Goal: Use online tool/utility: Utilize a website feature to perform a specific function

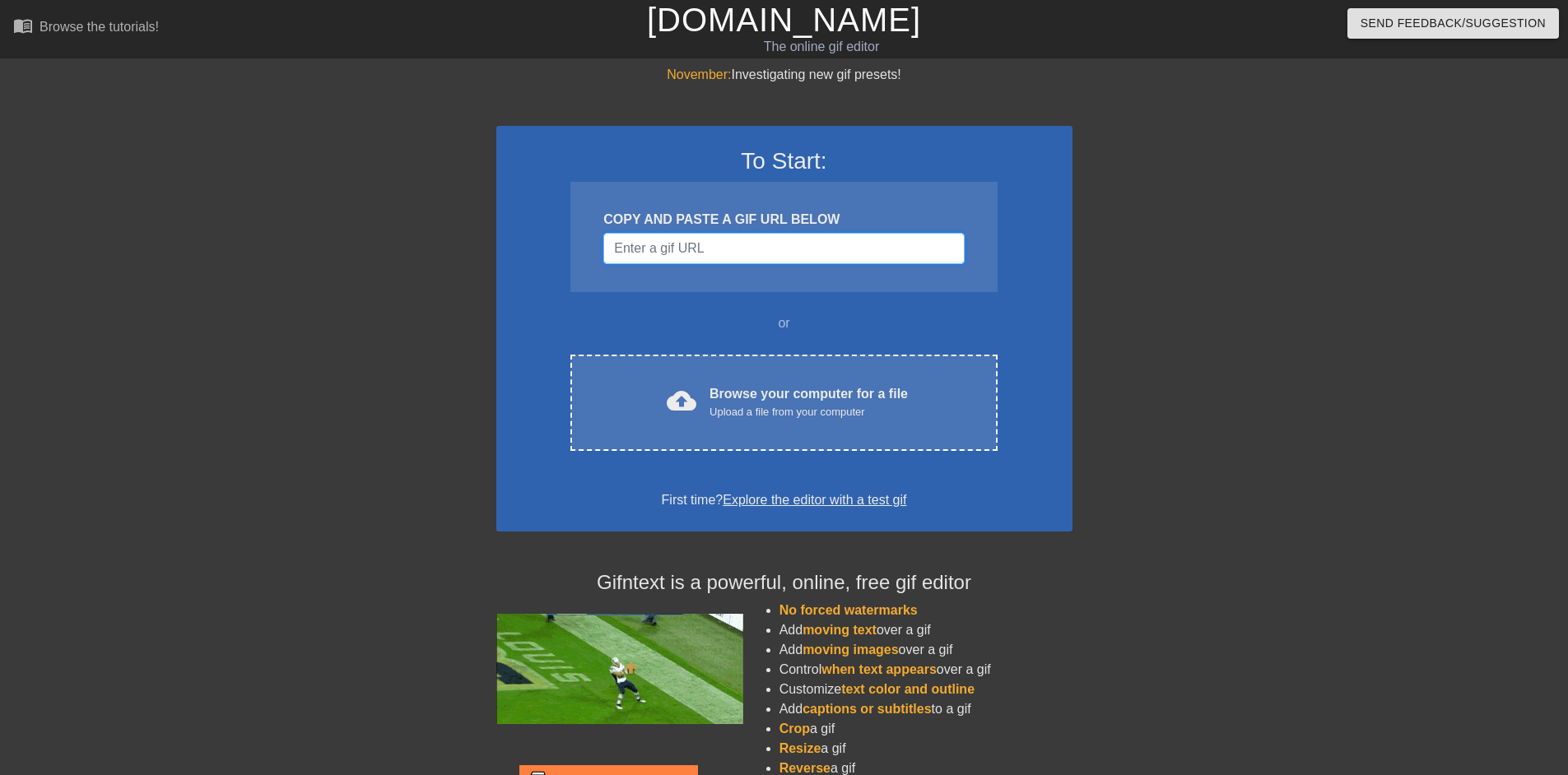
click at [730, 262] on input "Username" at bounding box center [784, 249] width 361 height 31
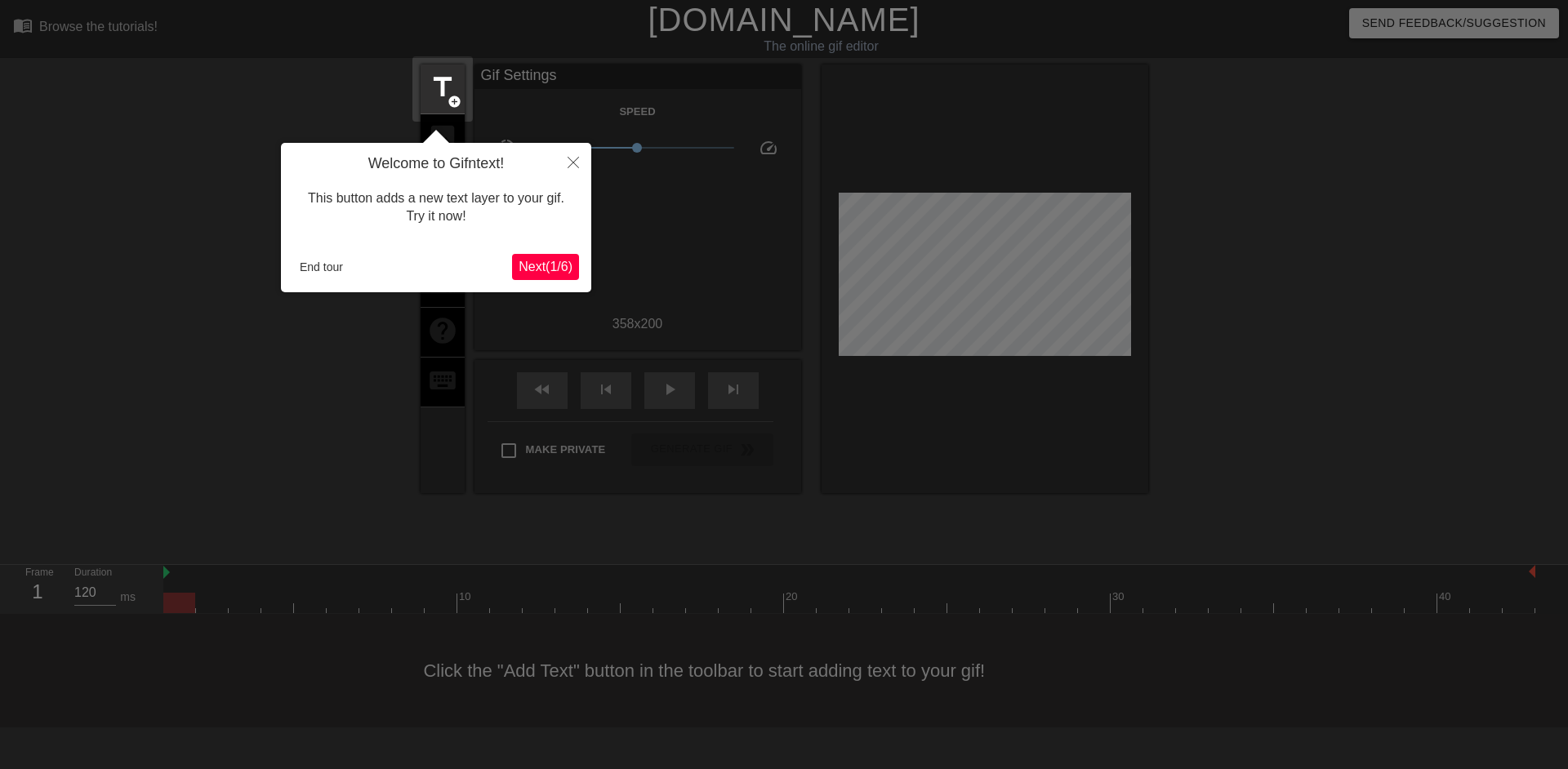
click at [550, 256] on button "Next ( 1 / 6 )" at bounding box center [545, 267] width 67 height 26
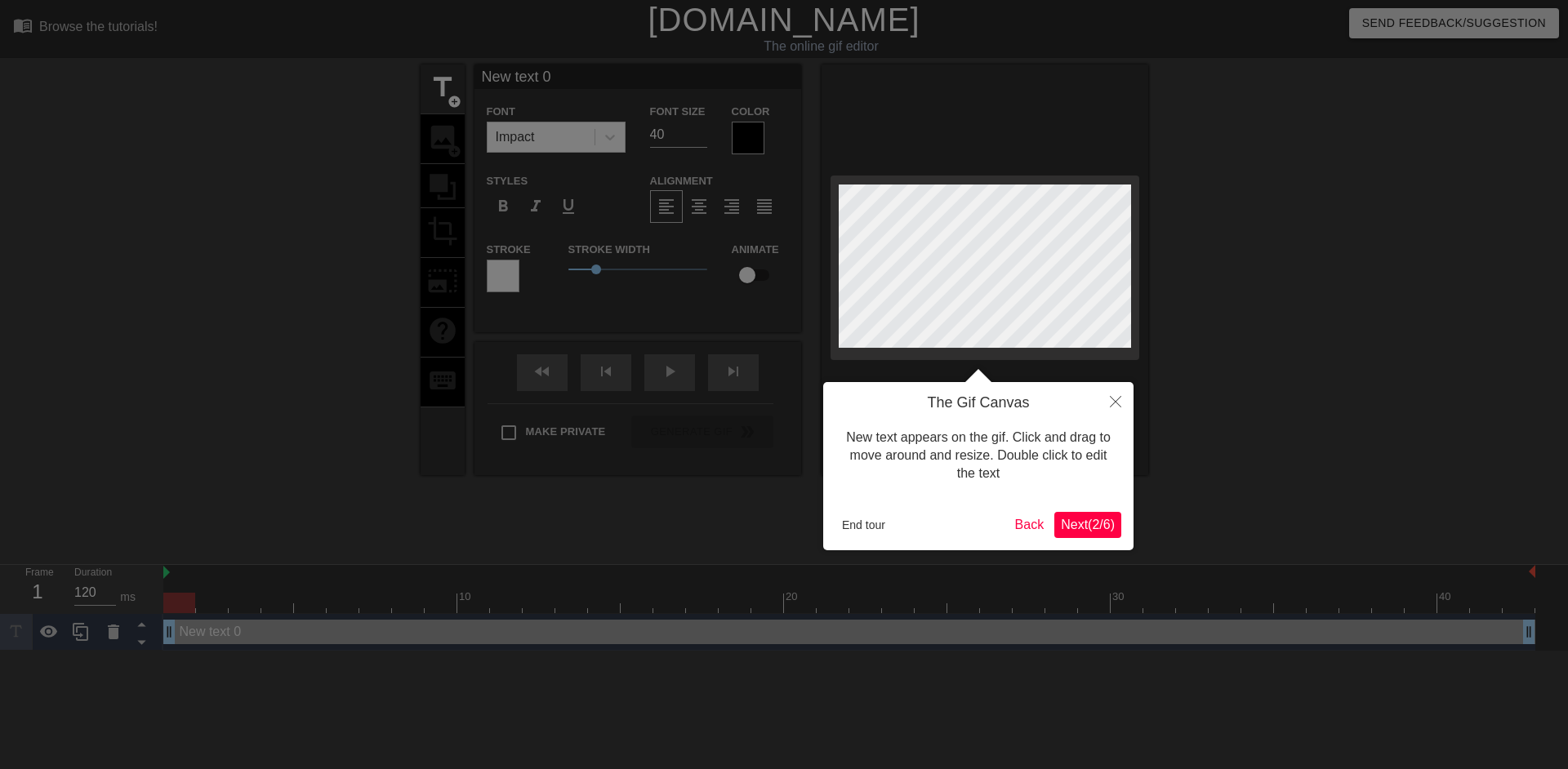
click at [1099, 527] on span "Next ( 2 / 6 )" at bounding box center [1087, 525] width 54 height 14
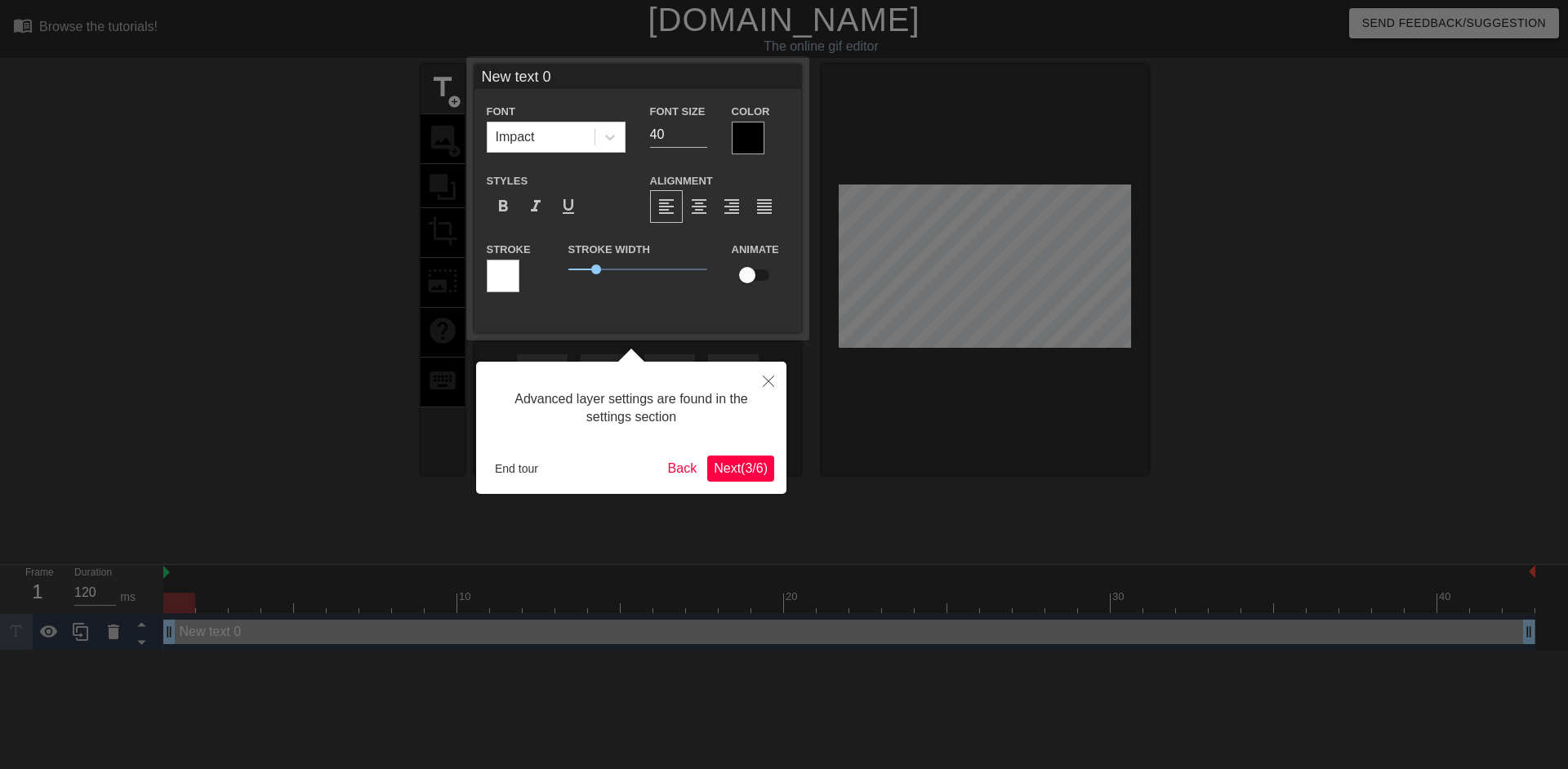
click at [741, 467] on span "Next ( 3 / 6 )" at bounding box center [740, 468] width 54 height 14
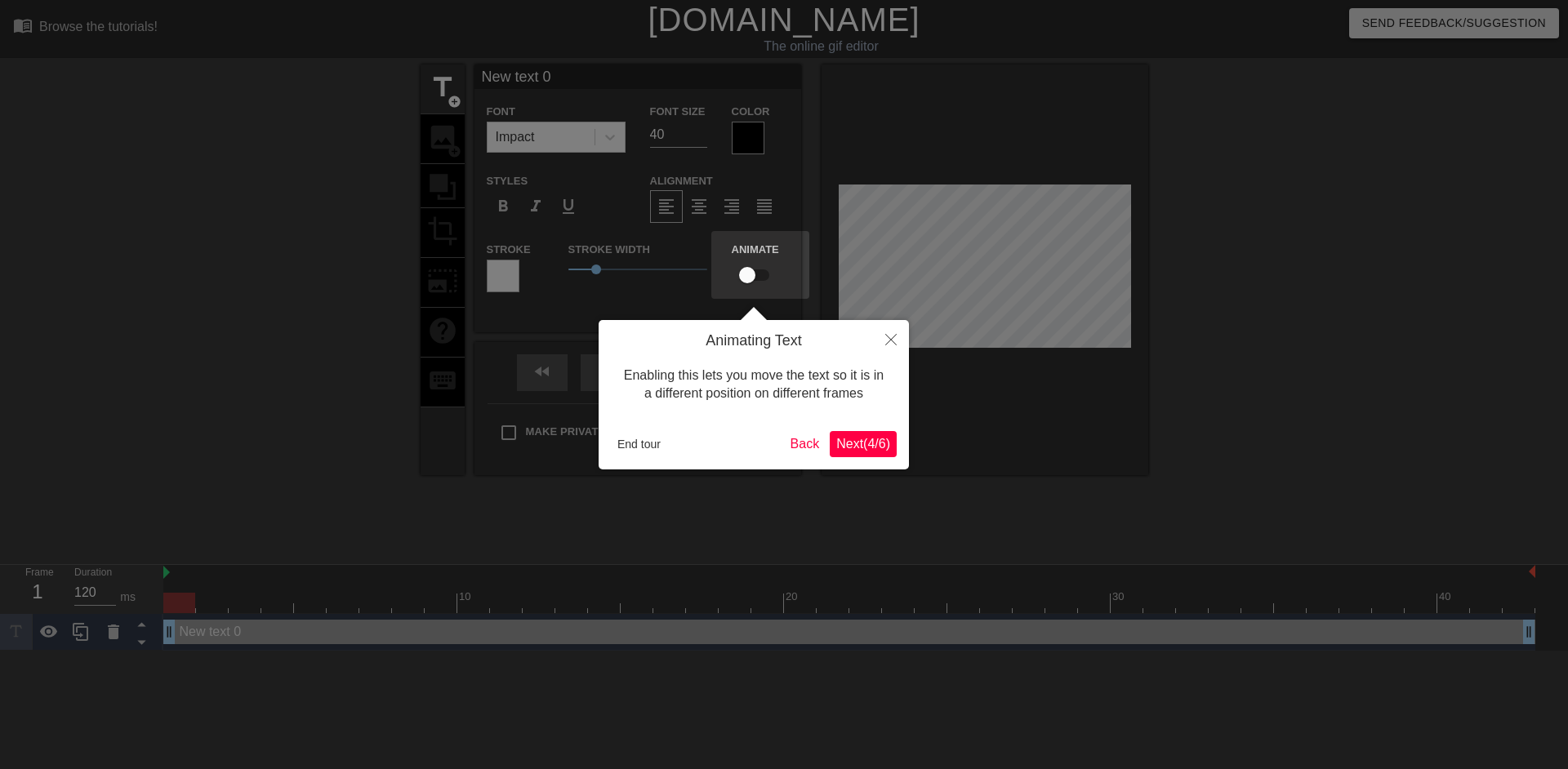
click at [870, 443] on span "Next ( 4 / 6 )" at bounding box center [862, 444] width 54 height 14
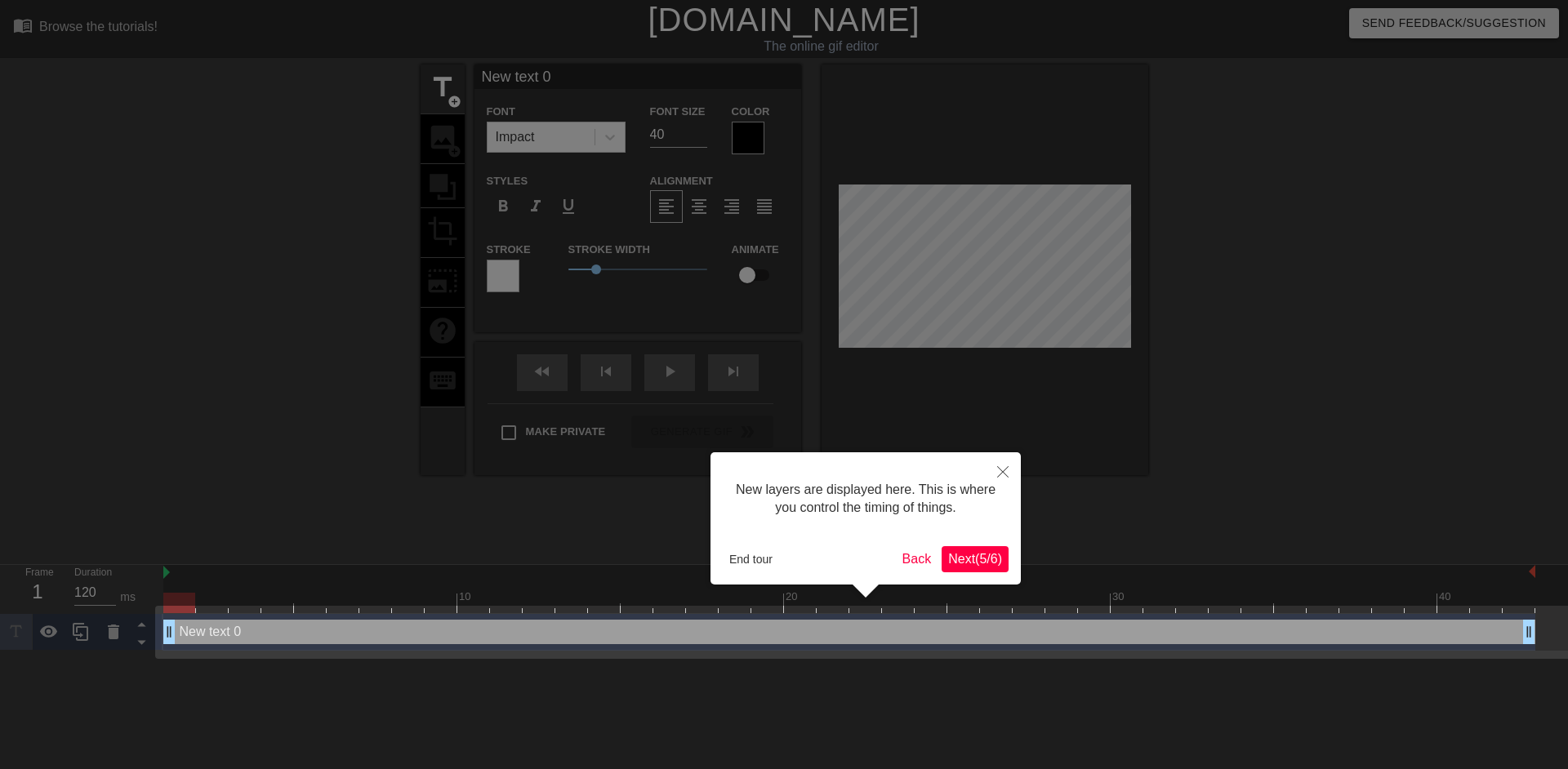
click at [982, 562] on span "Next ( 5 / 6 )" at bounding box center [974, 559] width 54 height 14
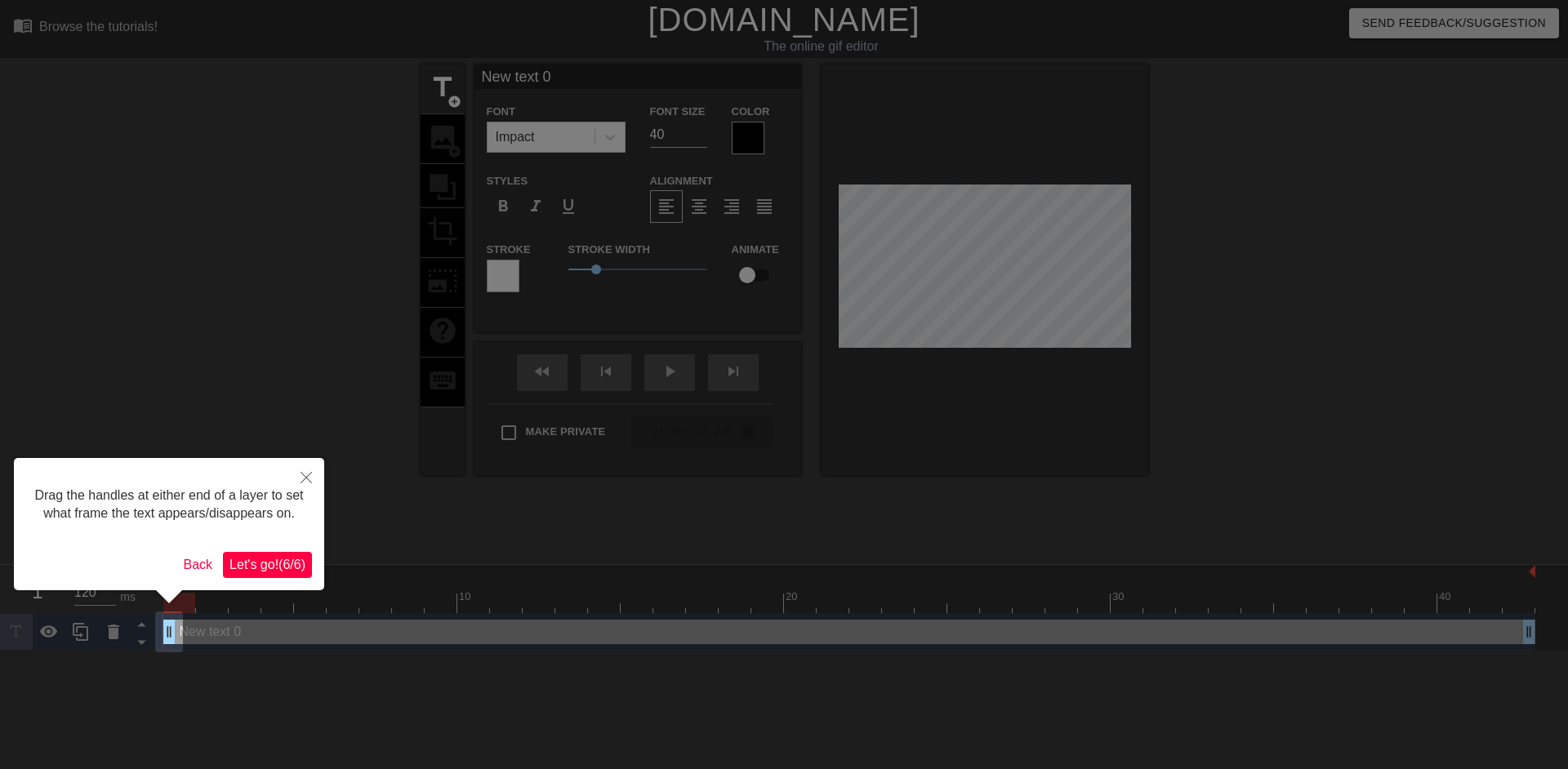
click at [265, 570] on span "Let's go! ( 6 / 6 )" at bounding box center [267, 565] width 76 height 14
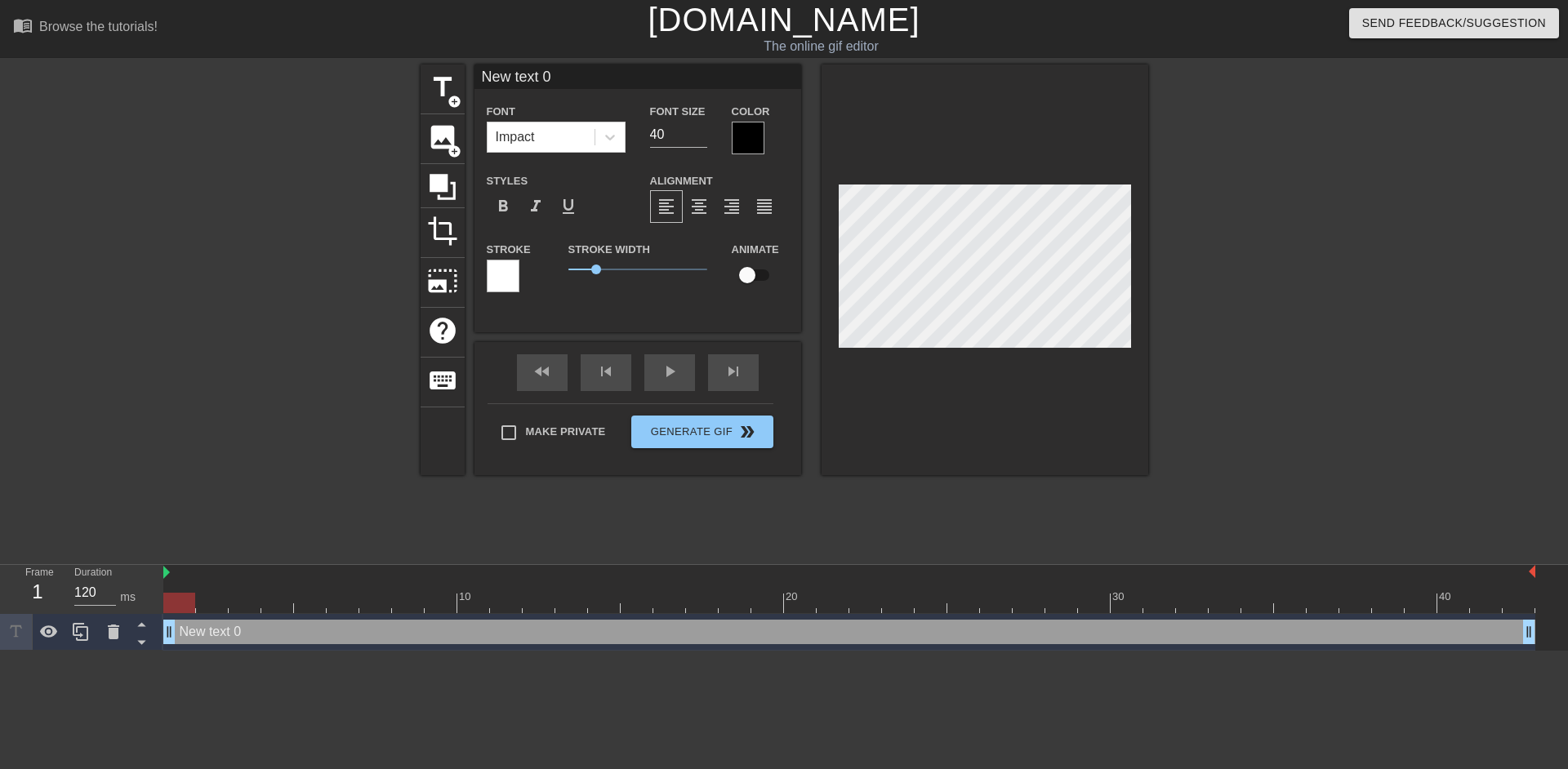
scroll to position [3, 3]
drag, startPoint x: 680, startPoint y: 135, endPoint x: 608, endPoint y: 143, distance: 72.4
click at [608, 143] on div "Font Impact Font Size 40 Color" at bounding box center [638, 128] width 327 height 53
type input "30"
click at [747, 135] on div at bounding box center [747, 138] width 32 height 32
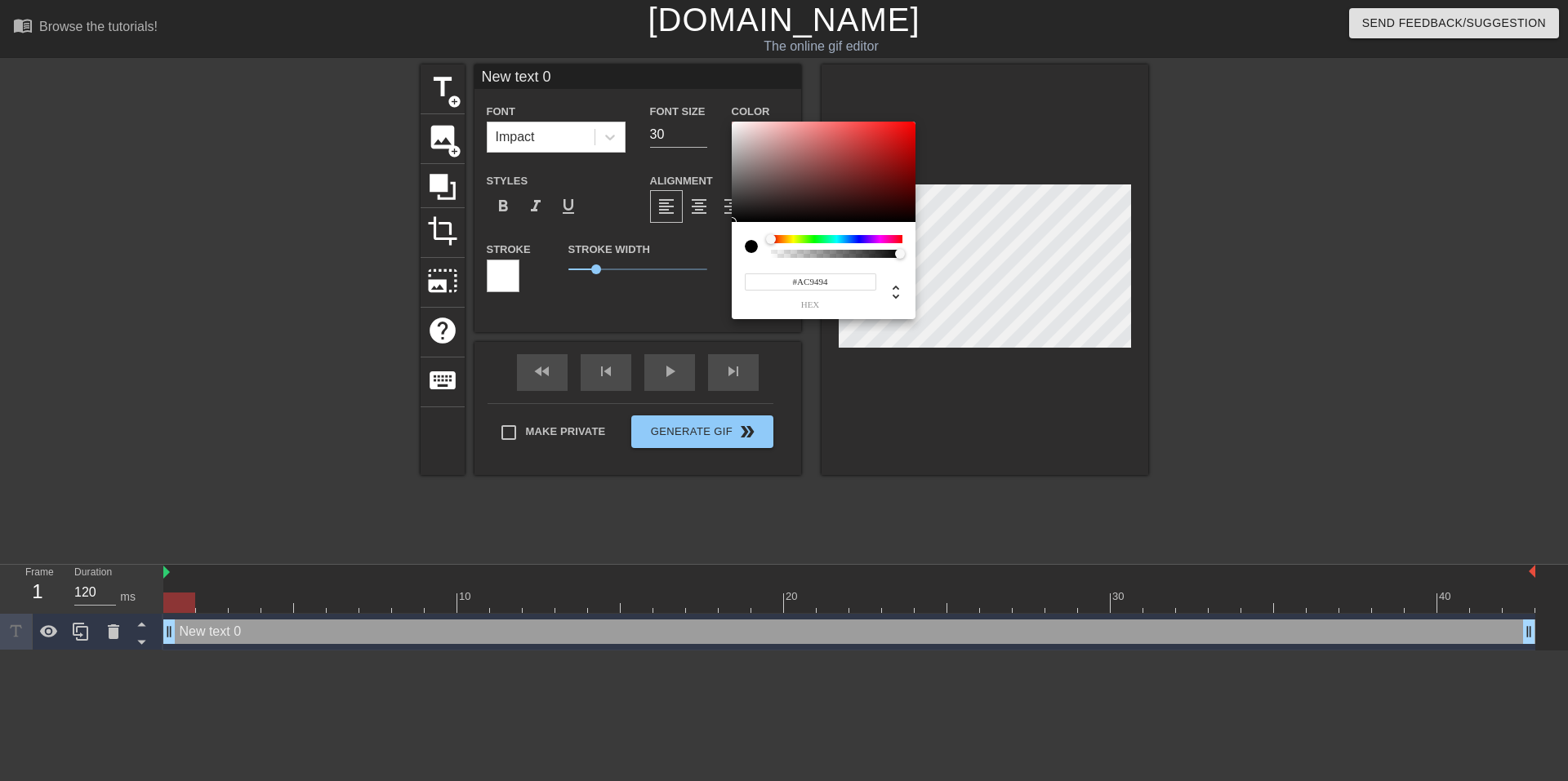
click at [756, 154] on div at bounding box center [823, 172] width 184 height 101
click at [748, 139] on div at bounding box center [823, 172] width 184 height 101
click at [834, 139] on div at bounding box center [823, 172] width 184 height 101
click at [842, 144] on div at bounding box center [847, 150] width 10 height 10
click at [902, 161] on div at bounding box center [823, 172] width 184 height 101
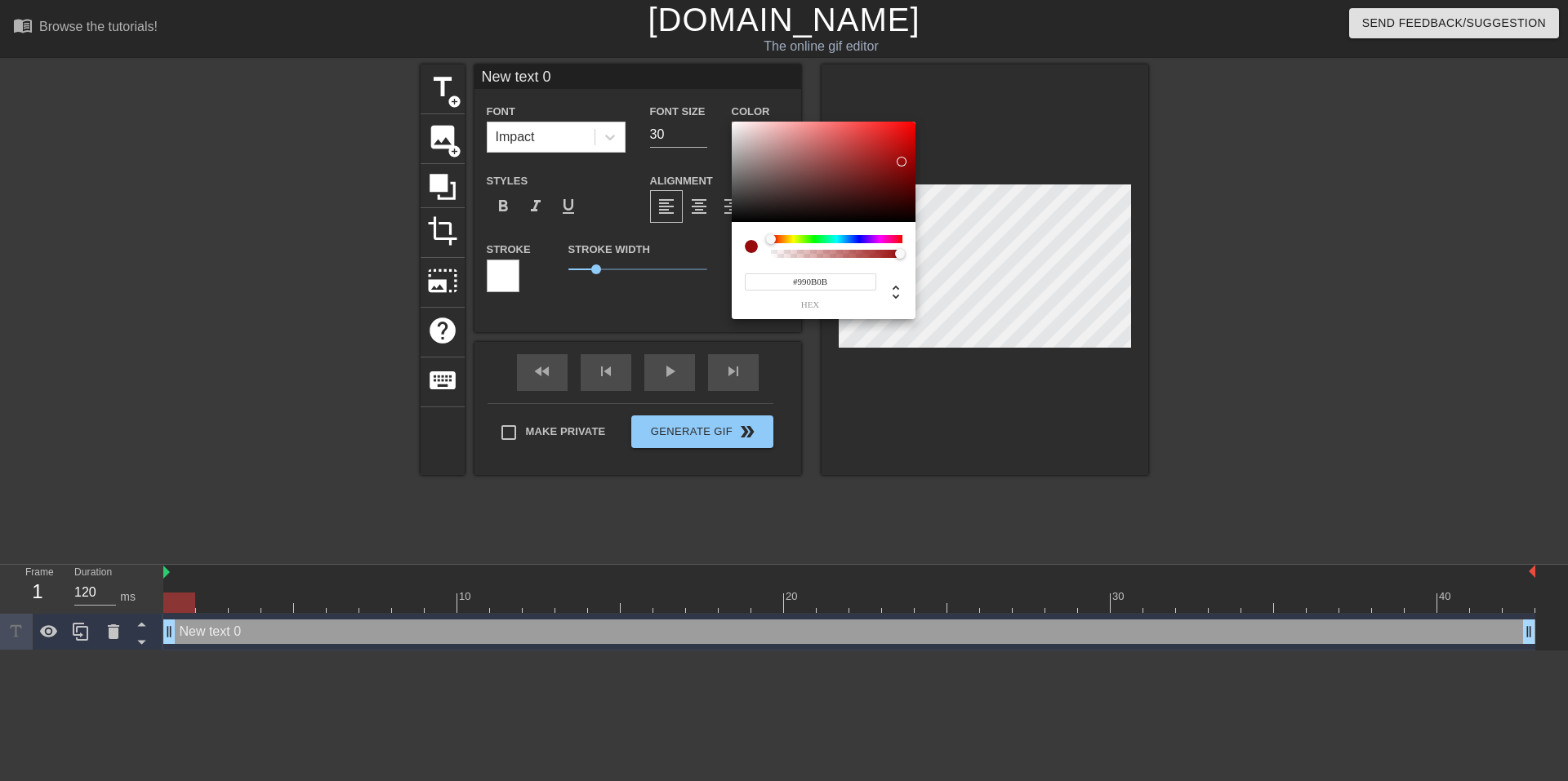
type input "#B01818"
click at [890, 153] on div at bounding box center [823, 172] width 184 height 101
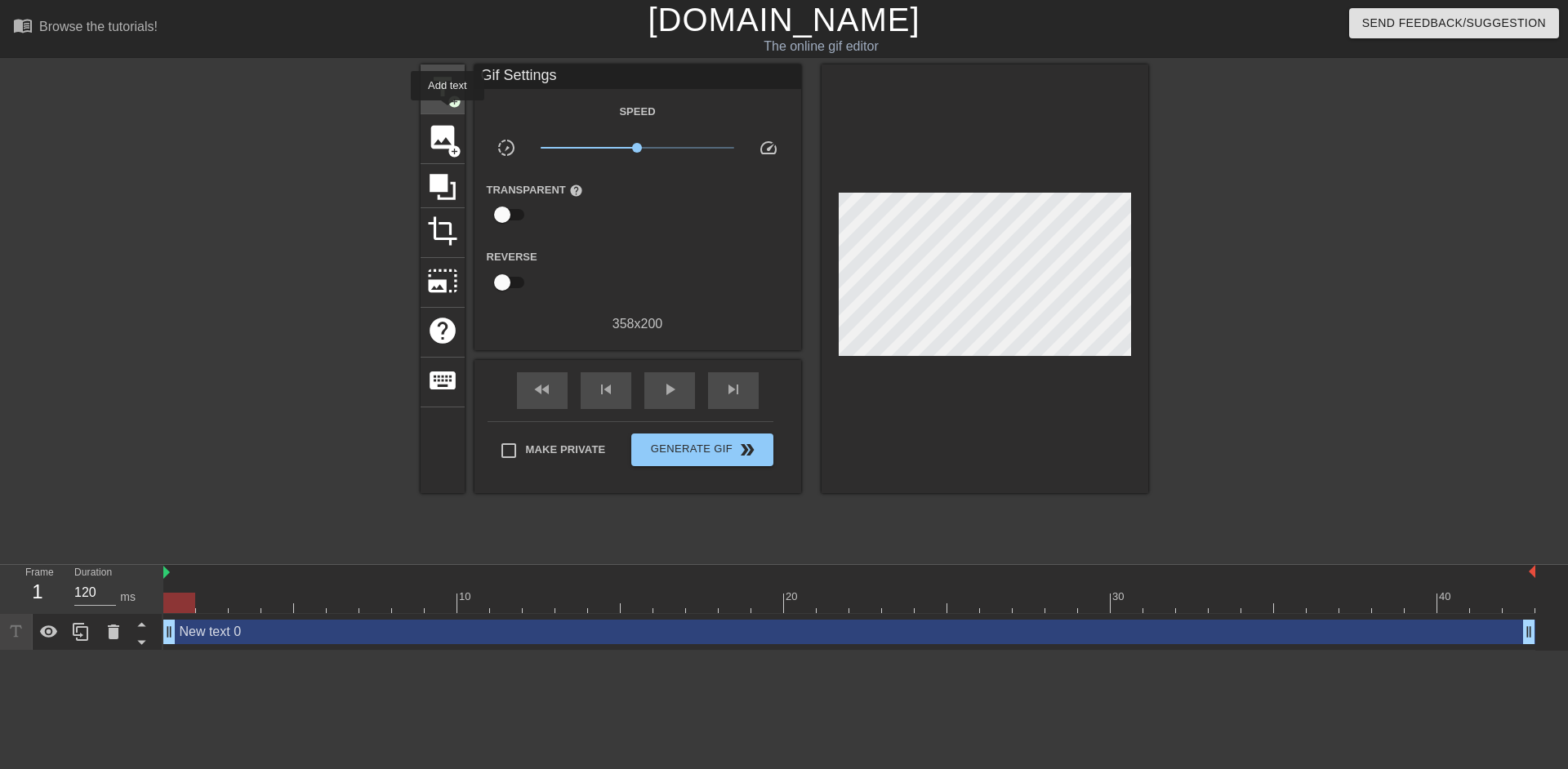
click at [447, 112] on div "title add_circle" at bounding box center [442, 89] width 44 height 50
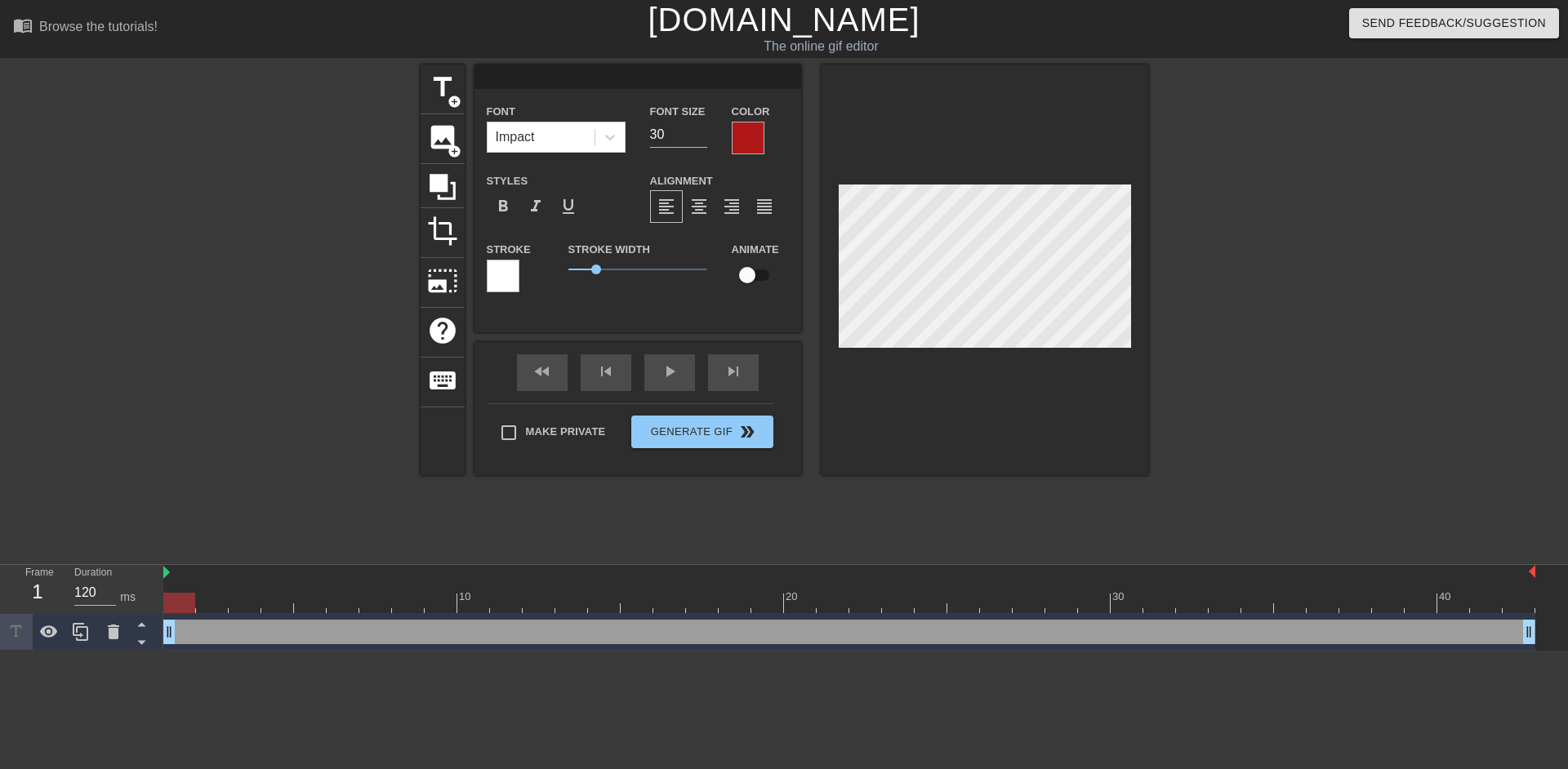
type input "A"
type textarea "A"
type input "AS"
type textarea "AS"
type input "ASA"
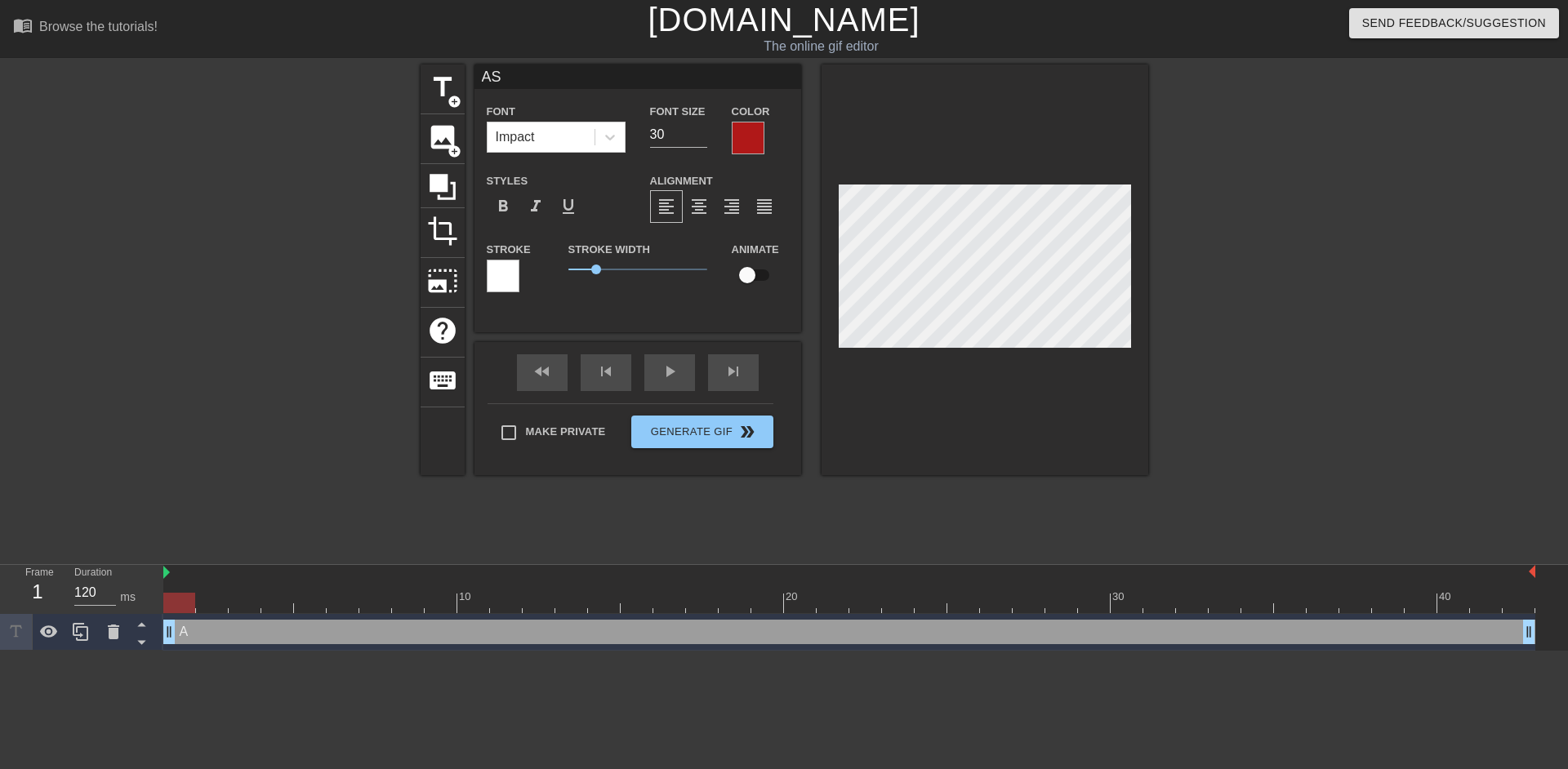
type textarea "ASA"
type input "ASAP"
type textarea "ASAP"
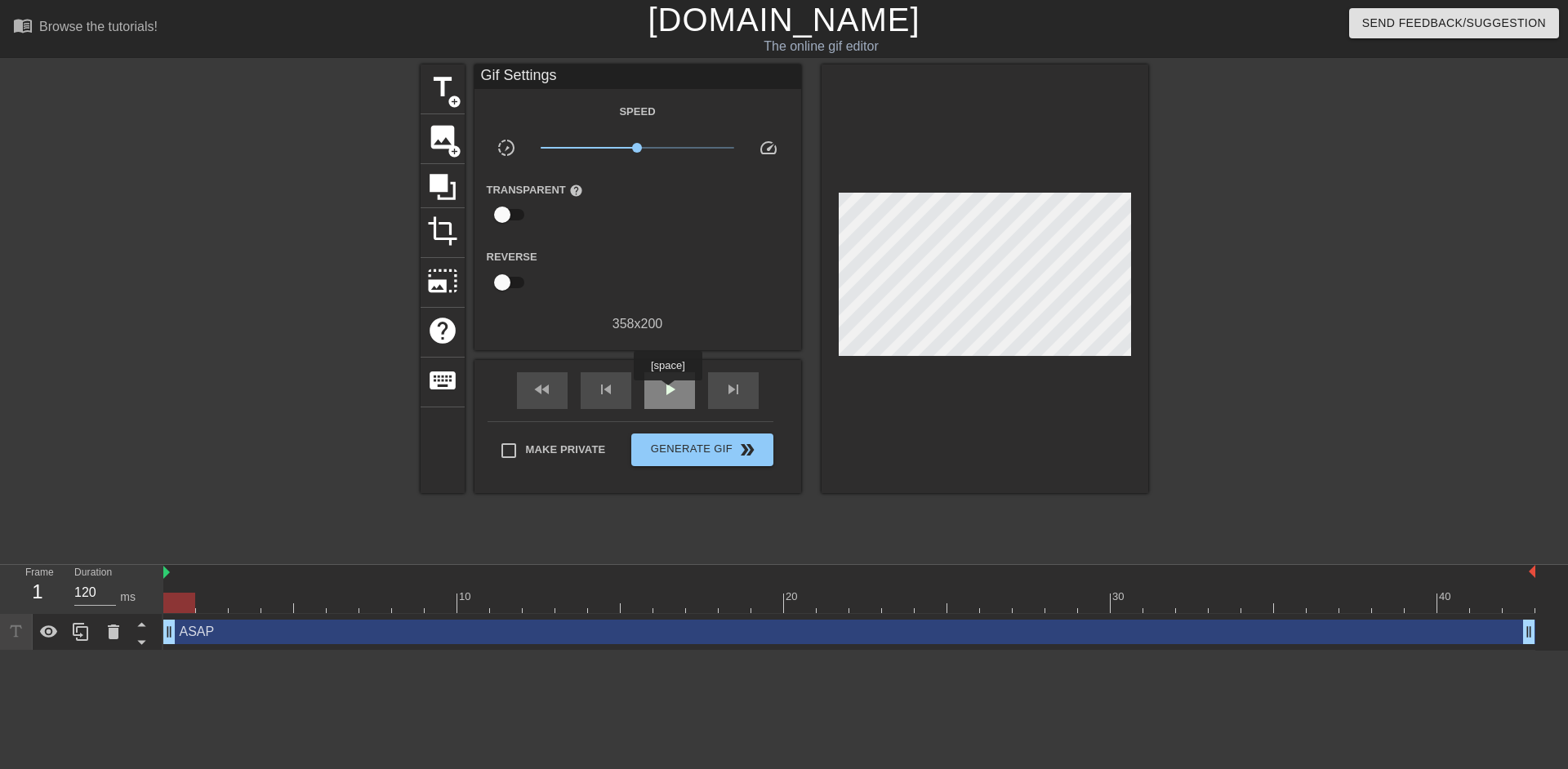
click at [667, 392] on span "play_arrow" at bounding box center [669, 389] width 20 height 20
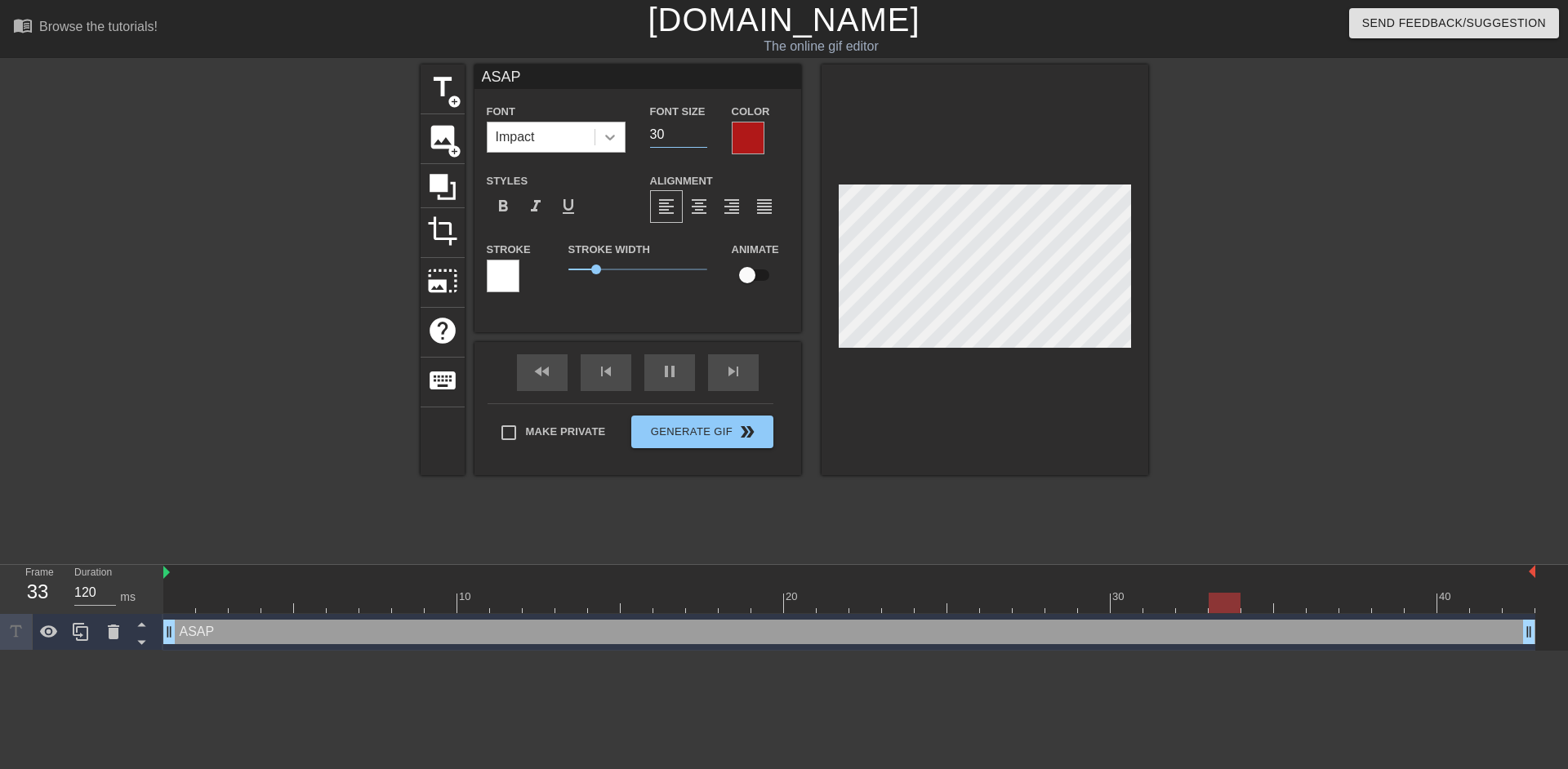
drag, startPoint x: 666, startPoint y: 123, endPoint x: 616, endPoint y: 139, distance: 52.5
click at [616, 139] on div "Font Impact Font Size 30 Color" at bounding box center [638, 128] width 327 height 53
type input "20"
click at [916, 130] on div at bounding box center [985, 270] width 327 height 411
type input "]ASAP"
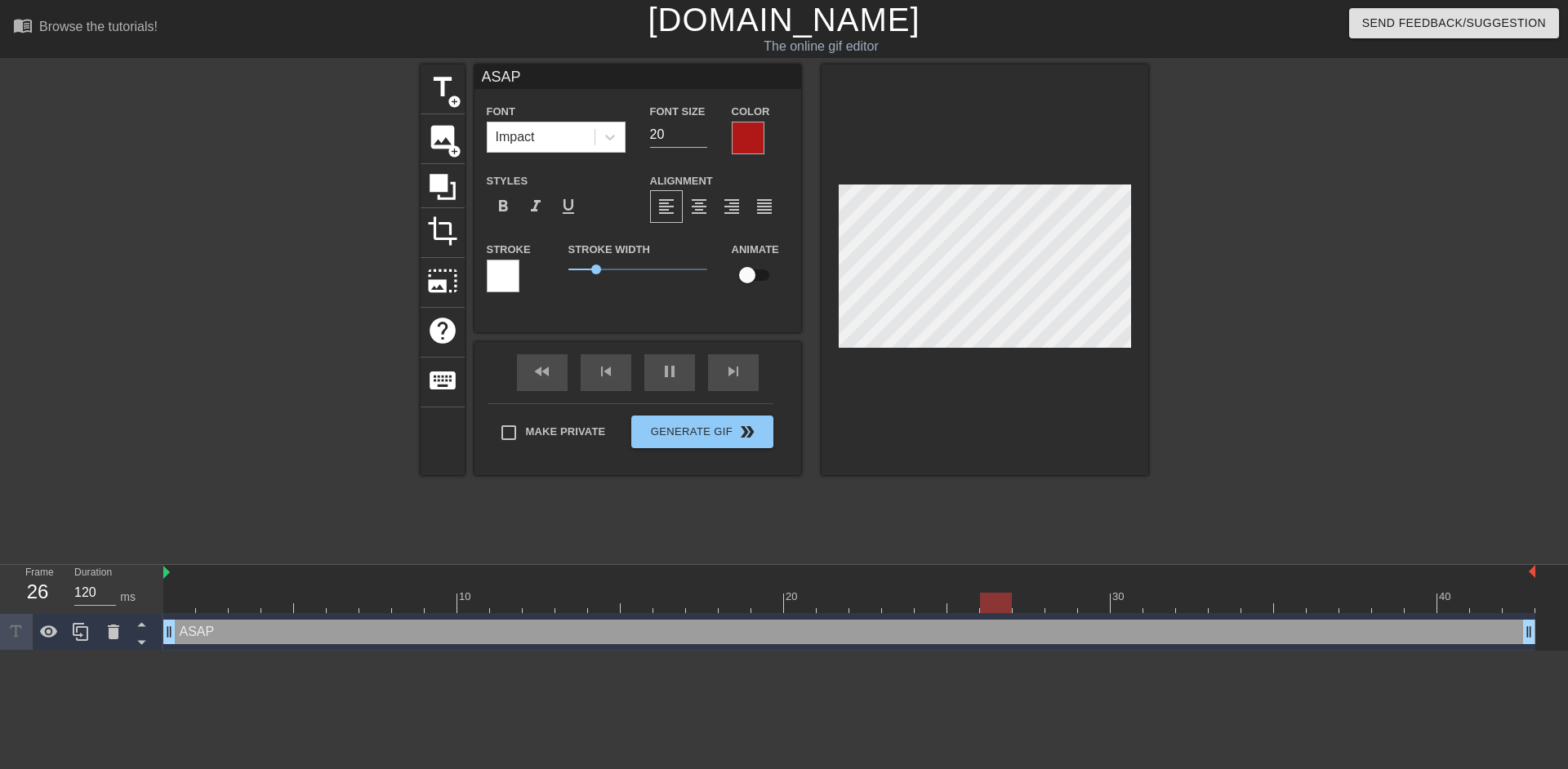
type textarea "]ASAP"
type input "ASAP"
type textarea "ASAP"
type input "[ASAP"
type textarea "[ASAP"
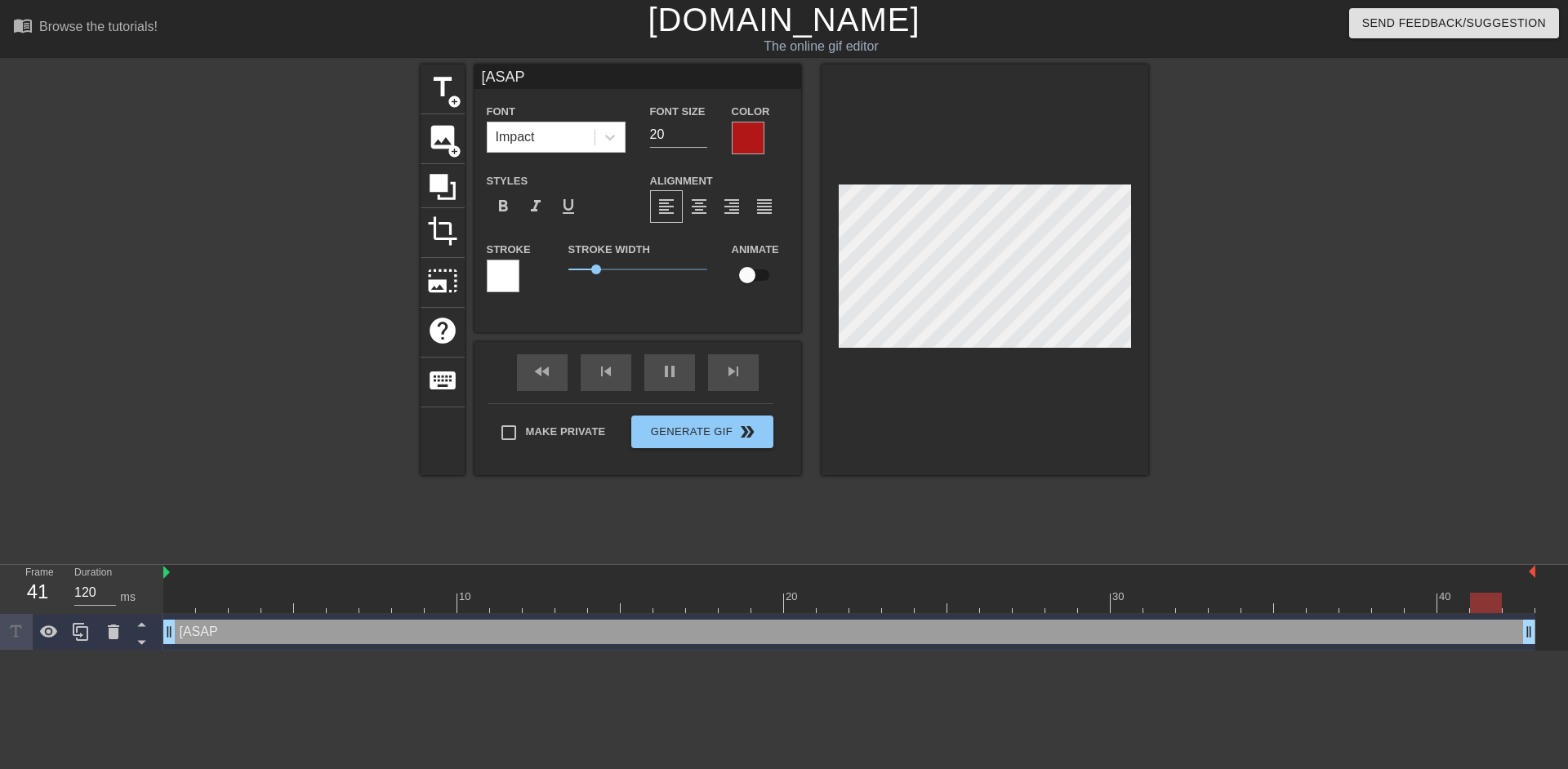
type input "[EASAP"
type textarea "[EASAP"
type input "[EVASAP"
type textarea "[EVASAP"
type input "[EVIASAP"
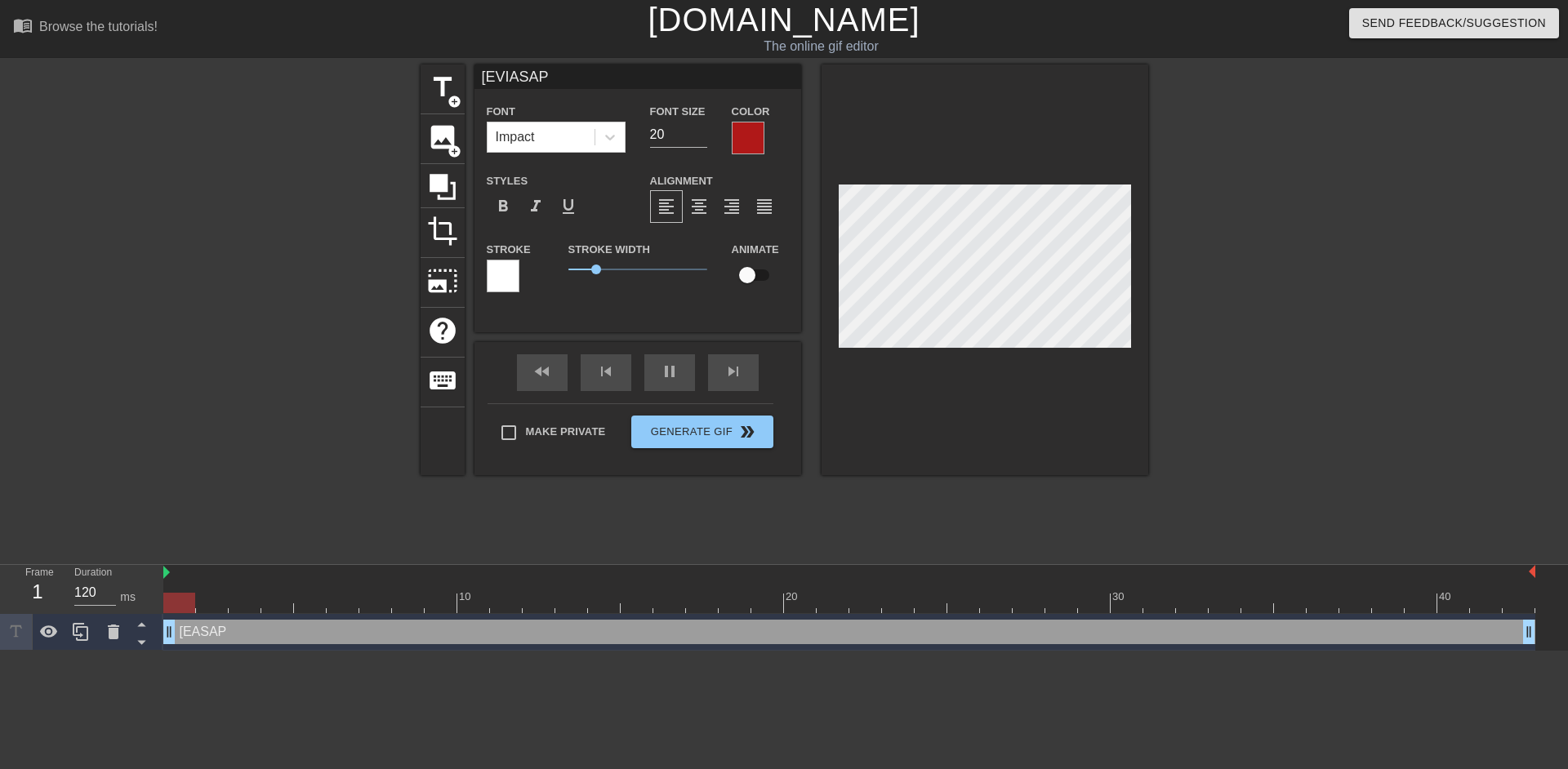
type textarea "[EVILASAP"
type input "[EVIL]ASAP"
type textarea "[EVIL]ASAP"
type input "[EVIL] ASAP"
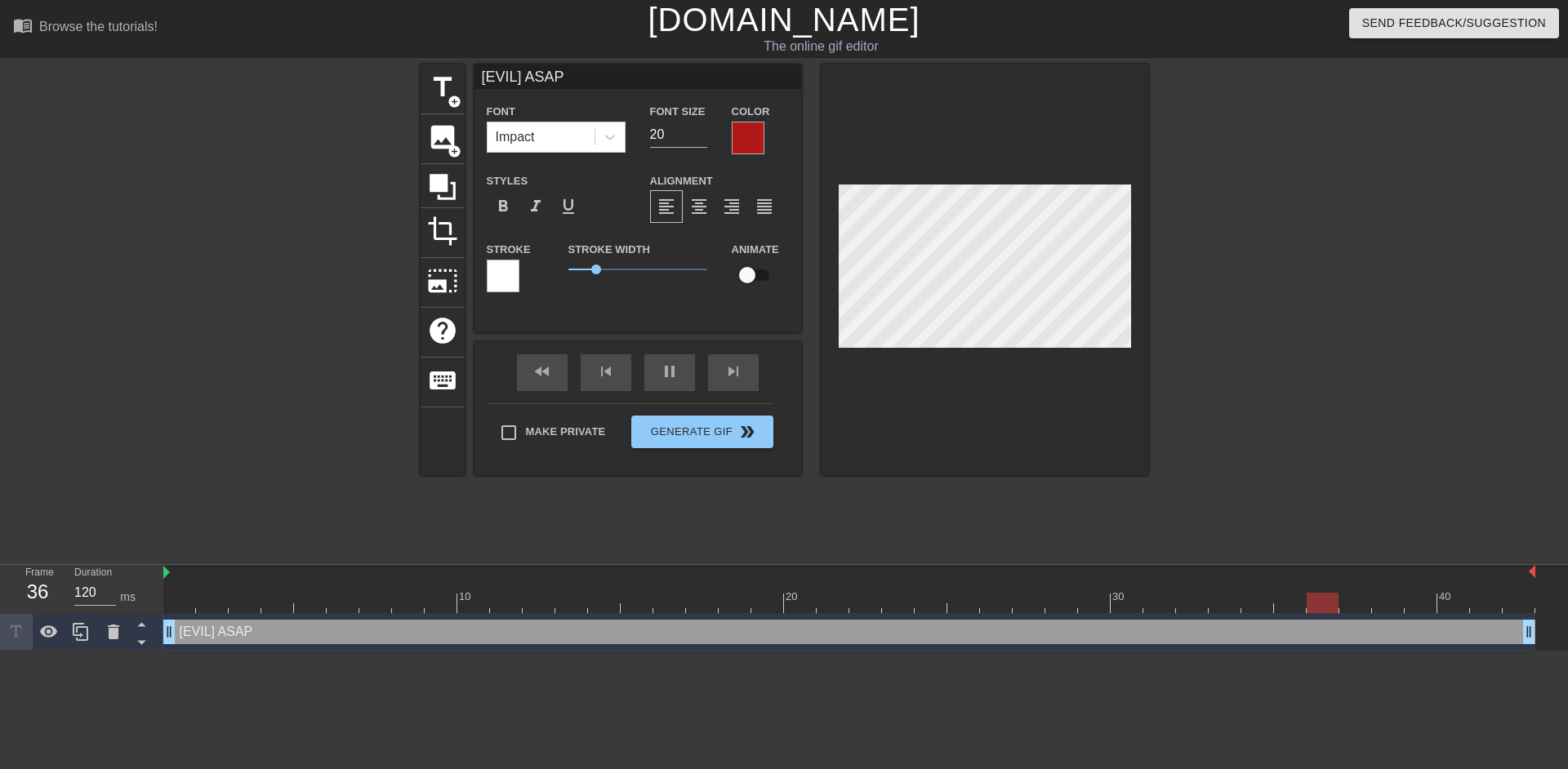
type textarea "[EVIL] ASAP"
click at [750, 152] on div at bounding box center [747, 138] width 32 height 32
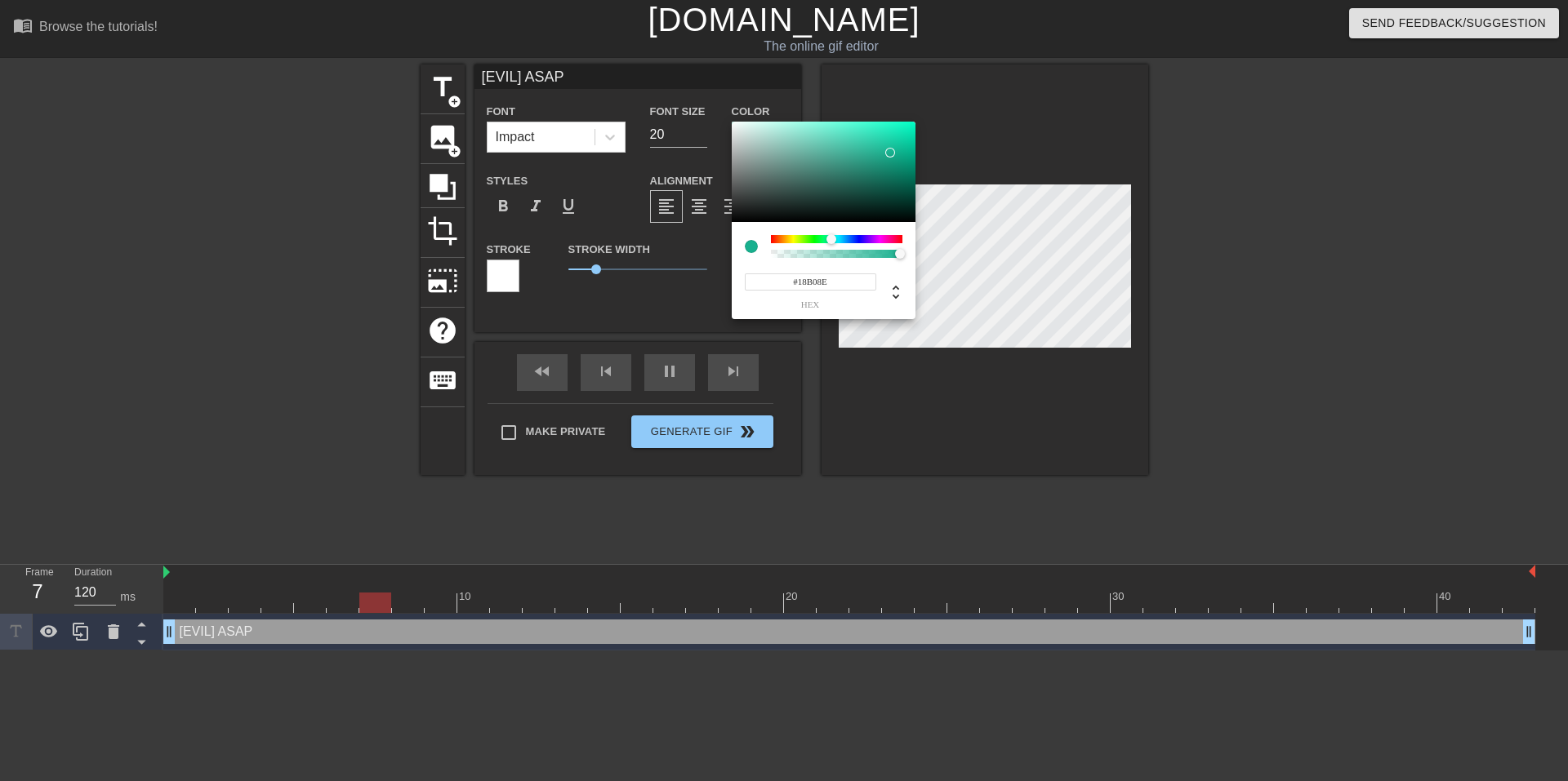
click at [831, 240] on div at bounding box center [836, 240] width 132 height 8
click at [844, 242] on div at bounding box center [836, 240] width 132 height 8
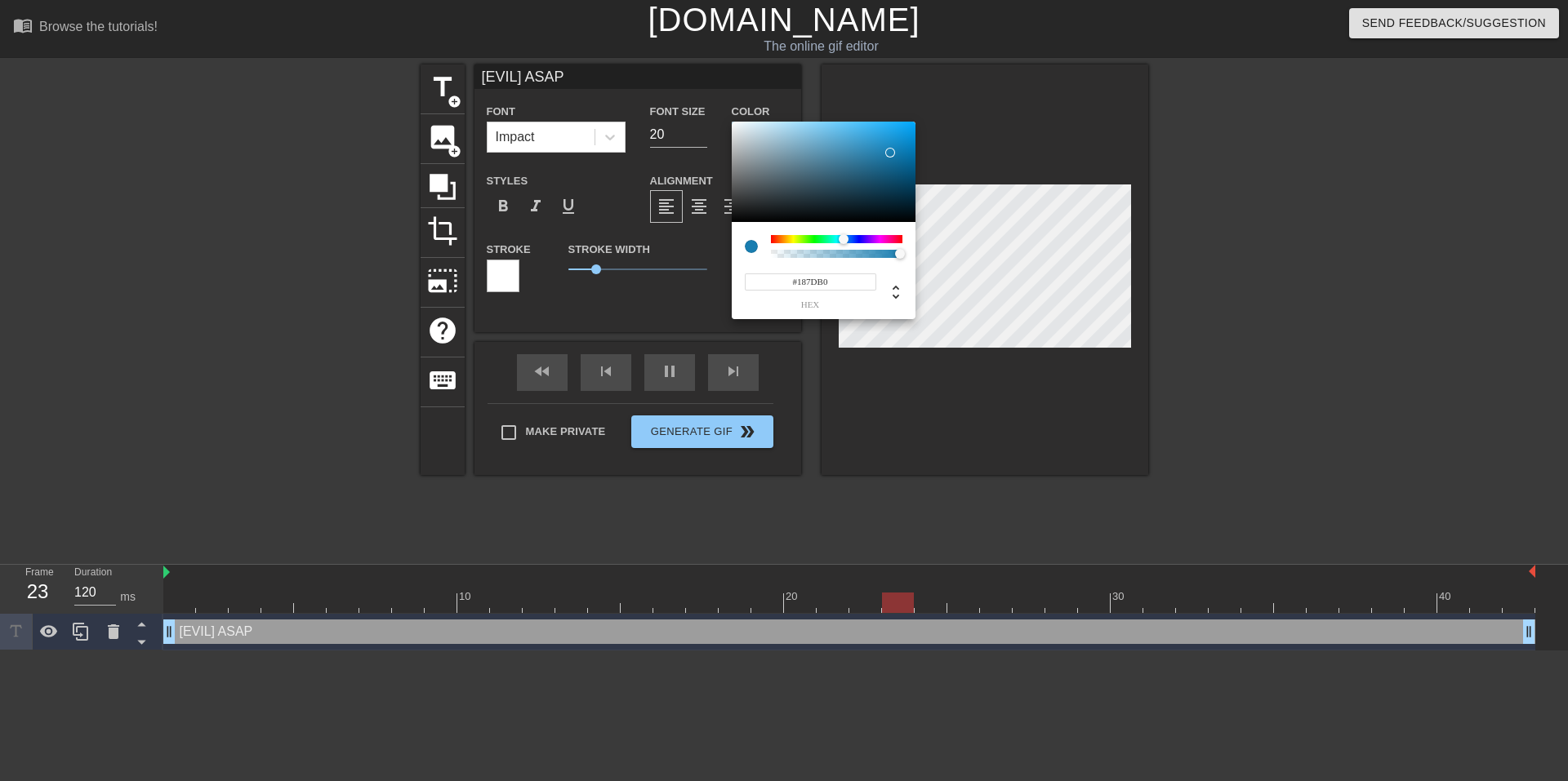
type input "#1844B0"
click at [851, 239] on div at bounding box center [849, 241] width 10 height 10
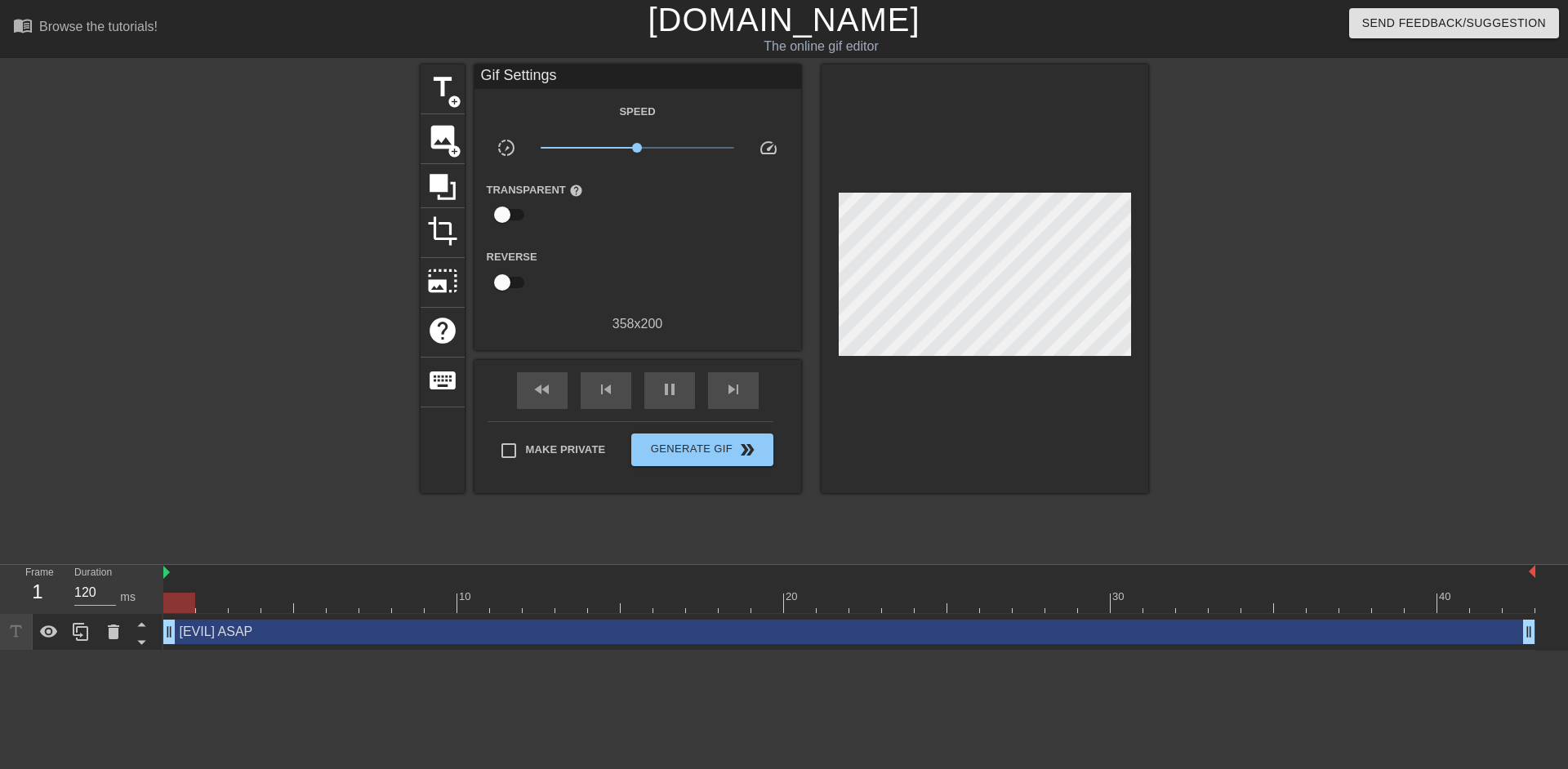
click at [1247, 253] on div at bounding box center [1290, 310] width 245 height 490
click at [672, 379] on span "pause" at bounding box center [669, 389] width 20 height 20
drag, startPoint x: 348, startPoint y: 611, endPoint x: 134, endPoint y: 607, distance: 214.0
click at [134, 607] on div "Frame 1 Duration 120 ms 10 20 30 40 [EVIL] ASAP drag_handle drag_handle" at bounding box center [784, 607] width 1568 height 86
drag, startPoint x: 193, startPoint y: 597, endPoint x: 127, endPoint y: 568, distance: 72.1
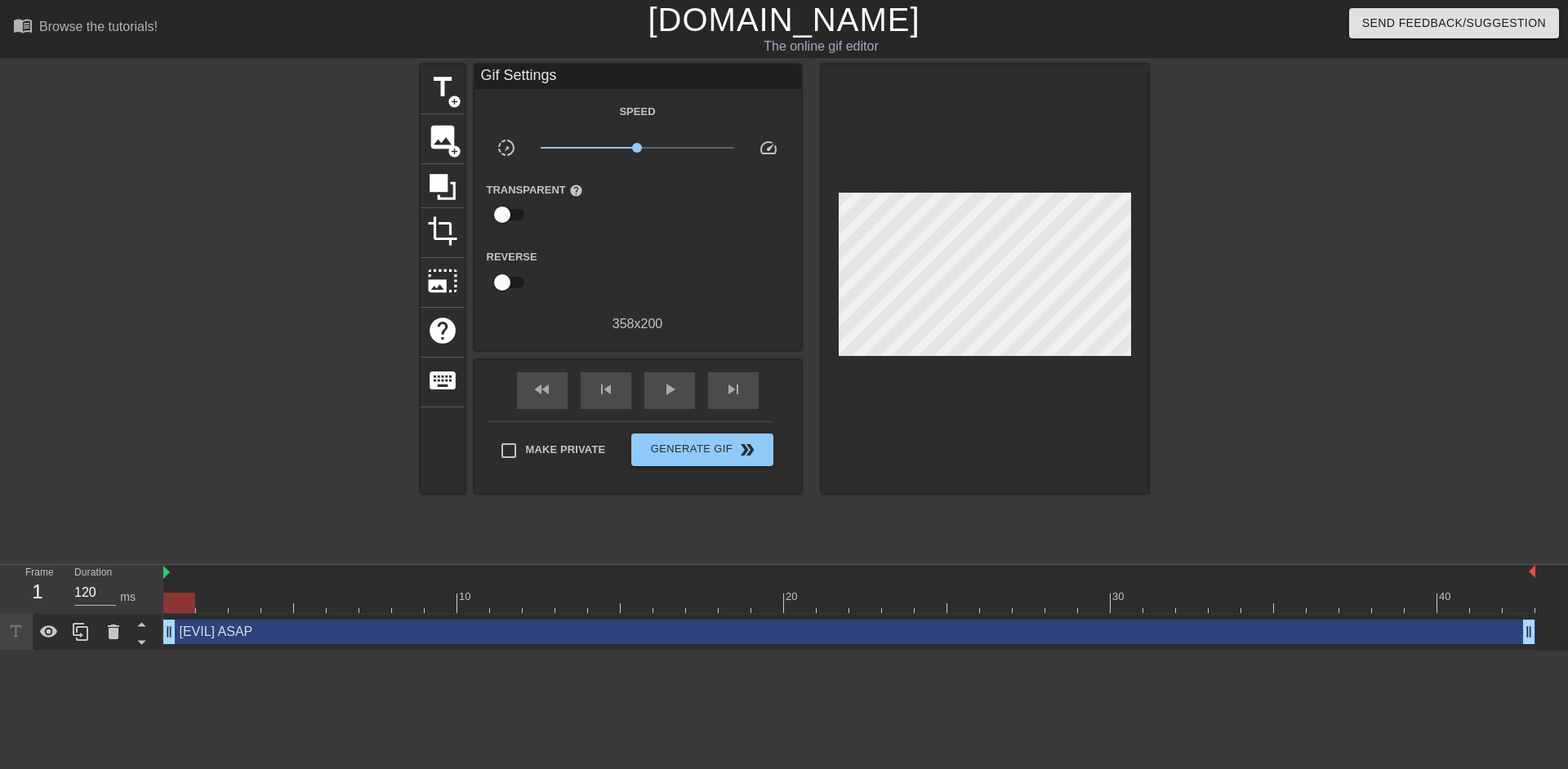
click at [127, 568] on div "Frame 1 Duration 120 ms 10 20 30 40 [EVIL] ASAP drag_handle drag_handle" at bounding box center [784, 607] width 1568 height 86
click at [198, 642] on div "[EVIL] ASAP drag_handle drag_handle" at bounding box center [849, 632] width 1372 height 25
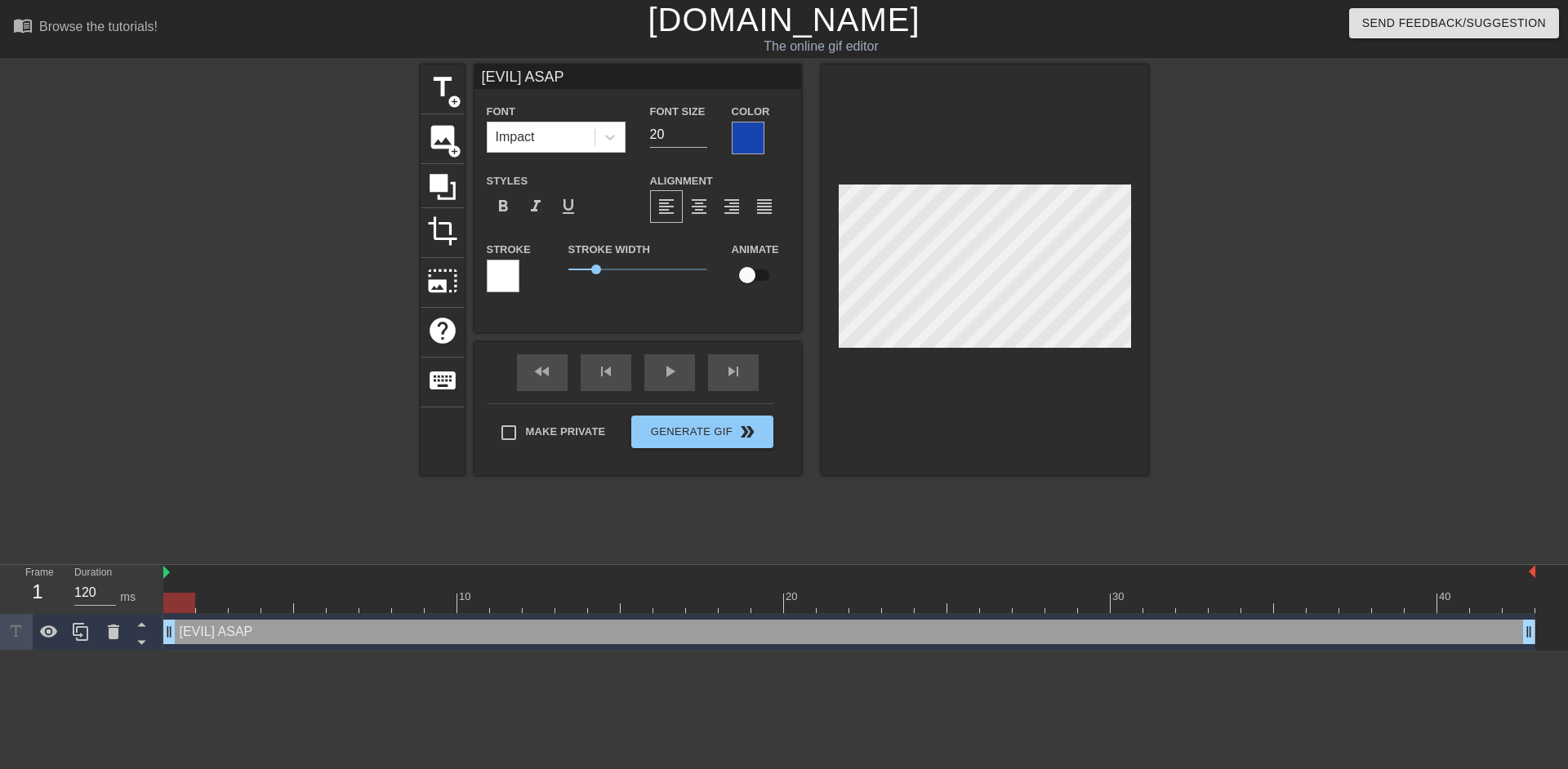
click at [743, 276] on input "checkbox" at bounding box center [747, 275] width 93 height 31
checkbox input "true"
drag, startPoint x: 182, startPoint y: 606, endPoint x: 242, endPoint y: 594, distance: 61.2
click at [242, 594] on div at bounding box center [244, 603] width 31 height 20
drag, startPoint x: 247, startPoint y: 603, endPoint x: 412, endPoint y: 583, distance: 166.2
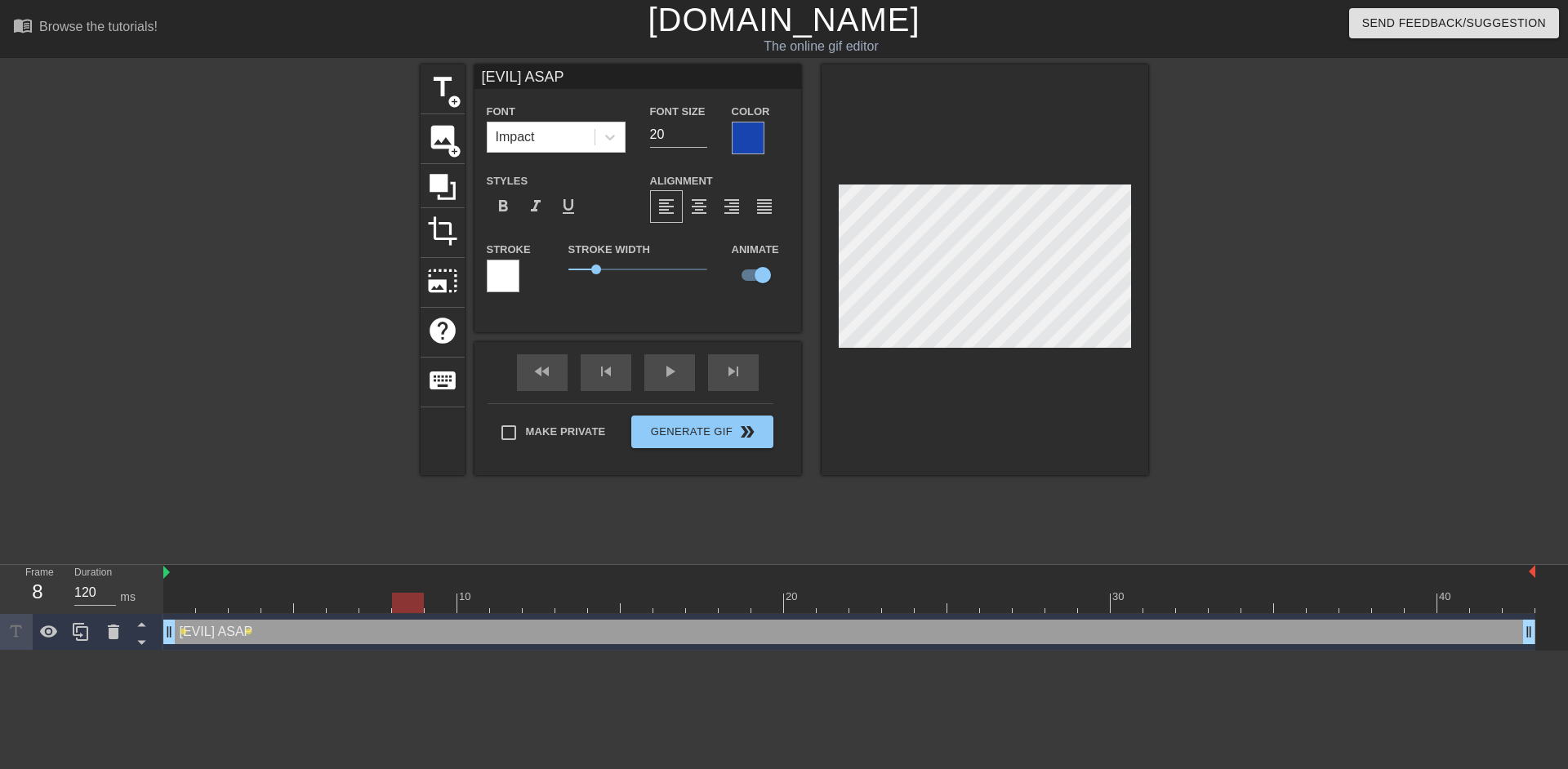
click at [412, 583] on div "10 20 30 40" at bounding box center [849, 589] width 1372 height 48
click at [412, 583] on div at bounding box center [408, 592] width 32 height 20
click at [453, 574] on div at bounding box center [849, 572] width 1372 height 16
drag, startPoint x: 410, startPoint y: 597, endPoint x: 500, endPoint y: 562, distance: 96.6
click at [500, 562] on div "menu_book Browse the tutorials! [DOMAIN_NAME] The online gif editor Send Feedba…" at bounding box center [784, 325] width 1568 height 651
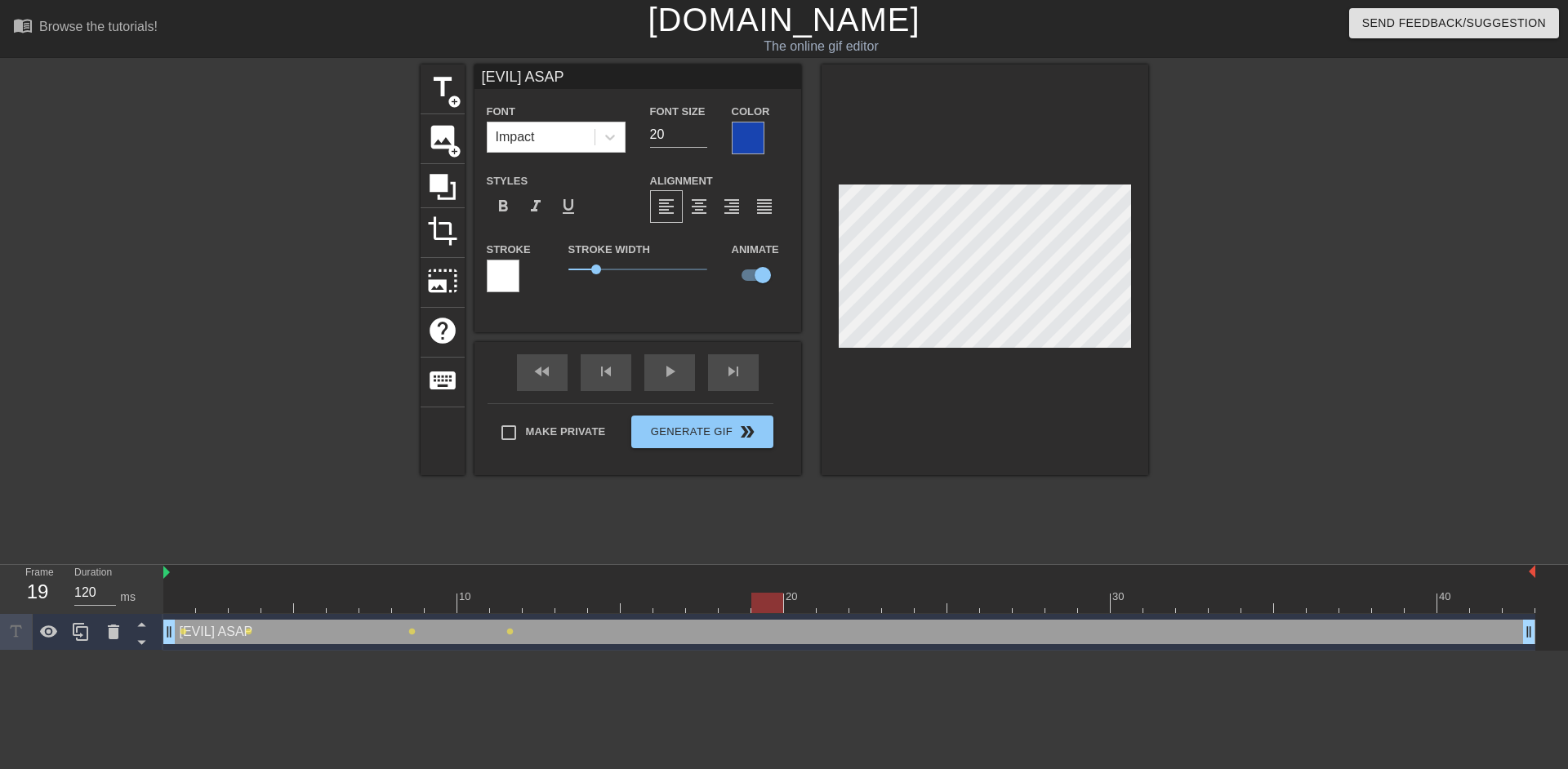
drag, startPoint x: 511, startPoint y: 605, endPoint x: 832, endPoint y: 534, distance: 328.8
click at [832, 534] on div "menu_book Browse the tutorials! [DOMAIN_NAME] The online gif editor Send Feedba…" at bounding box center [784, 325] width 1568 height 651
drag, startPoint x: 836, startPoint y: 605, endPoint x: 980, endPoint y: 576, distance: 146.9
click at [980, 576] on div "10 20 30 40" at bounding box center [849, 589] width 1372 height 48
drag, startPoint x: 963, startPoint y: 605, endPoint x: 1289, endPoint y: 555, distance: 329.8
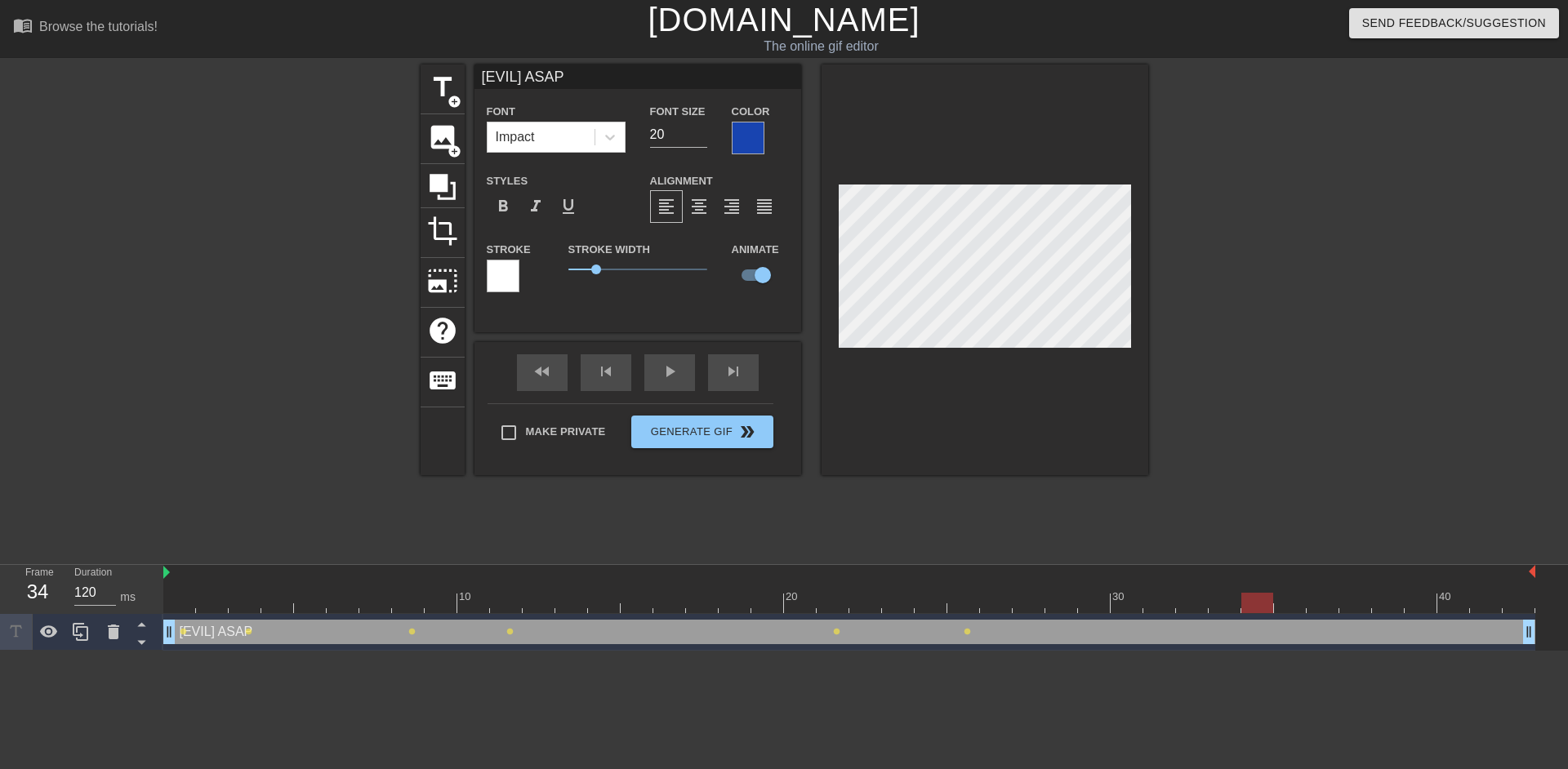
click at [1289, 555] on div "menu_book Browse the tutorials! [DOMAIN_NAME] The online gif editor Send Feedba…" at bounding box center [784, 325] width 1568 height 651
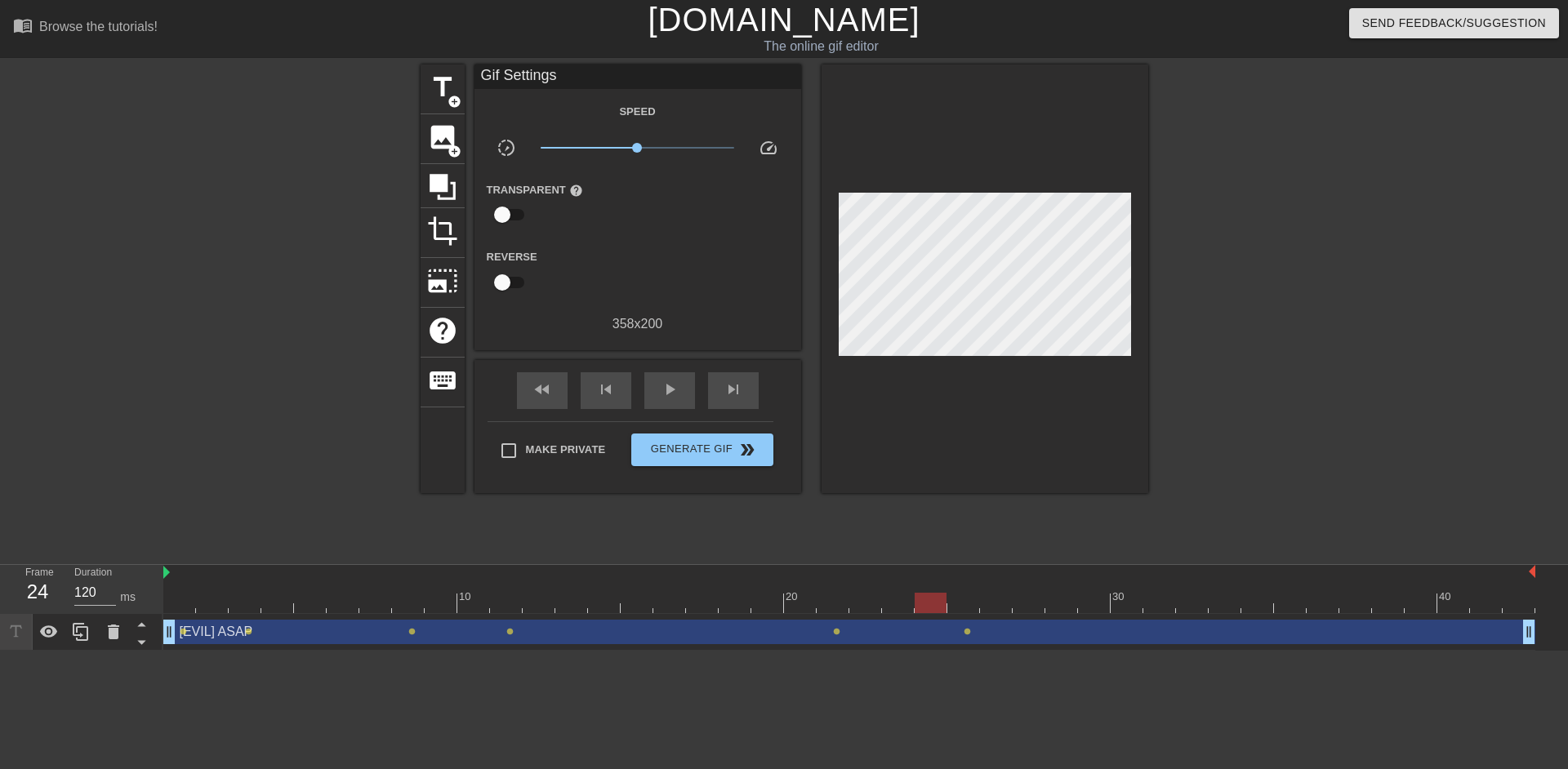
drag, startPoint x: 1292, startPoint y: 605, endPoint x: 808, endPoint y: 589, distance: 484.3
click at [808, 589] on div "10 20 30 40" at bounding box center [849, 589] width 1372 height 48
click at [525, 404] on div "fast_rewind" at bounding box center [543, 390] width 51 height 37
click at [672, 374] on div "play_arrow" at bounding box center [670, 390] width 51 height 37
click at [684, 387] on div "pause" at bounding box center [670, 390] width 51 height 37
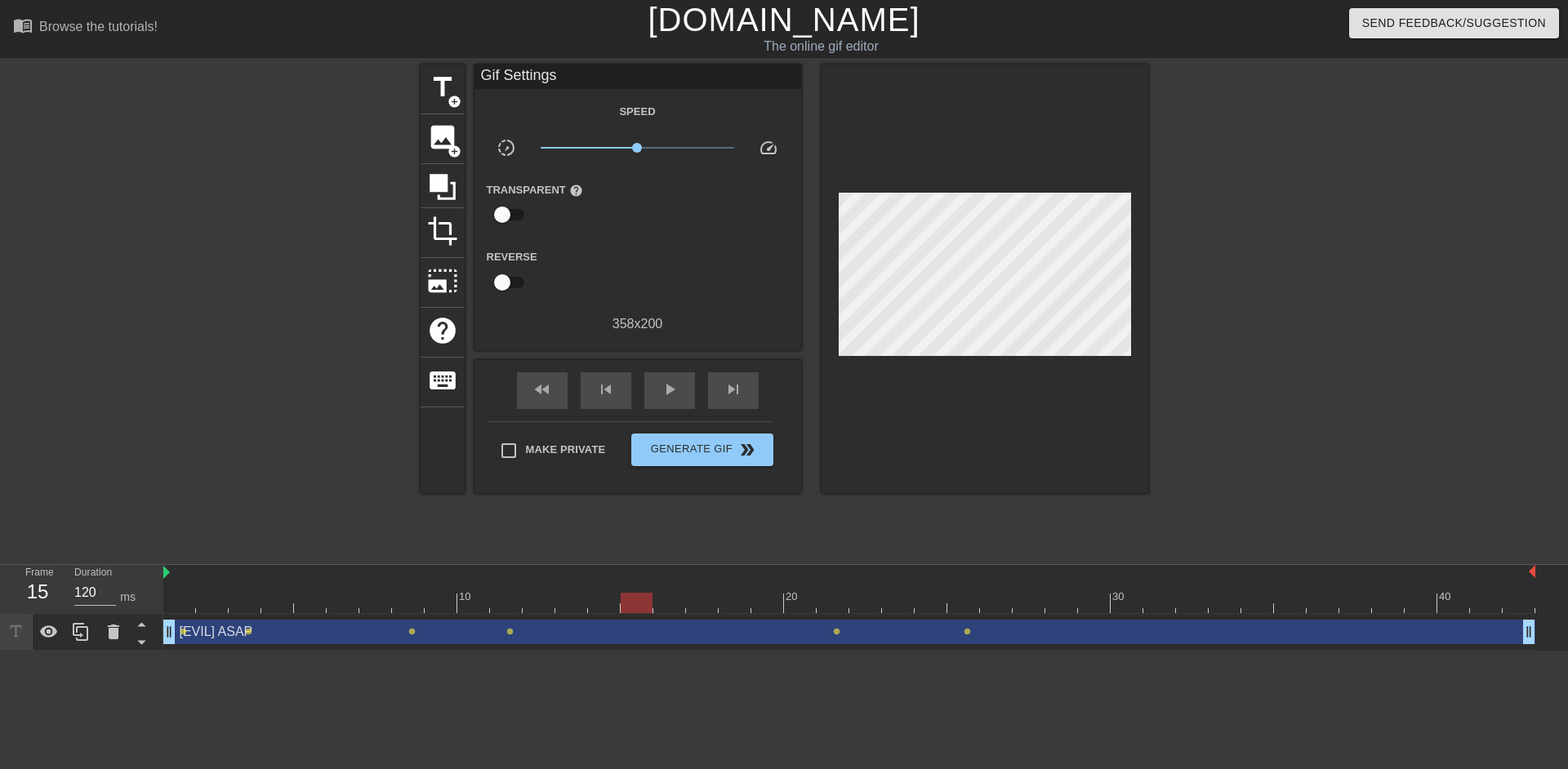
click at [637, 613] on div "10 20 30 40" at bounding box center [849, 590] width 1372 height 49
drag, startPoint x: 38, startPoint y: 630, endPoint x: 28, endPoint y: 630, distance: 10.0
click at [28, 630] on div "Frame 1 Duration 120 ms 10 20 30 40 [EVIL] ASAP drag_handle drag_handle lens le…" at bounding box center [784, 607] width 1568 height 86
click at [448, 79] on span "title" at bounding box center [442, 87] width 31 height 31
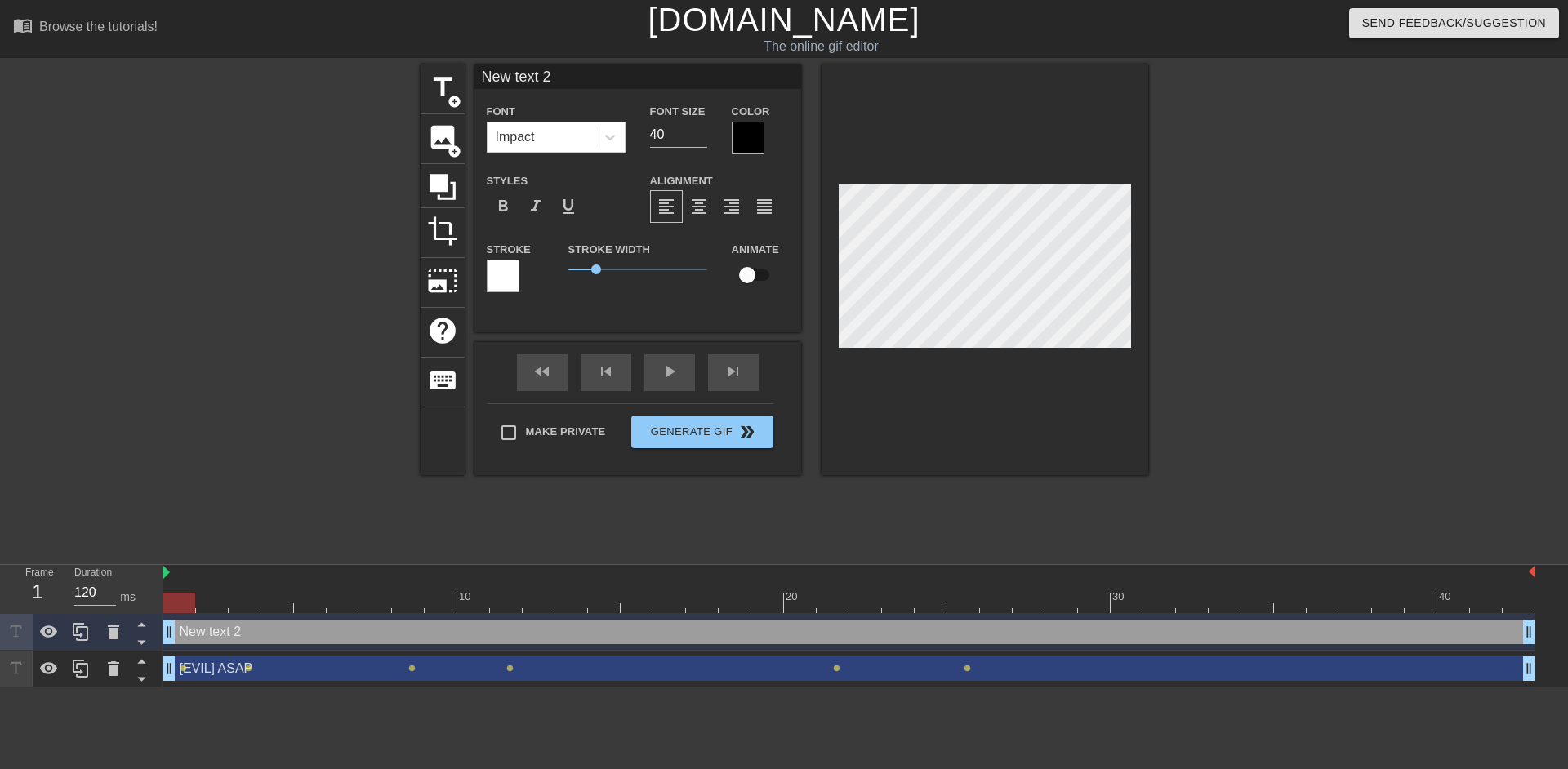
click at [741, 132] on div at bounding box center [747, 138] width 32 height 32
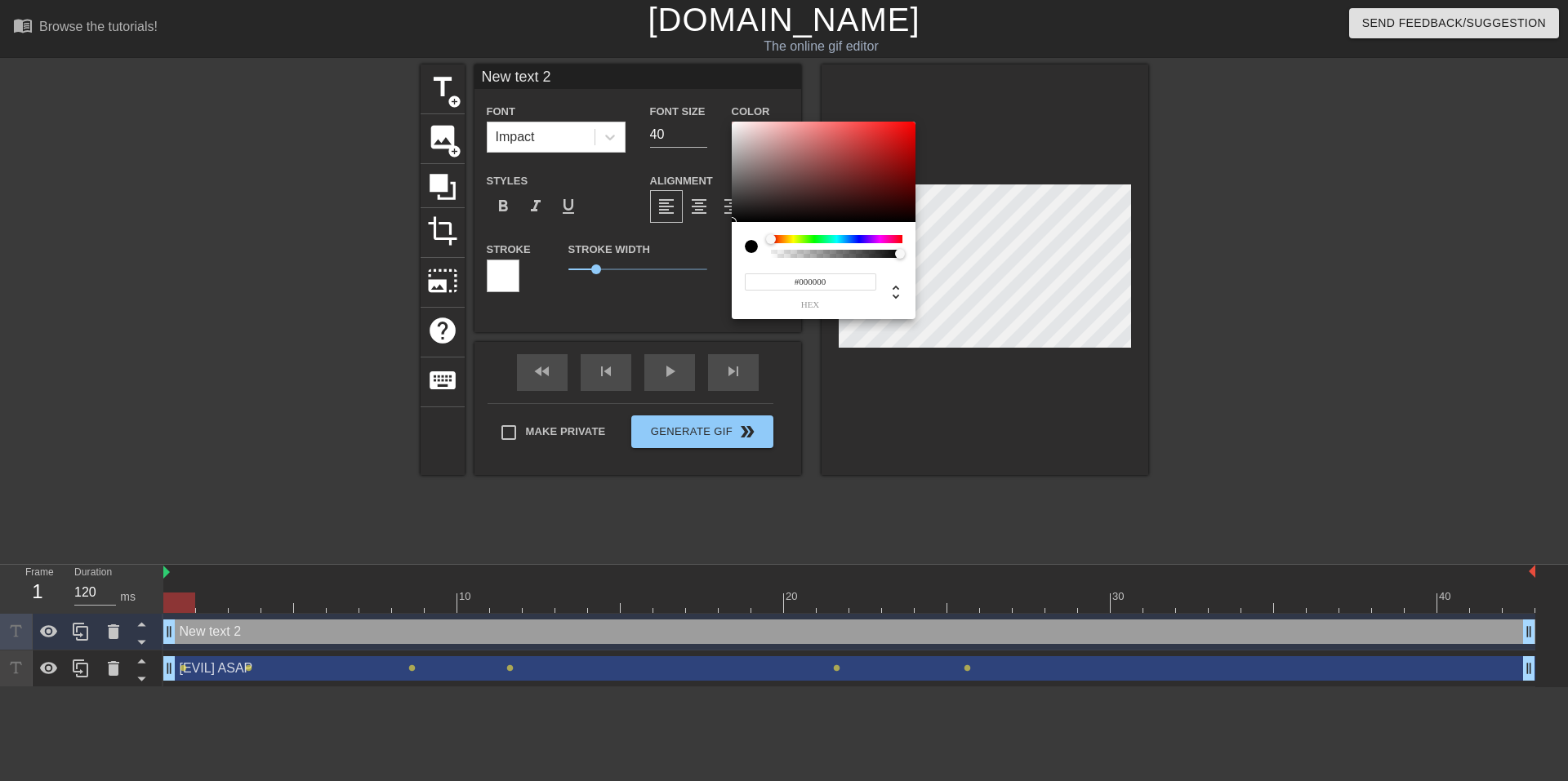
type input "#D92626"
click at [883, 136] on div at bounding box center [823, 172] width 184 height 101
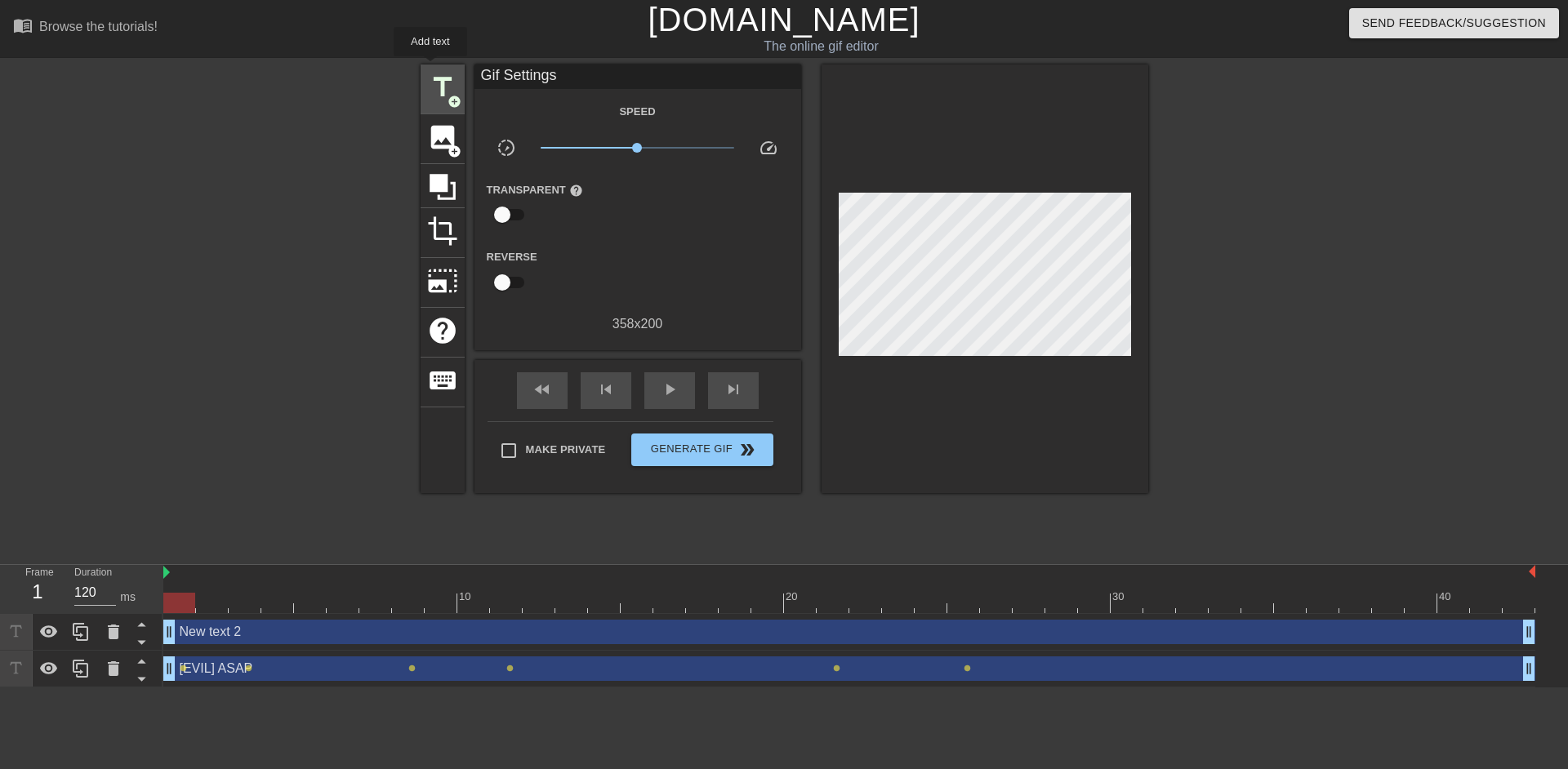
click at [430, 68] on div "title add_circle" at bounding box center [442, 89] width 44 height 50
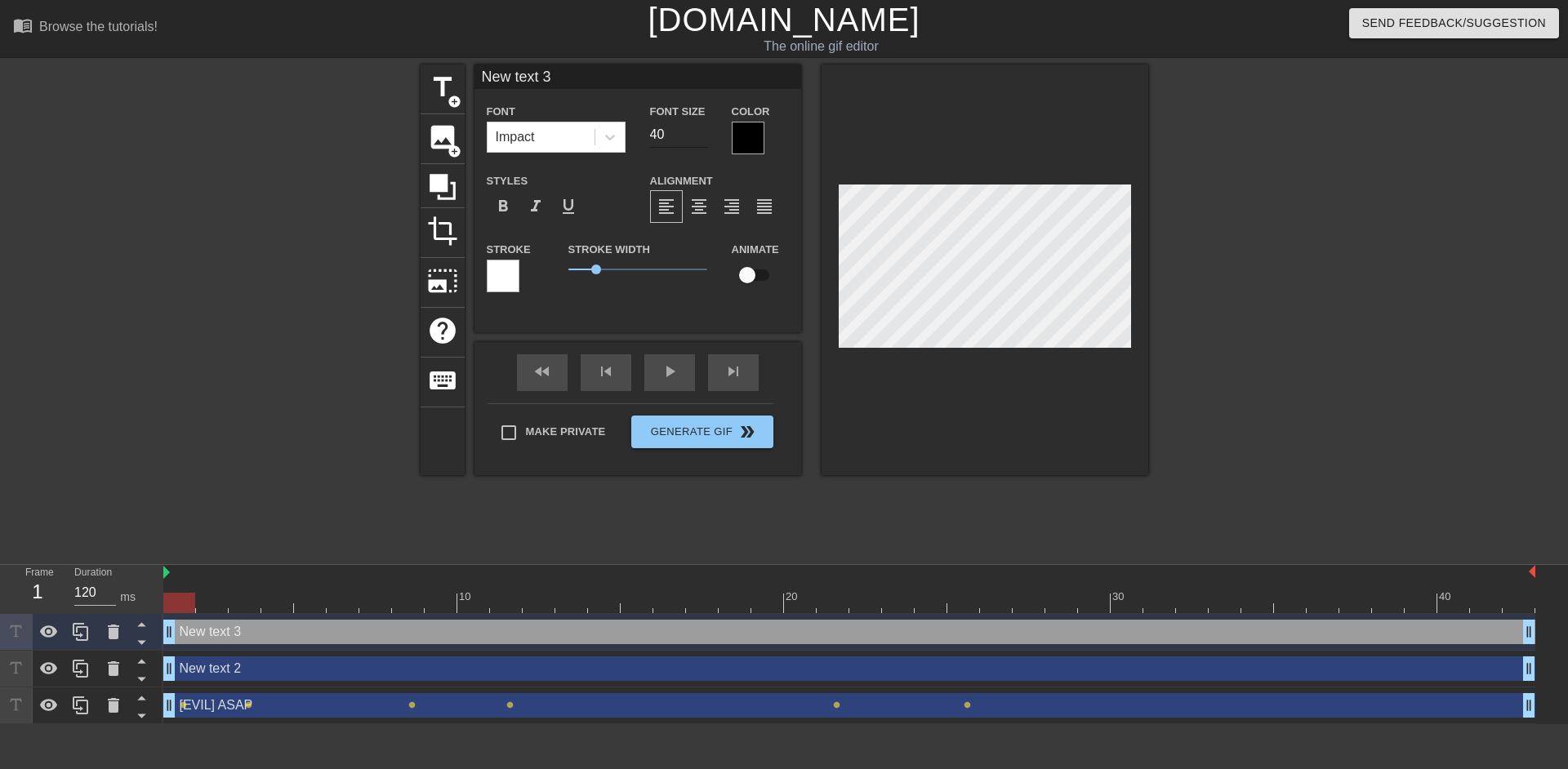
click at [667, 138] on input "40" at bounding box center [678, 134] width 57 height 26
type input "4"
type input "20"
click at [747, 138] on div at bounding box center [747, 138] width 32 height 32
type input "New text 2"
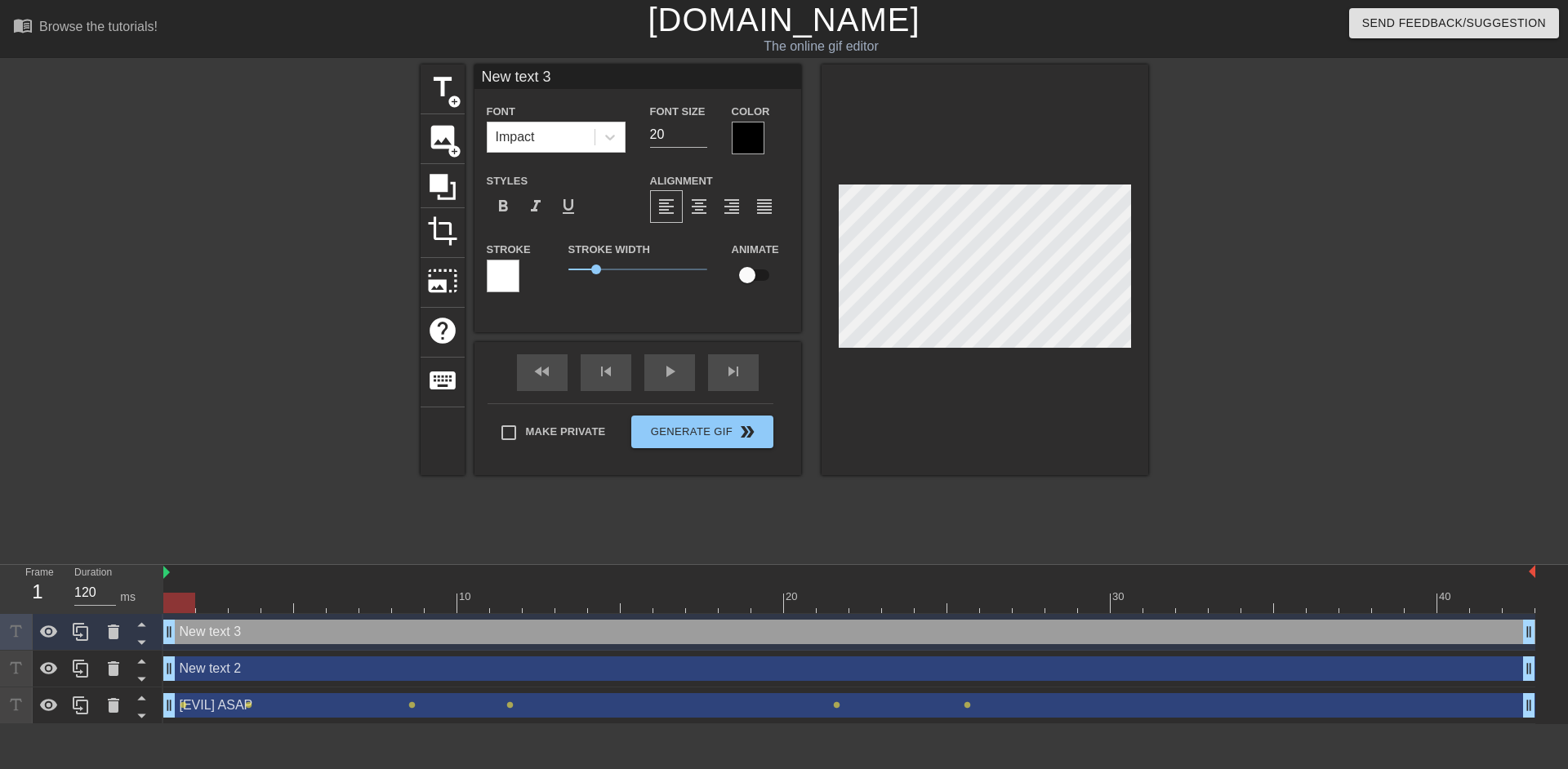
type input "40"
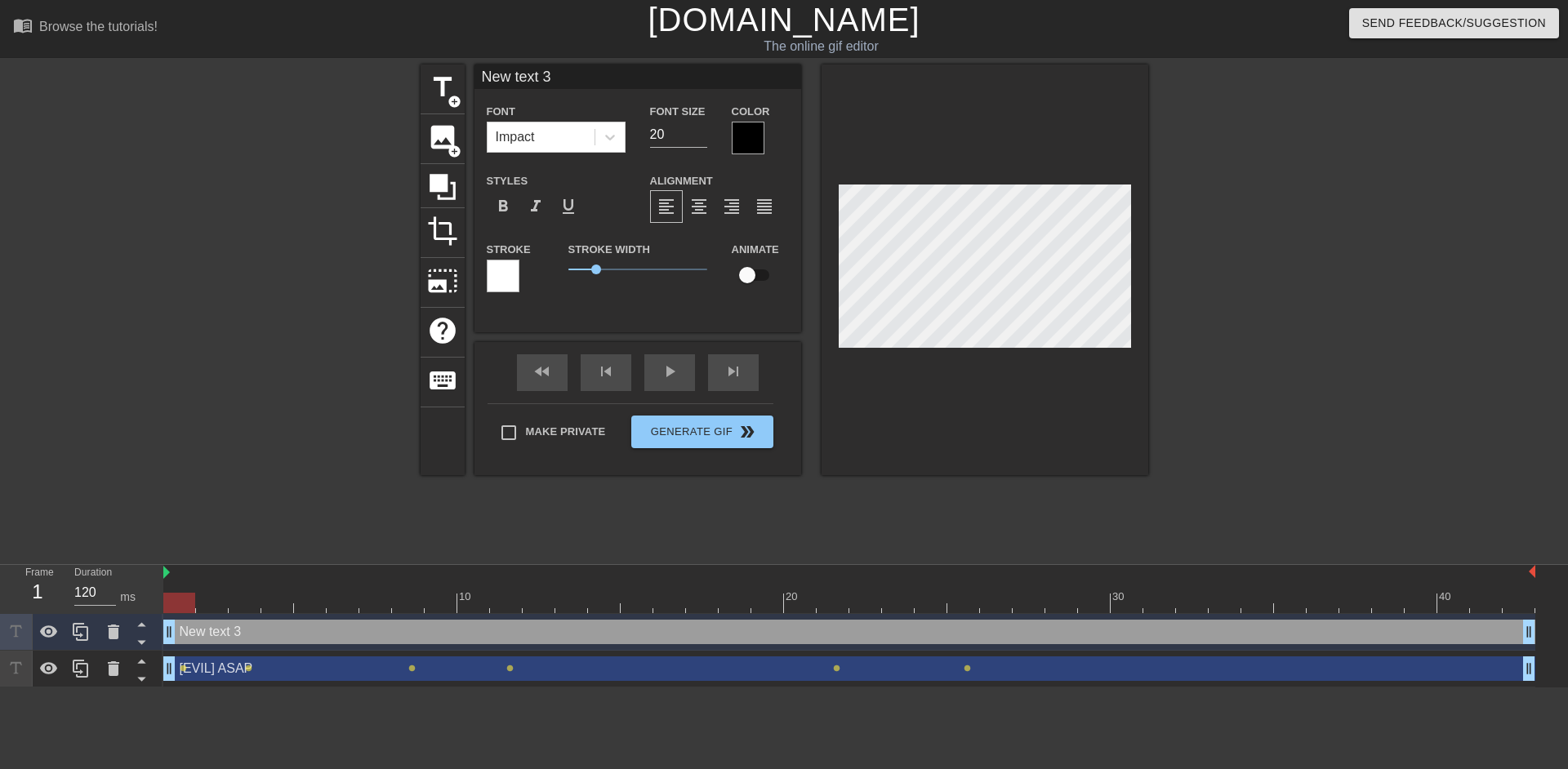
click at [753, 134] on div at bounding box center [747, 138] width 32 height 32
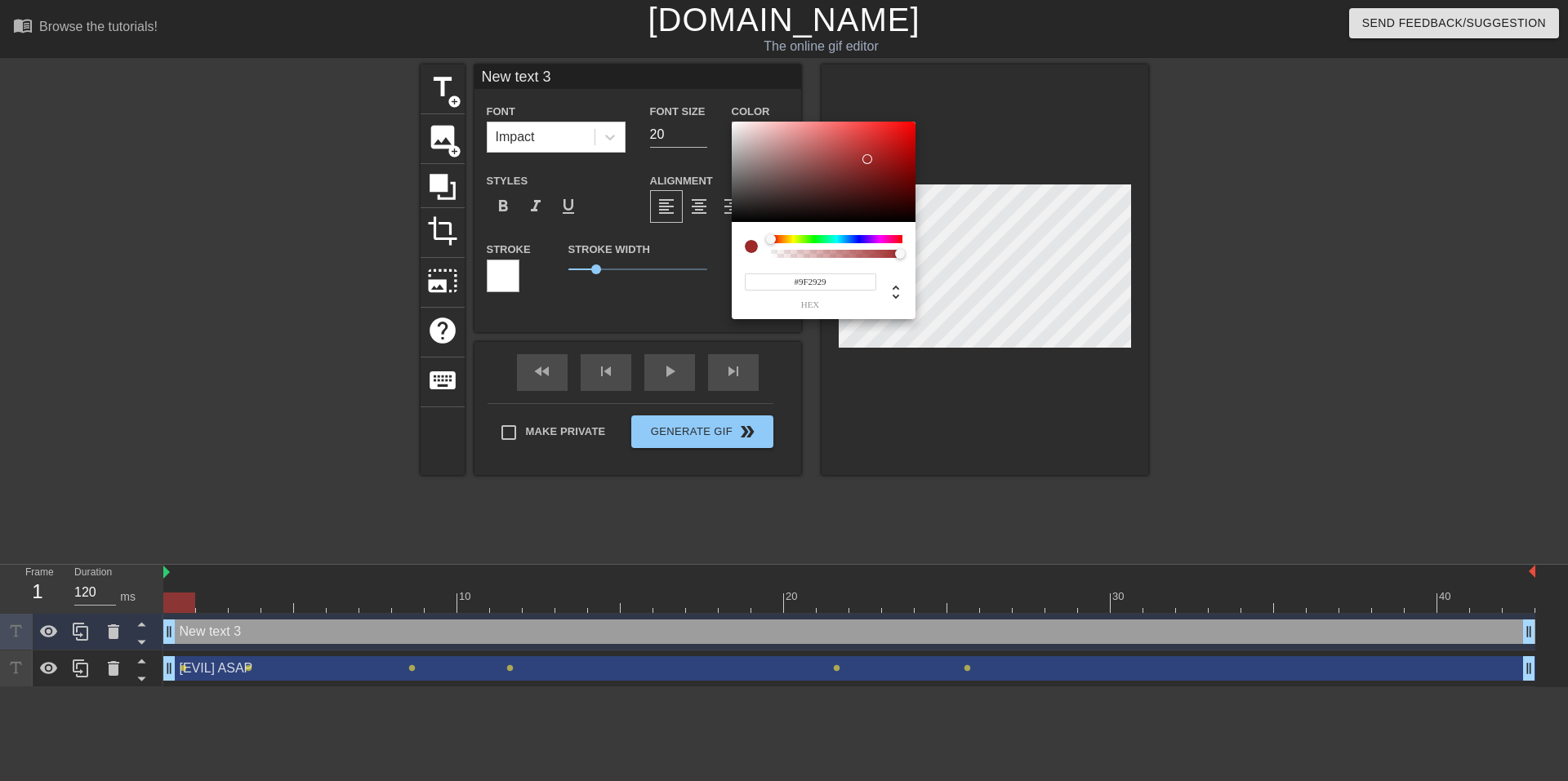
click at [867, 159] on div at bounding box center [823, 172] width 184 height 101
click at [886, 144] on div at bounding box center [823, 172] width 184 height 101
type input "#DF0E0E"
click at [903, 133] on div at bounding box center [823, 172] width 184 height 101
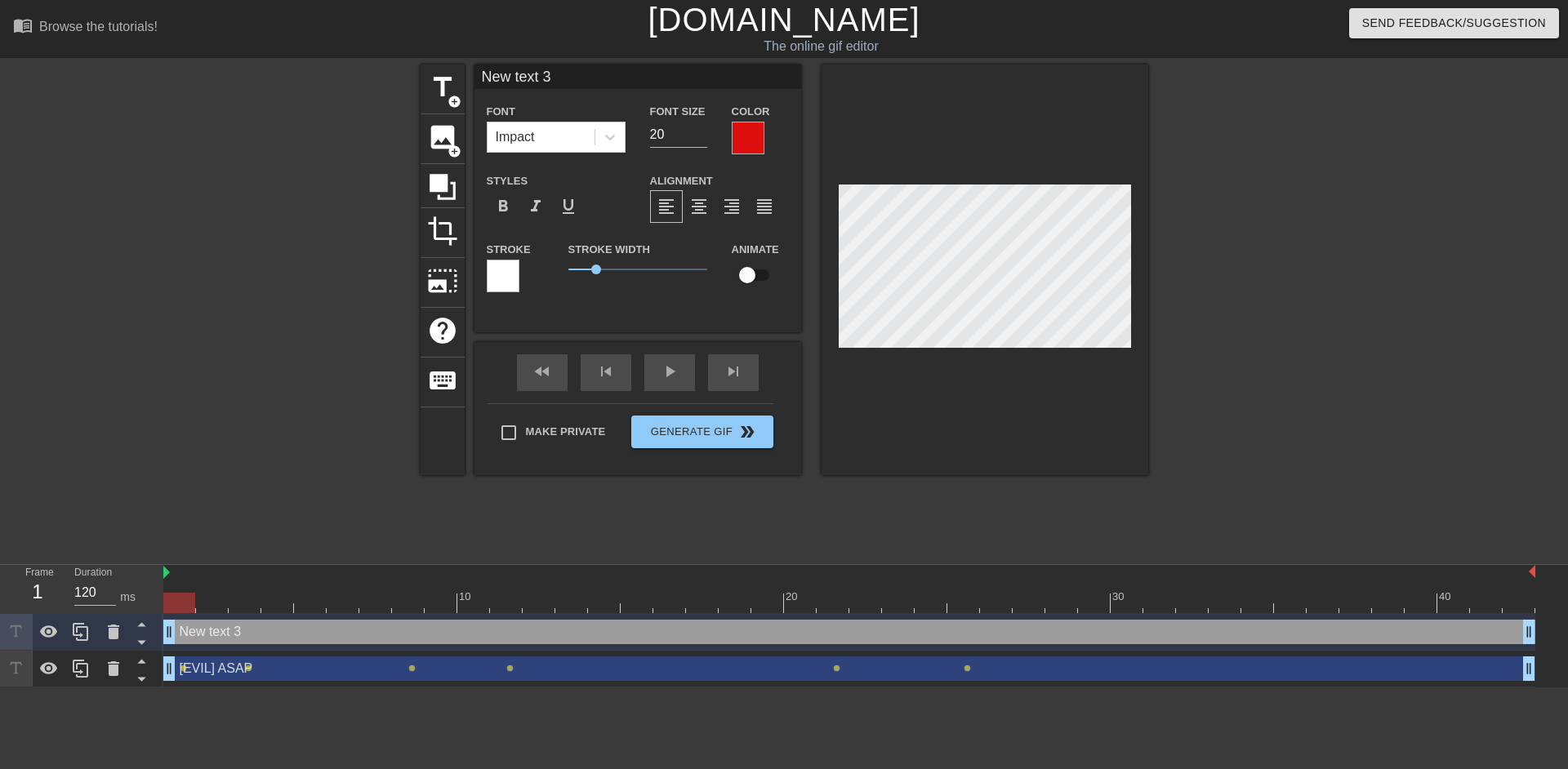
scroll to position [2, 3]
type textarea "F"
type input "F"
type textarea "Fn"
type input "Fn"
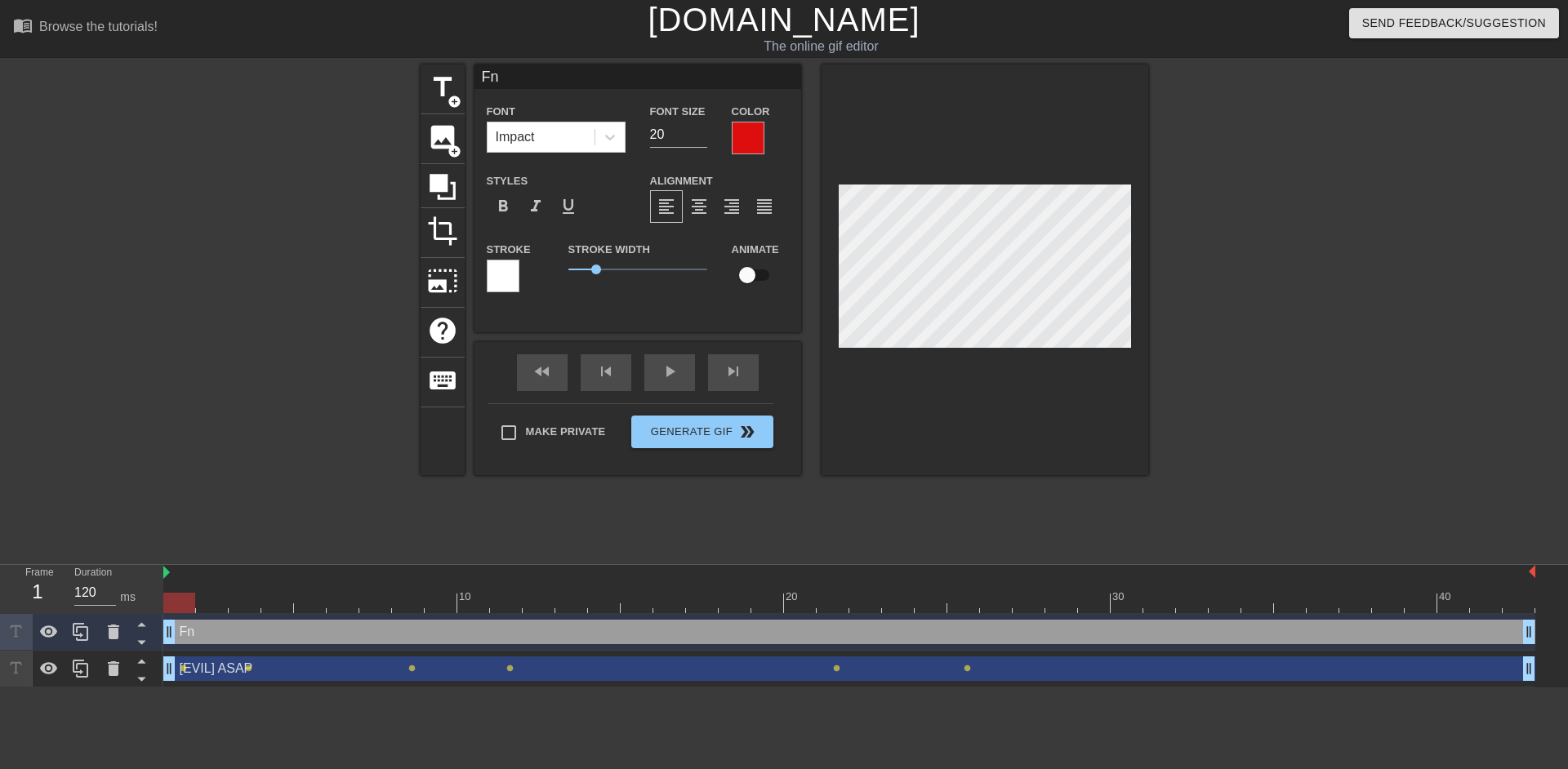
type textarea "F"
type input "F"
type textarea "Fa"
type input "Fa"
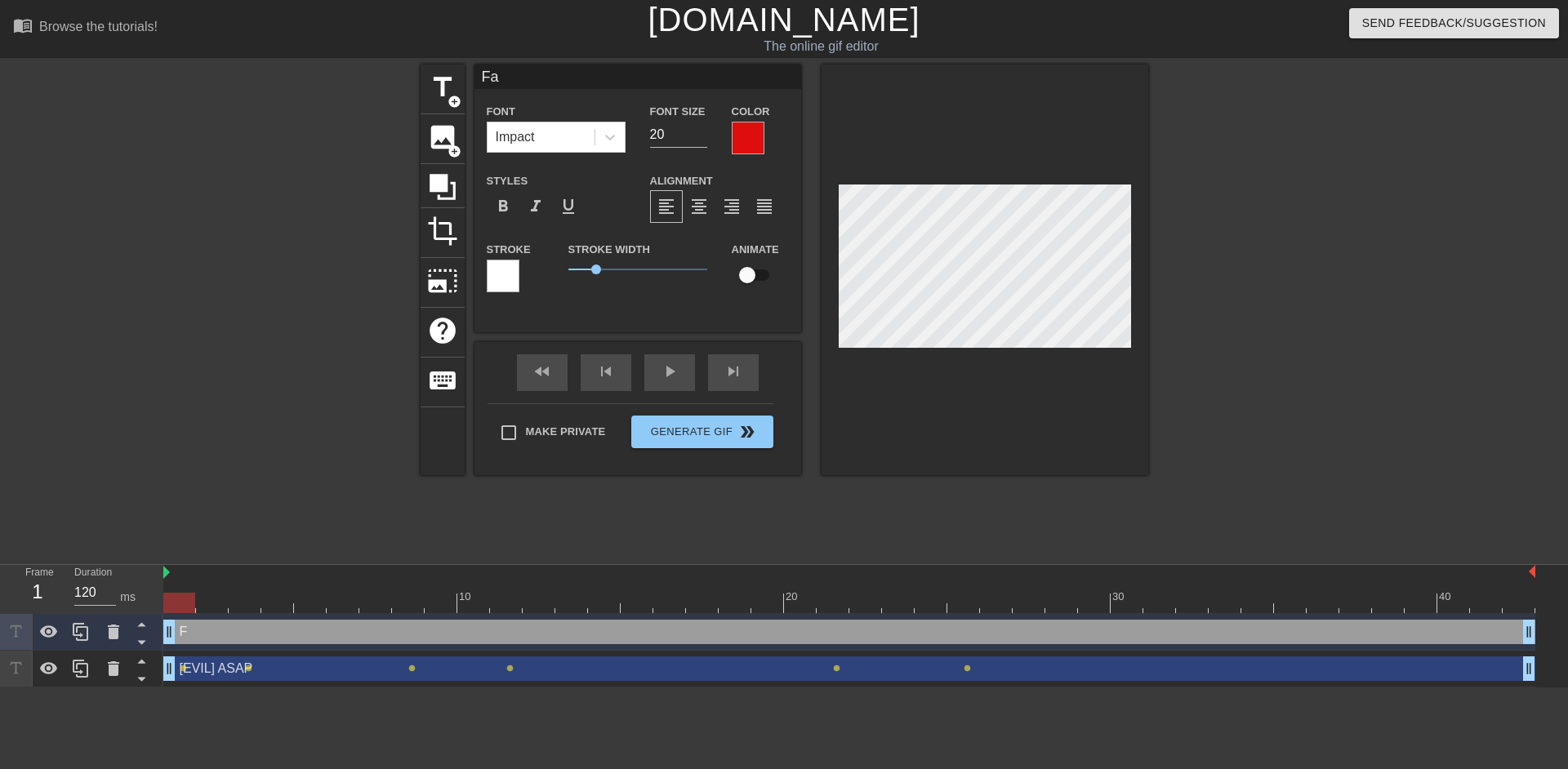
type textarea "Fan"
type input "Fan"
type textarea "[PERSON_NAME]"
type input "[PERSON_NAME]"
type textarea "Fan"
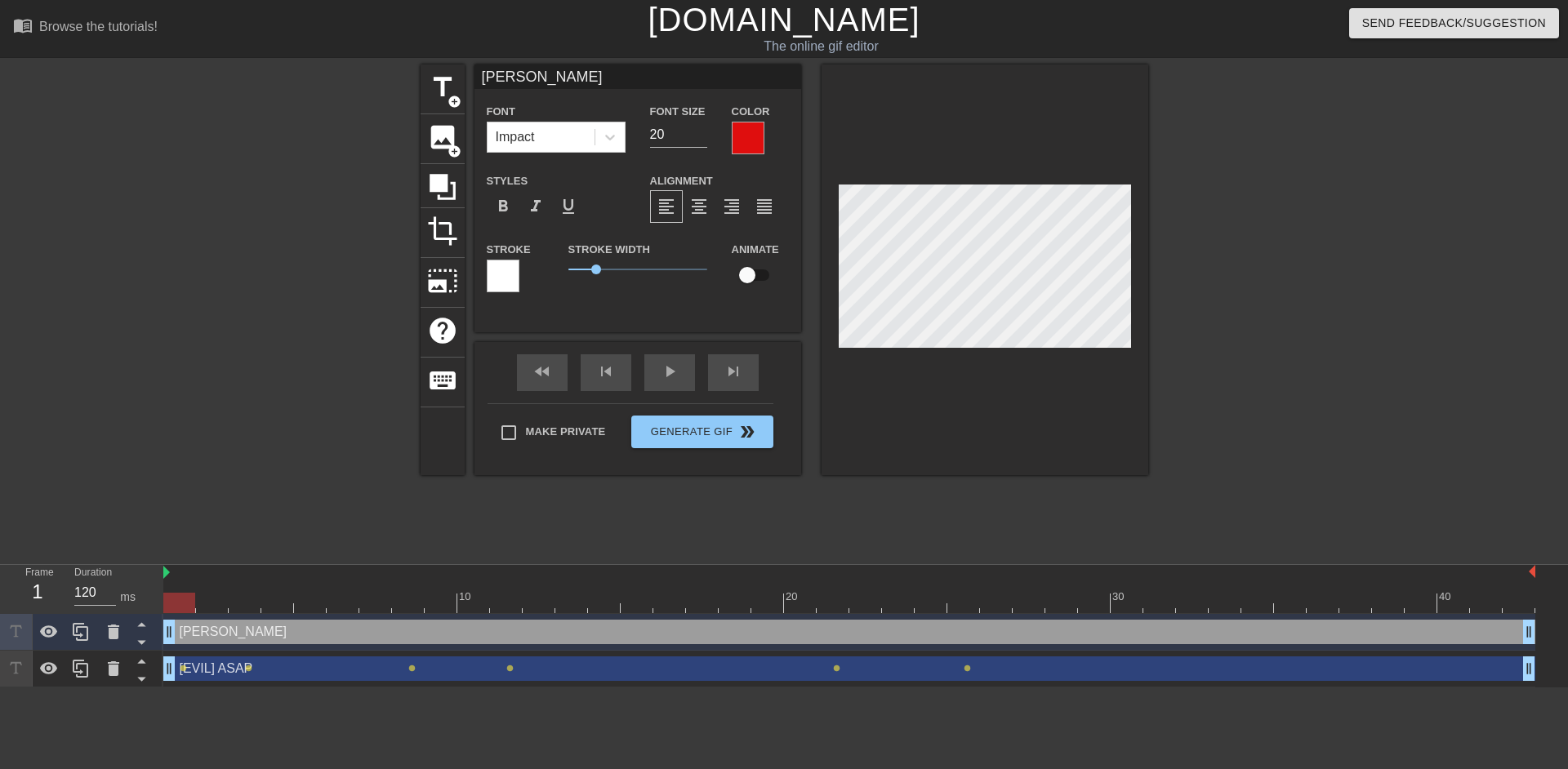
type input "Fan"
type textarea "Fa"
type input "Fa"
type textarea "F"
type input "F"
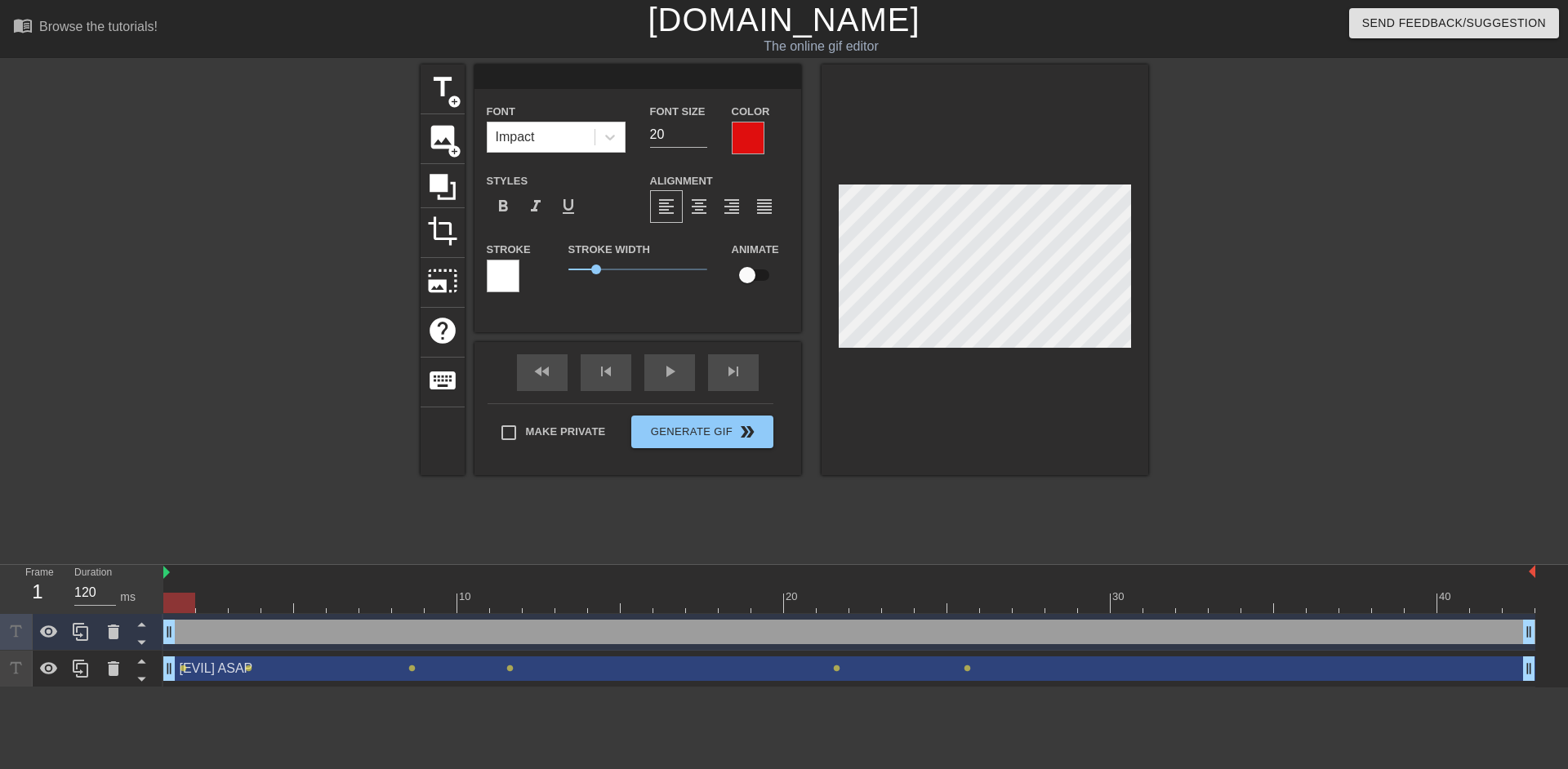
type textarea "F"
type input "F"
type textarea "Fa"
type input "Fa"
type textarea "Fan"
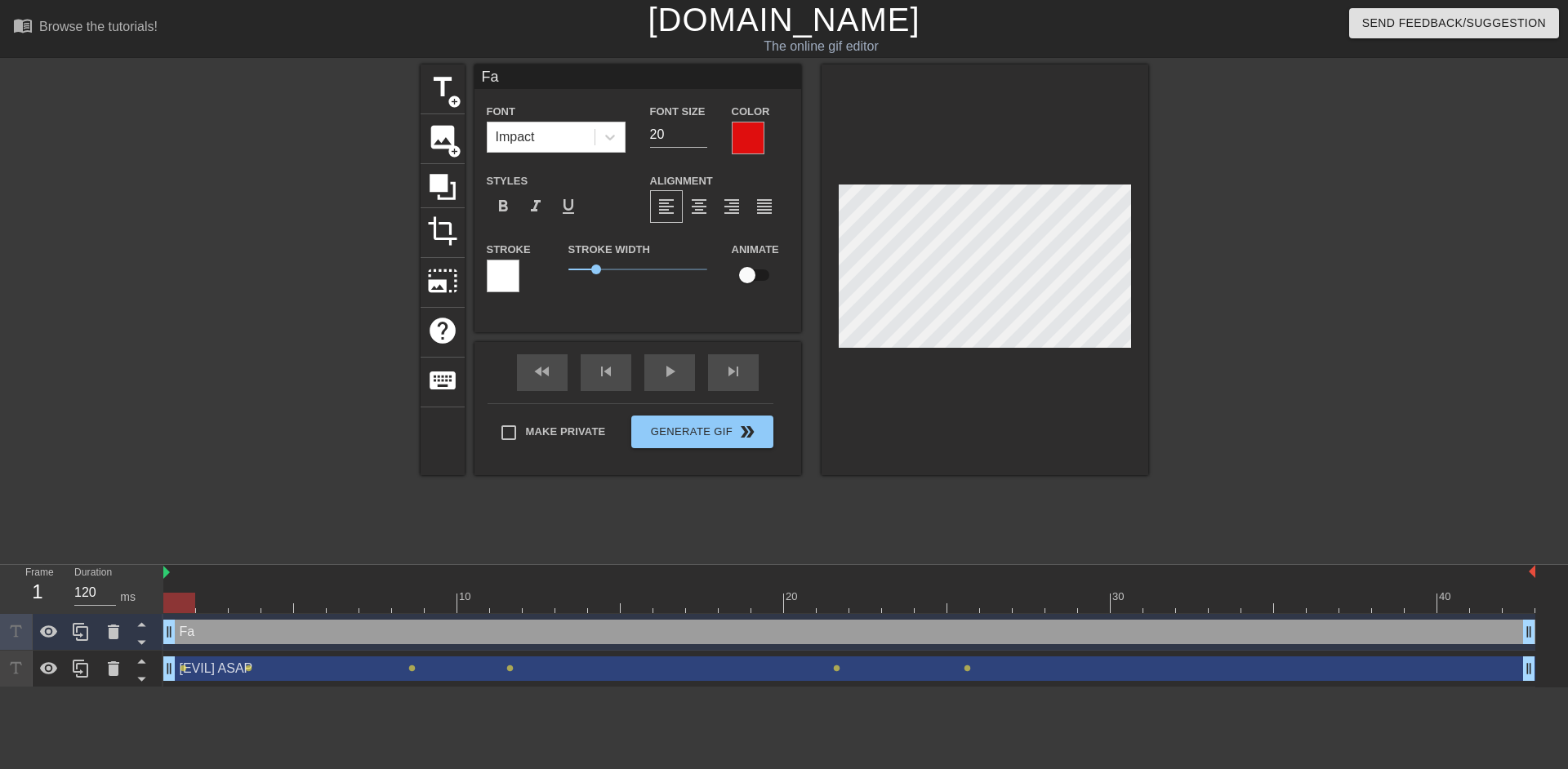
type input "Fan"
type textarea "[PERSON_NAME]"
type input "[PERSON_NAME]"
type textarea "Fanty"
type input "Fanty"
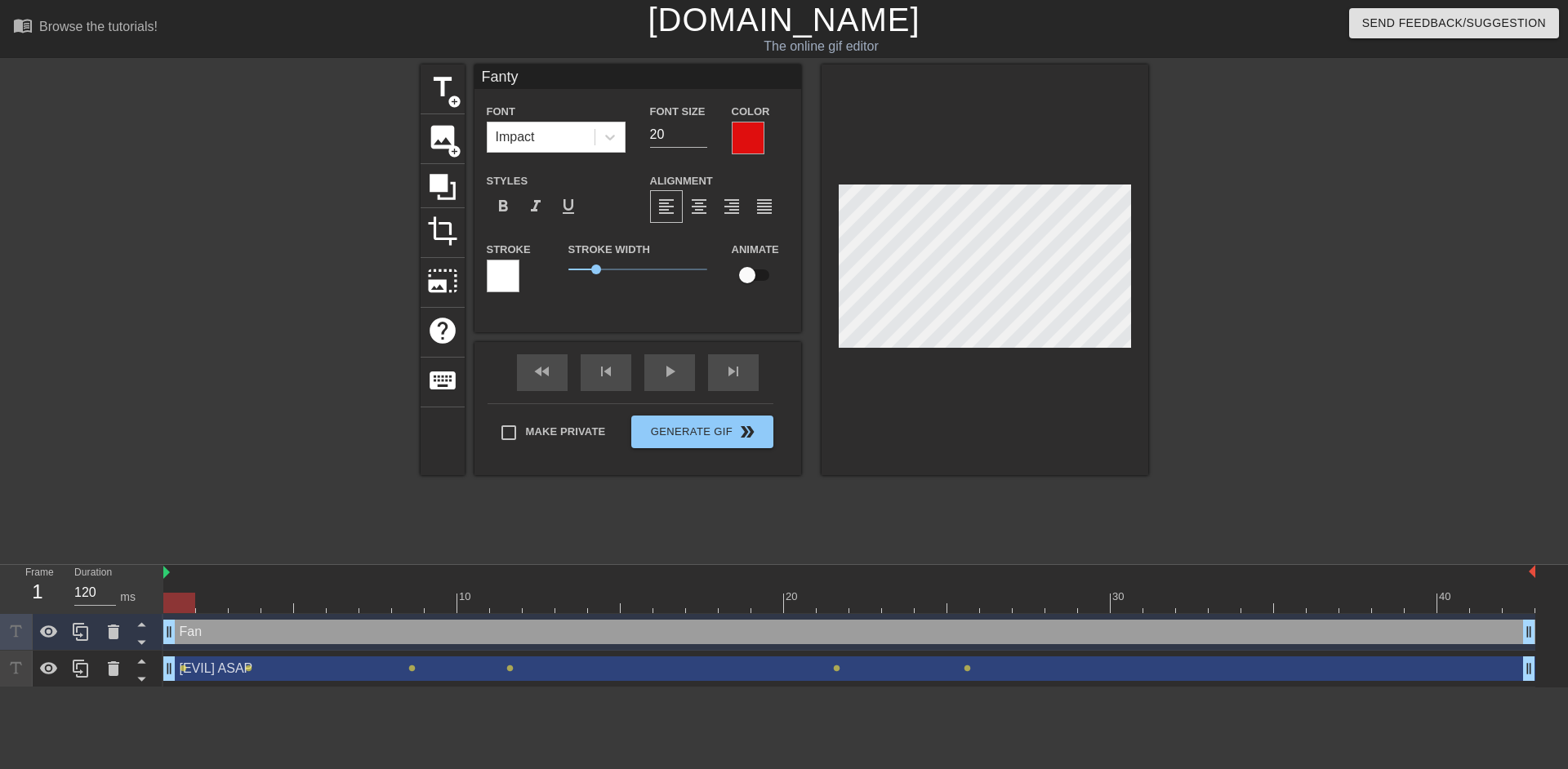
scroll to position [2, 3]
type textarea "Fanty"
click at [753, 134] on div at bounding box center [747, 138] width 32 height 32
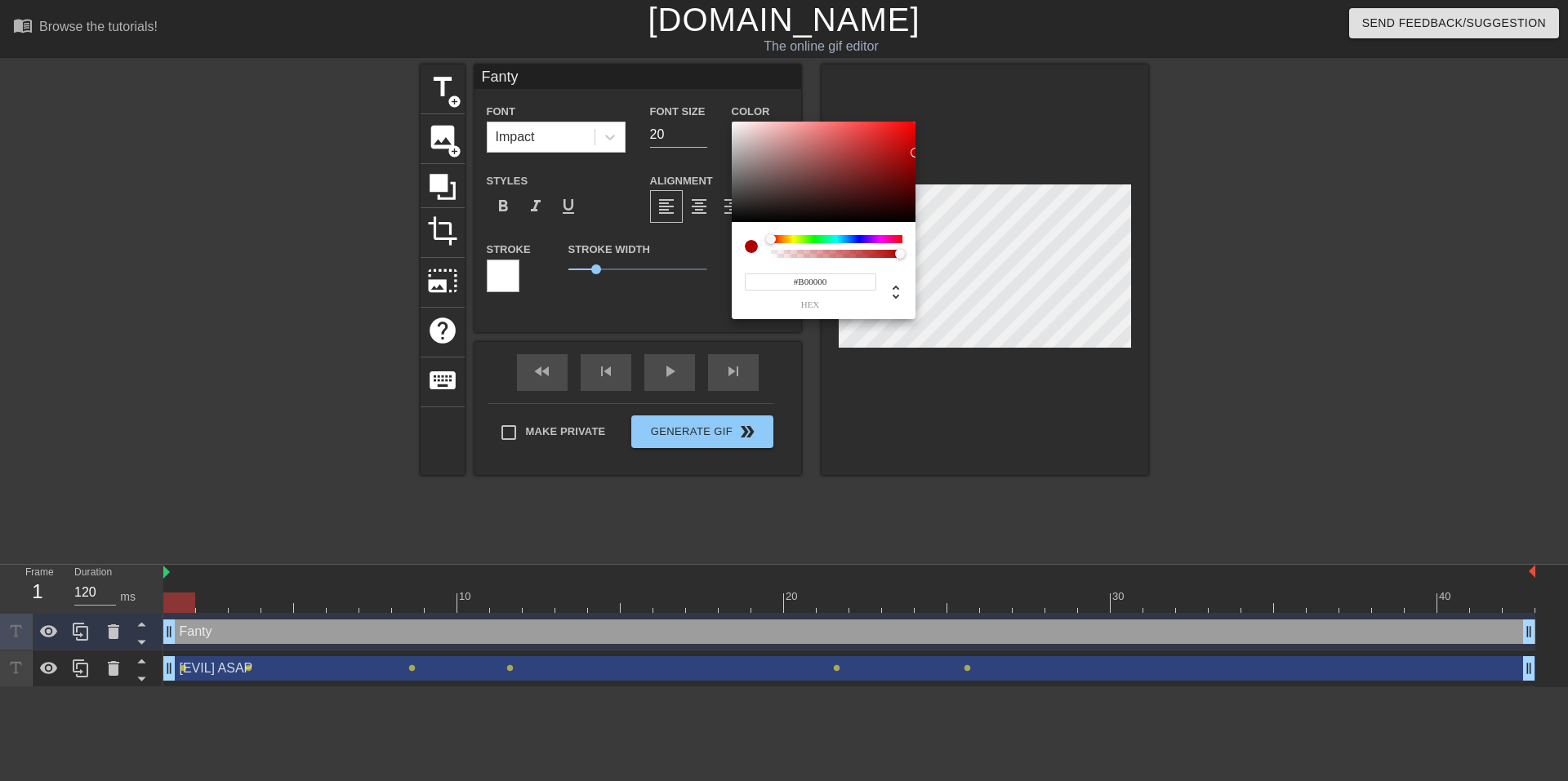
type input "#AC0000"
drag, startPoint x: 895, startPoint y: 146, endPoint x: 960, endPoint y: 154, distance: 65.5
click at [960, 154] on div "#AC0000 hex" at bounding box center [784, 390] width 1568 height 781
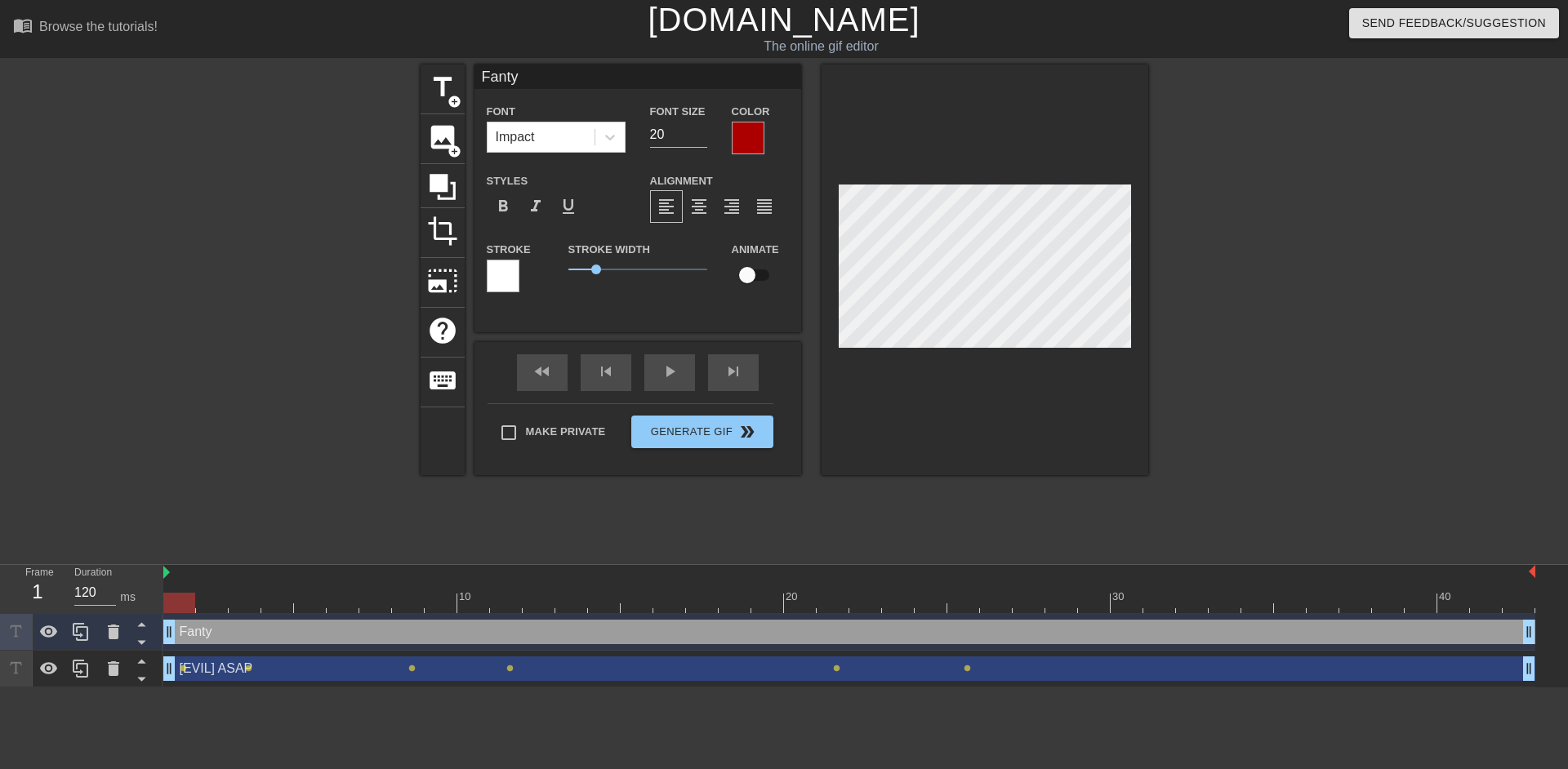
click at [945, 400] on div at bounding box center [985, 270] width 327 height 411
drag, startPoint x: 591, startPoint y: 269, endPoint x: 605, endPoint y: 270, distance: 14.0
click at [605, 270] on span "1.35" at bounding box center [605, 270] width 10 height 10
click at [520, 273] on div "Stroke" at bounding box center [514, 265] width 57 height 53
click at [1050, 372] on div at bounding box center [985, 270] width 327 height 411
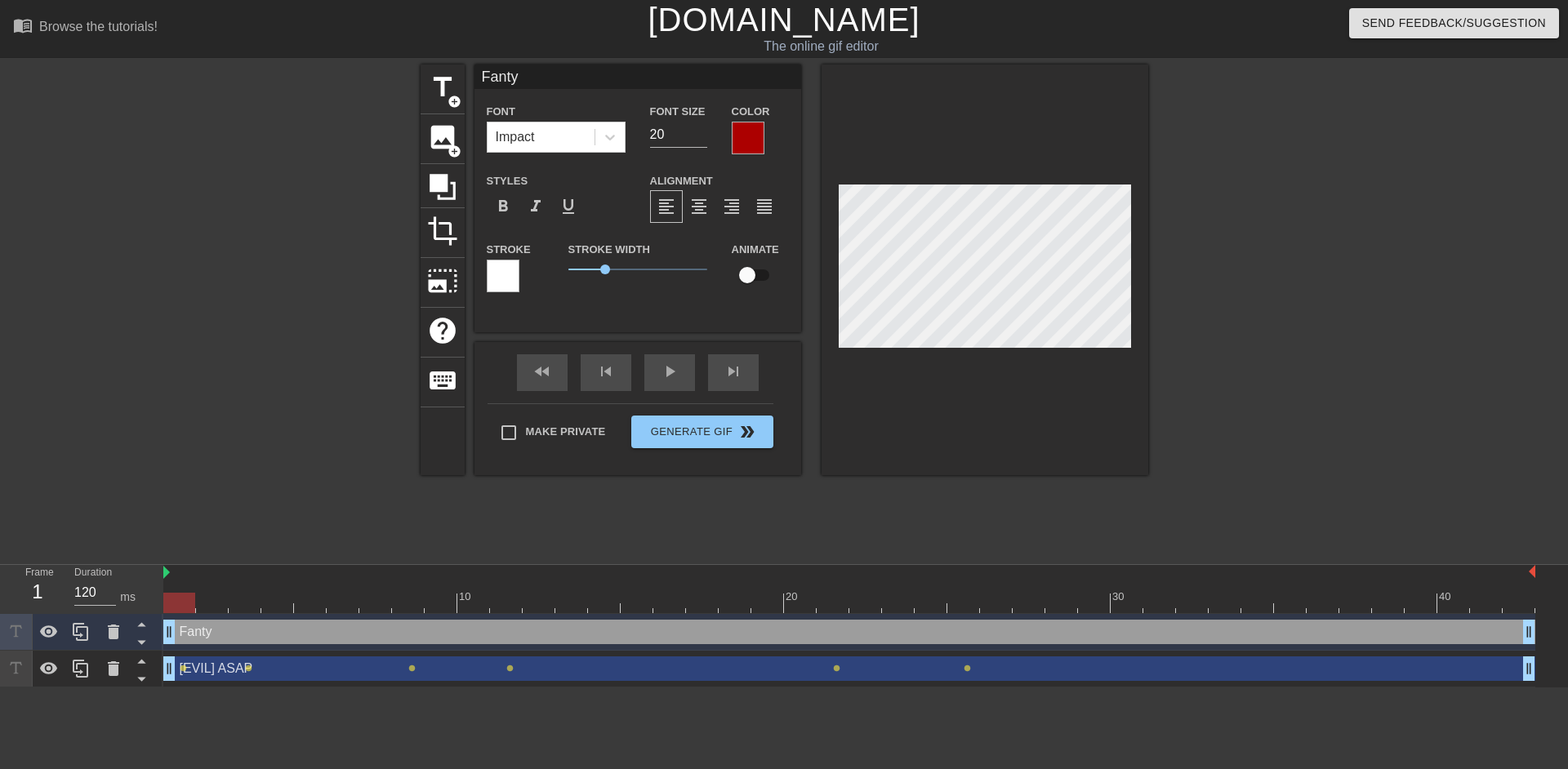
click at [513, 285] on div at bounding box center [503, 276] width 32 height 32
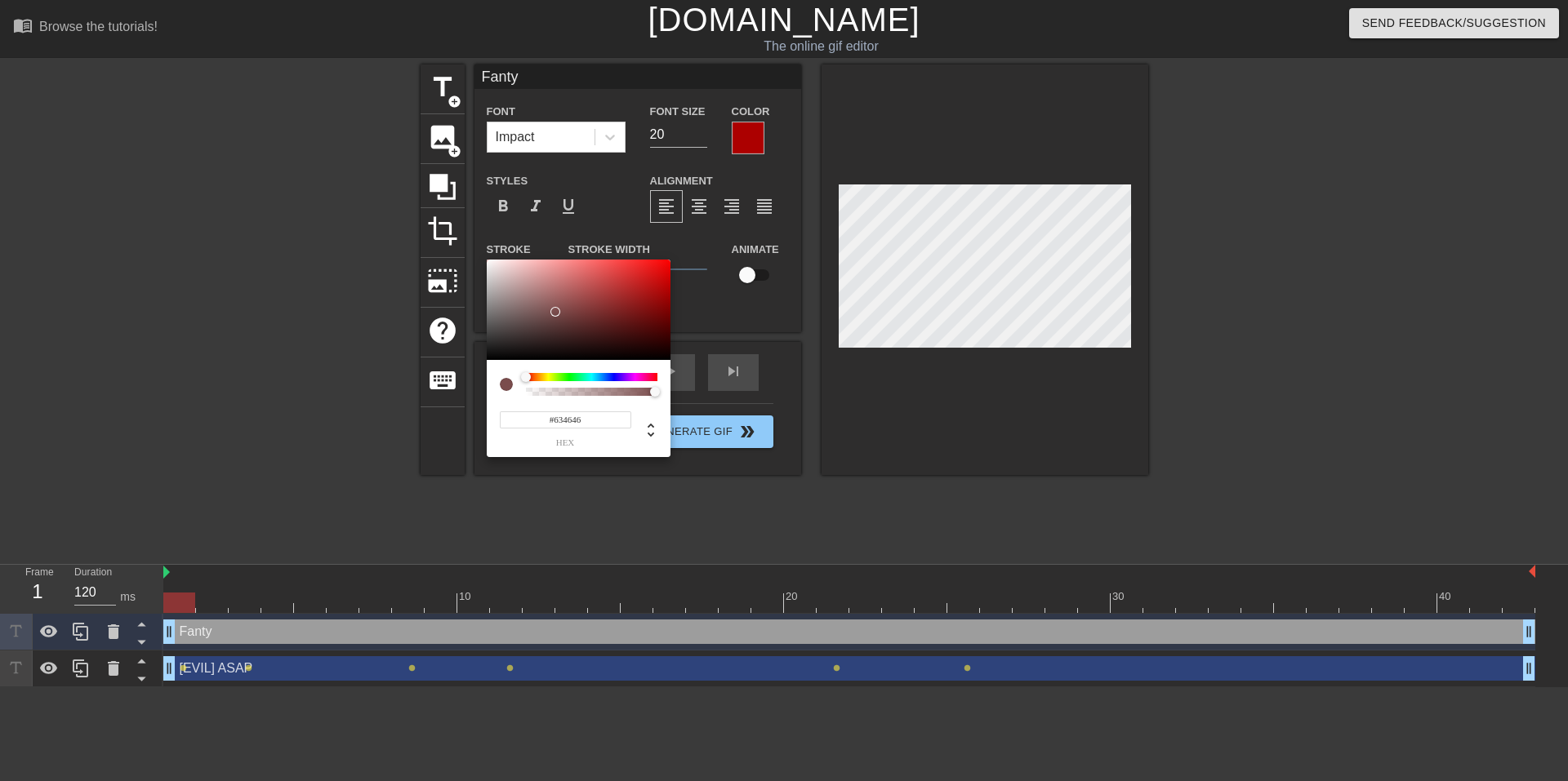
type input "#000000"
drag, startPoint x: 556, startPoint y: 312, endPoint x: 398, endPoint y: 449, distance: 209.1
click at [398, 449] on div "#000000 hex" at bounding box center [784, 390] width 1568 height 781
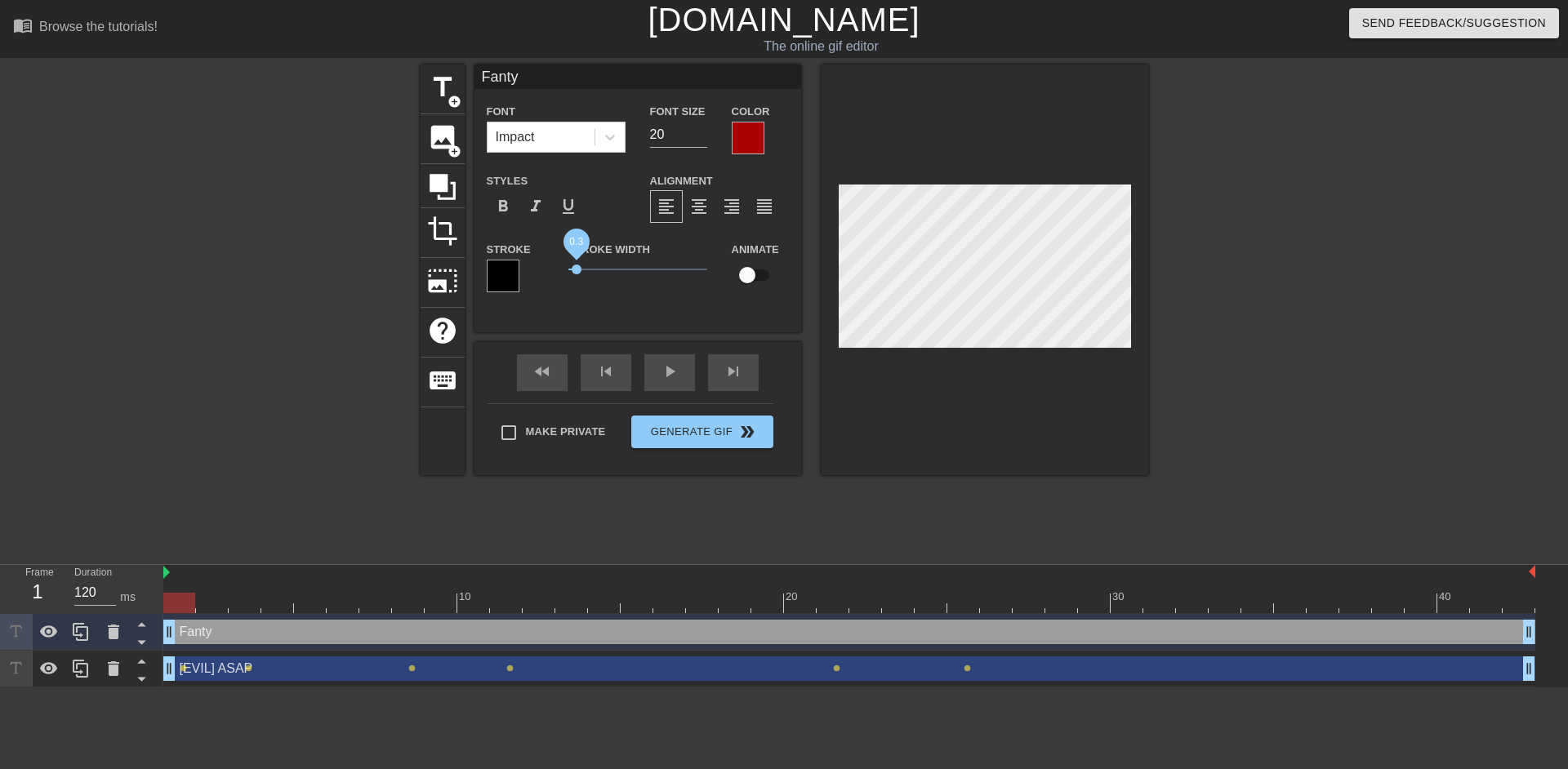
drag, startPoint x: 603, startPoint y: 270, endPoint x: 577, endPoint y: 273, distance: 26.2
click at [577, 273] on span "0.3" at bounding box center [577, 270] width 10 height 10
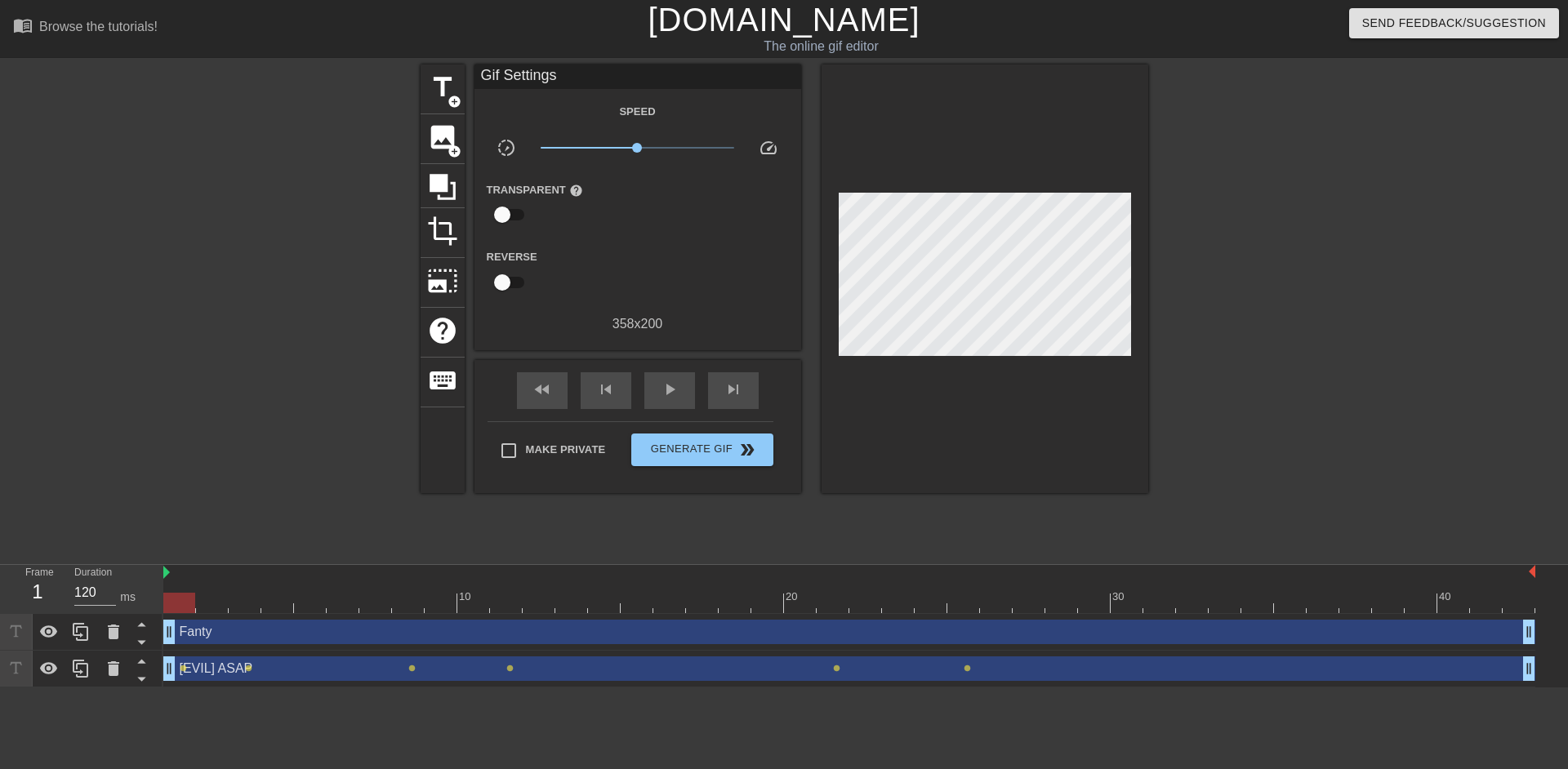
click at [1020, 419] on div at bounding box center [985, 279] width 327 height 429
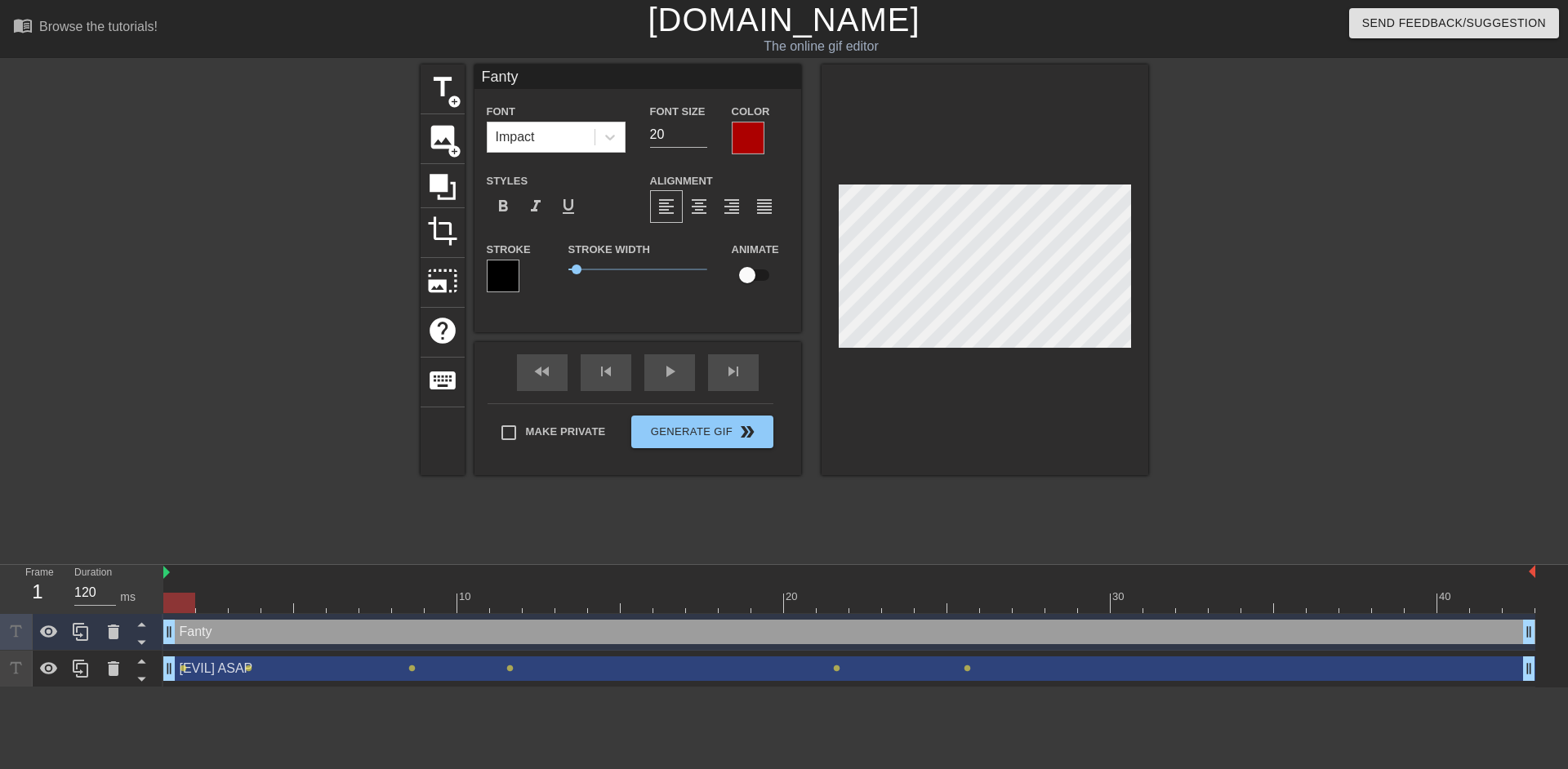
click at [494, 274] on div at bounding box center [503, 276] width 32 height 32
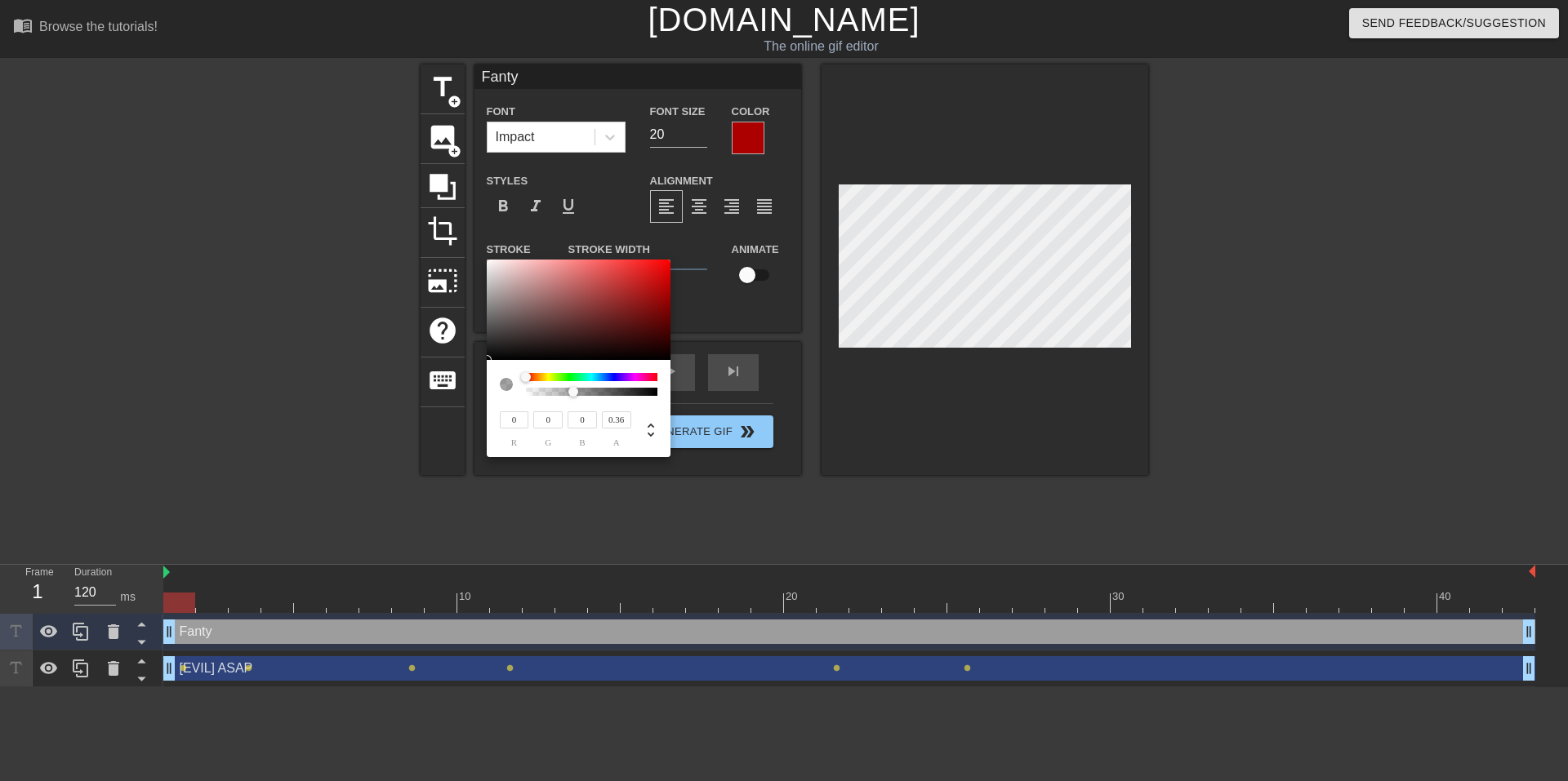
type input "0"
drag, startPoint x: 573, startPoint y: 392, endPoint x: 463, endPoint y: 393, distance: 110.0
click at [463, 393] on div "0 r 0 g 0 b 0 a" at bounding box center [784, 390] width 1568 height 781
type input "77"
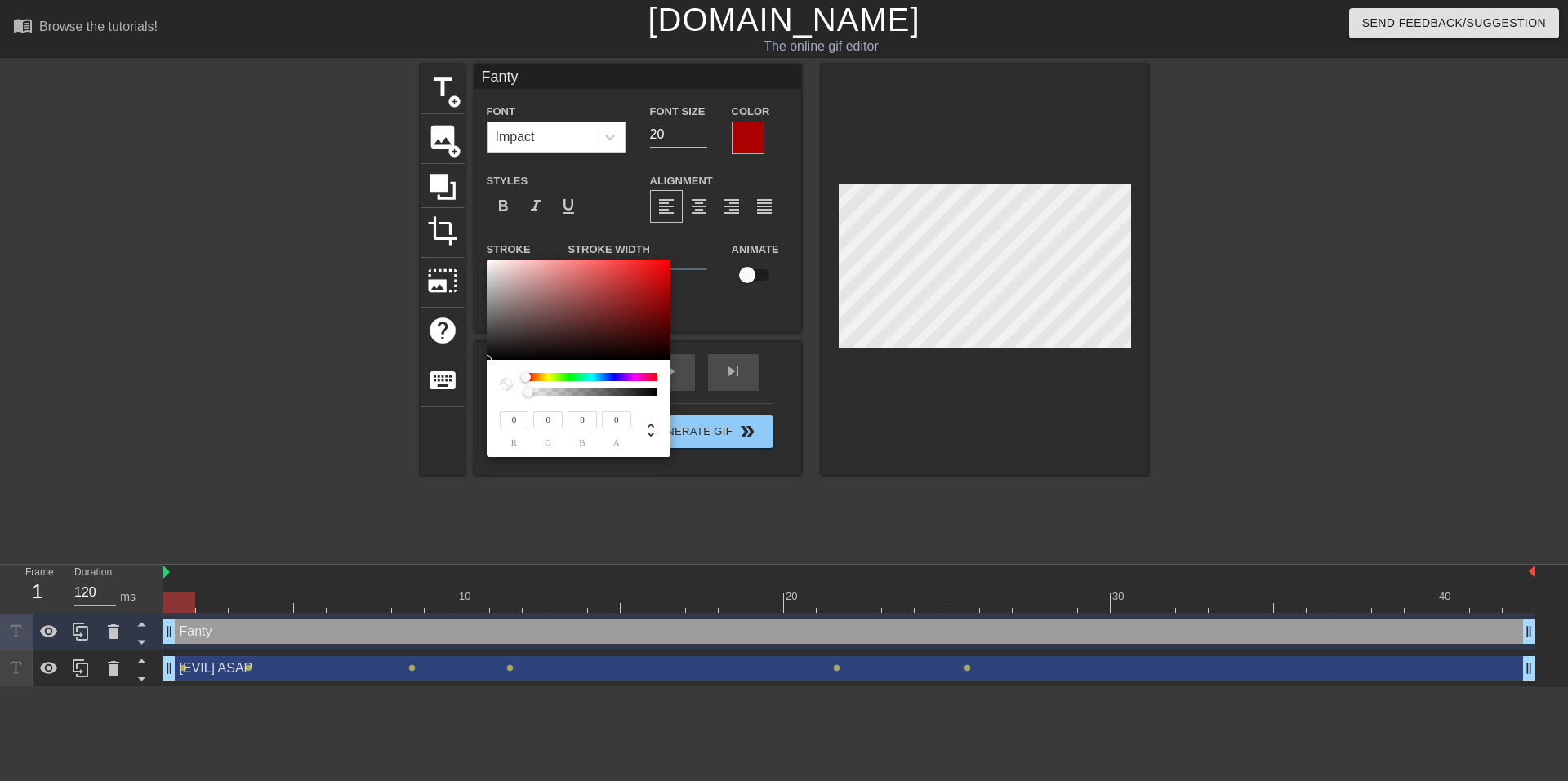
type input "65"
type input "89"
type input "77"
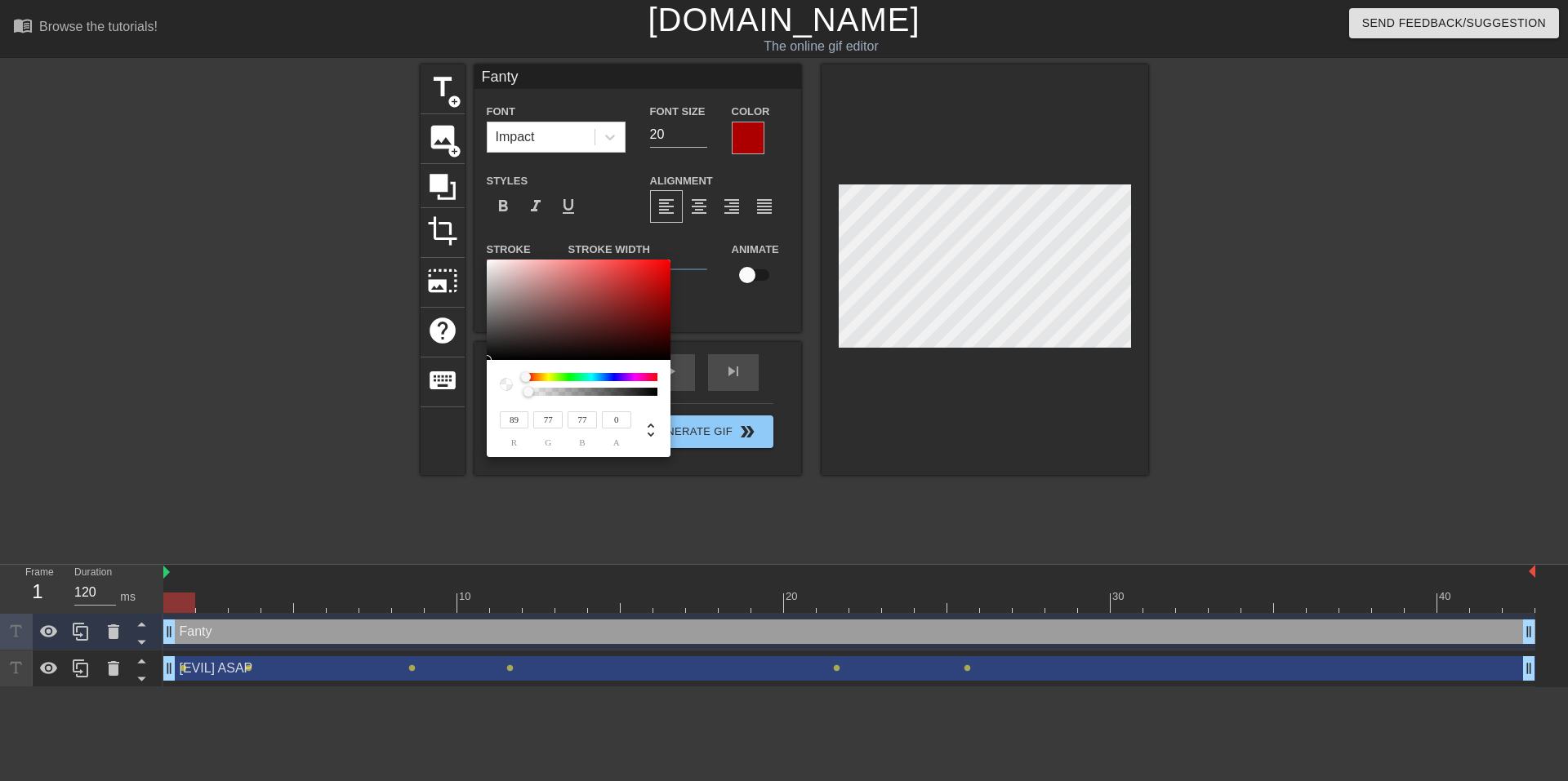
type input "231"
type input "255"
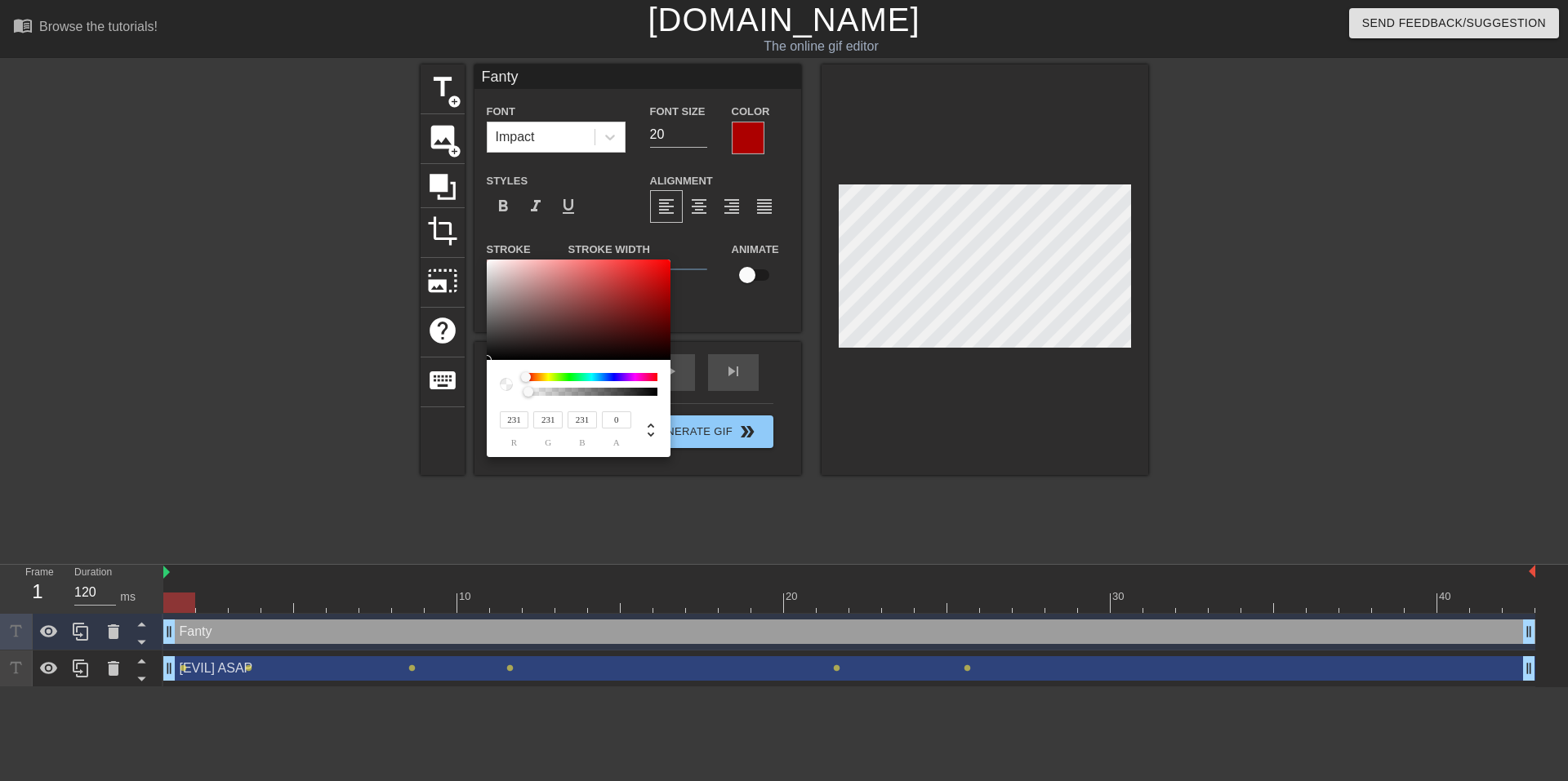
type input "255"
drag, startPoint x: 515, startPoint y: 330, endPoint x: 420, endPoint y: 156, distance: 198.2
drag, startPoint x: 420, startPoint y: 156, endPoint x: 855, endPoint y: 416, distance: 506.8
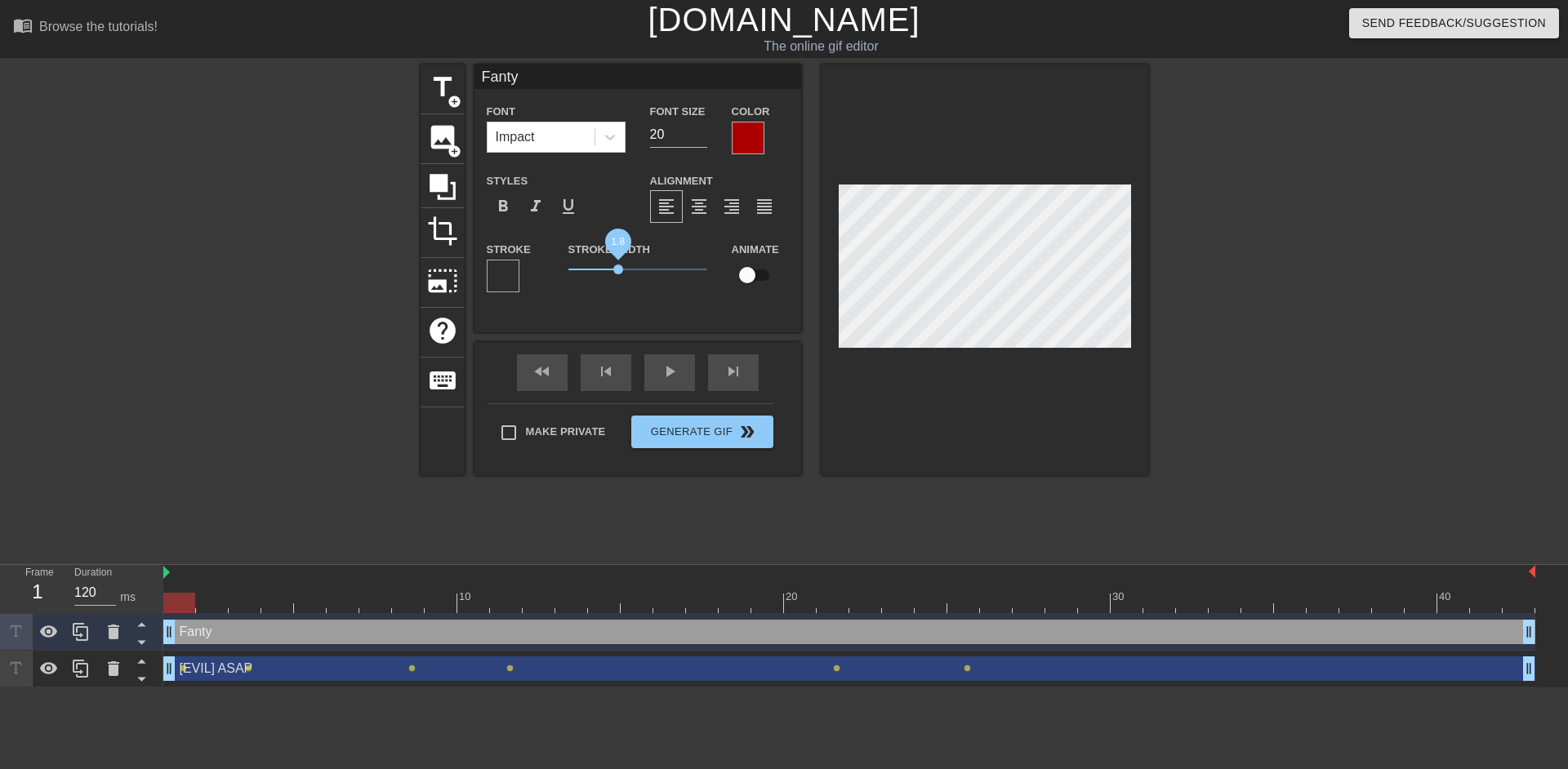
drag, startPoint x: 575, startPoint y: 271, endPoint x: 616, endPoint y: 268, distance: 41.1
click at [616, 268] on span "1.8" at bounding box center [618, 270] width 10 height 10
click at [933, 399] on div at bounding box center [985, 270] width 327 height 411
click at [490, 267] on div at bounding box center [503, 276] width 32 height 32
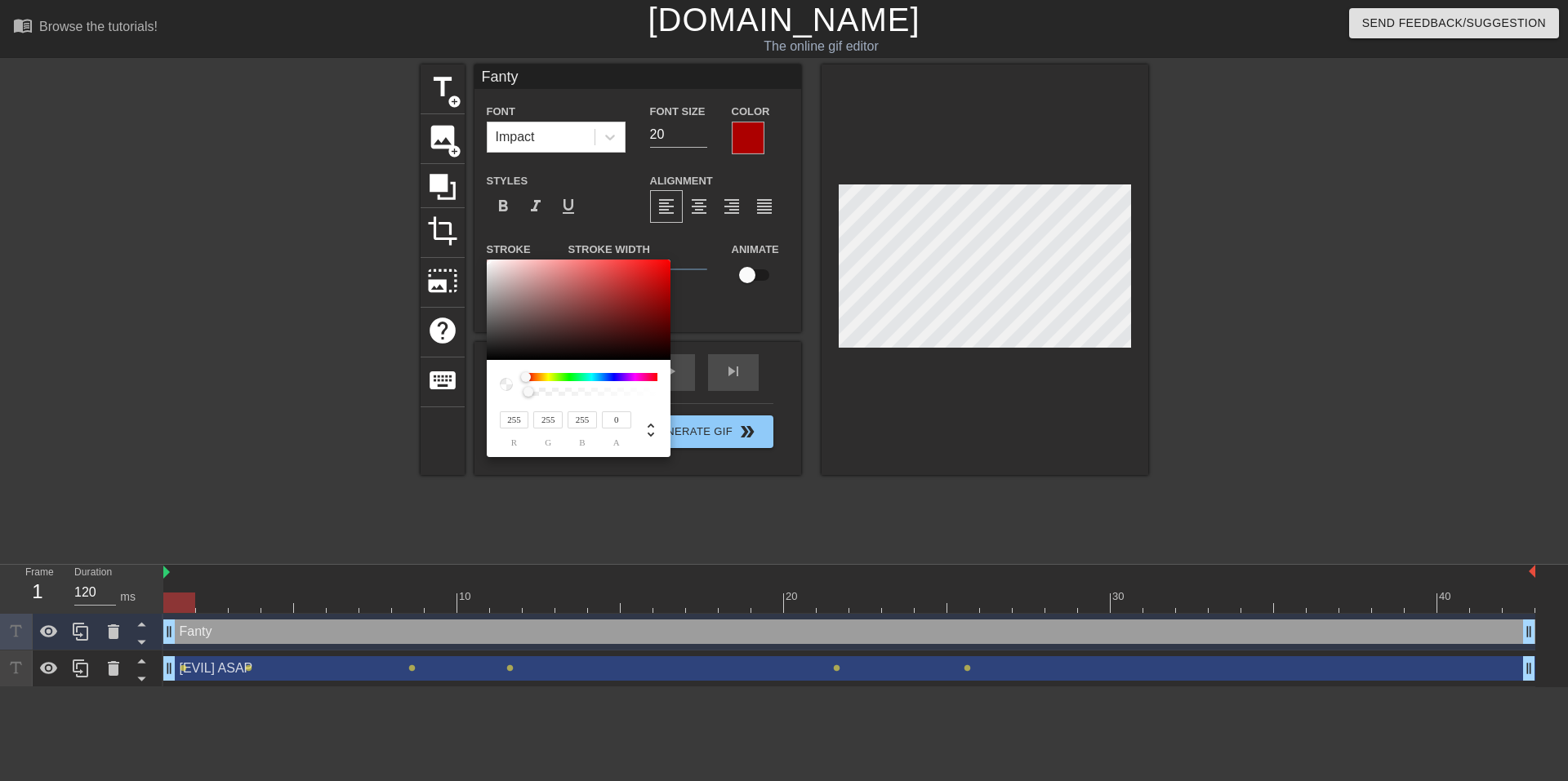
type input "120"
type input "96"
type input "235"
type input "231"
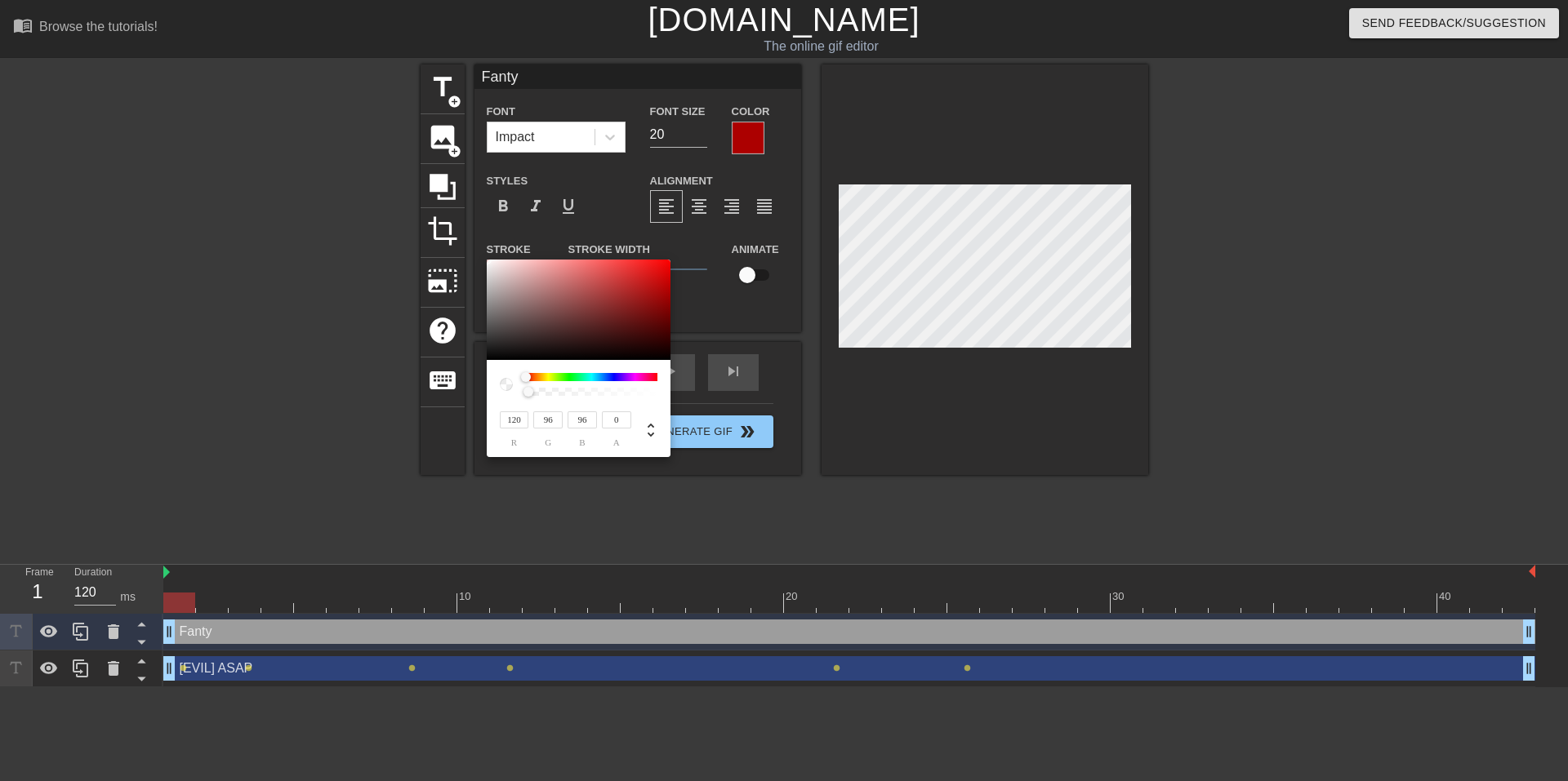
type input "231"
type input "255"
drag, startPoint x: 531, startPoint y: 323, endPoint x: 445, endPoint y: 207, distance: 144.4
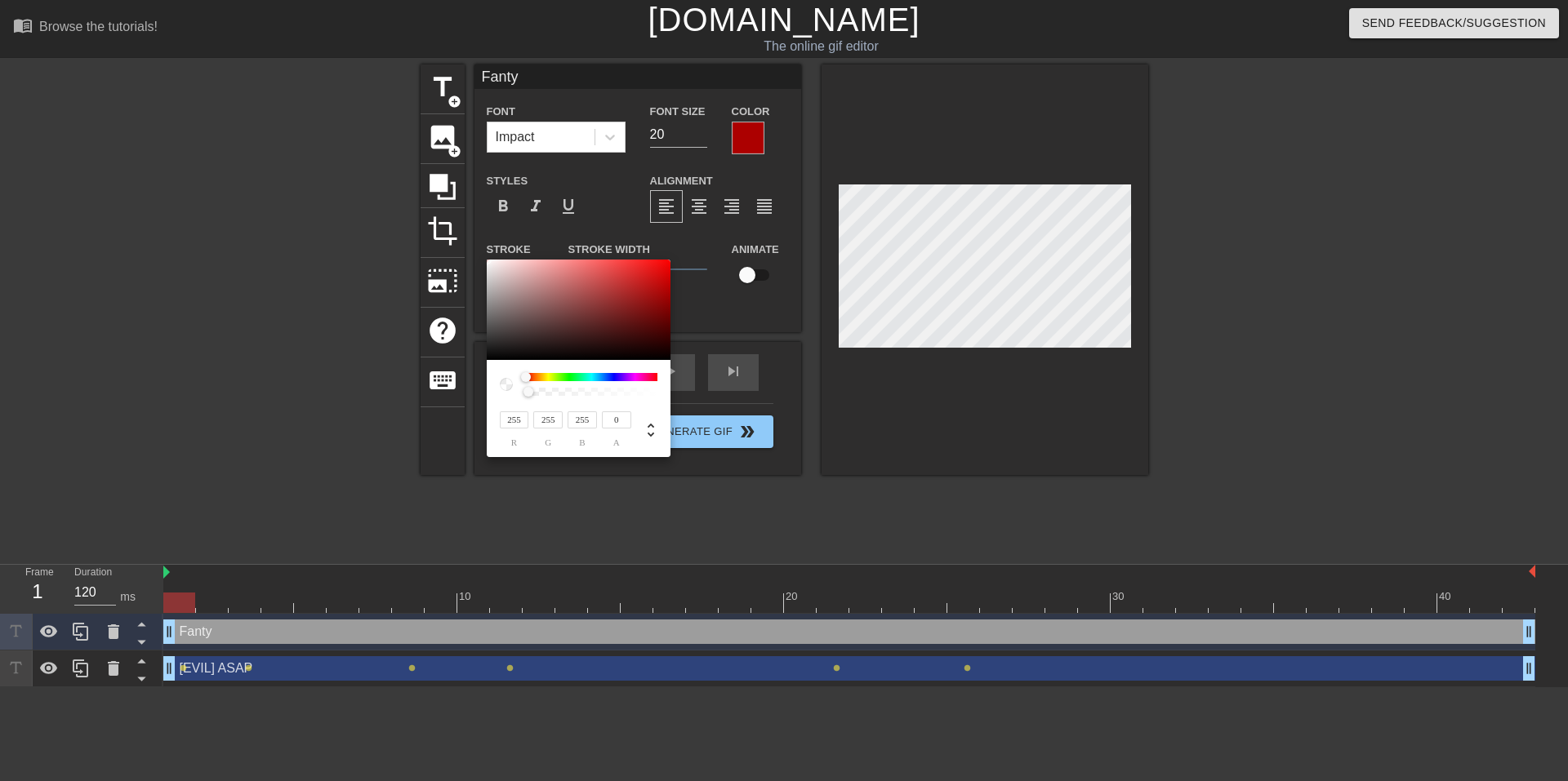
click at [445, 207] on div "255 r 255 g 255 b 0 a" at bounding box center [784, 390] width 1568 height 781
type input "0.48"
drag, startPoint x: 529, startPoint y: 392, endPoint x: 588, endPoint y: 395, distance: 59.1
click at [588, 395] on div at bounding box center [589, 392] width 10 height 10
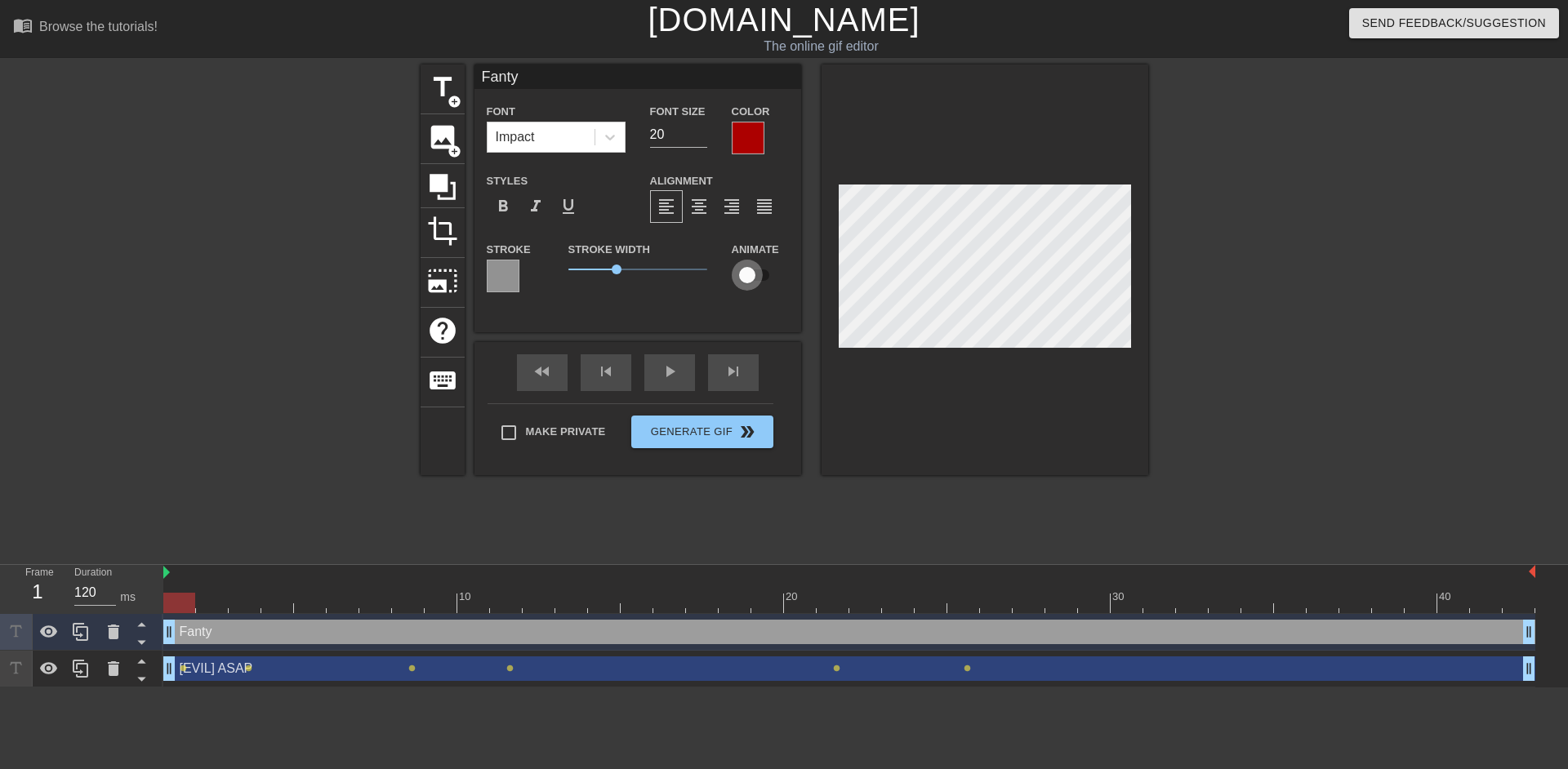
click at [753, 262] on input "checkbox" at bounding box center [747, 275] width 93 height 31
checkbox input "true"
drag, startPoint x: 185, startPoint y: 603, endPoint x: 219, endPoint y: 598, distance: 34.4
click at [219, 598] on div at bounding box center [211, 603] width 31 height 20
drag, startPoint x: 213, startPoint y: 605, endPoint x: 361, endPoint y: 564, distance: 153.6
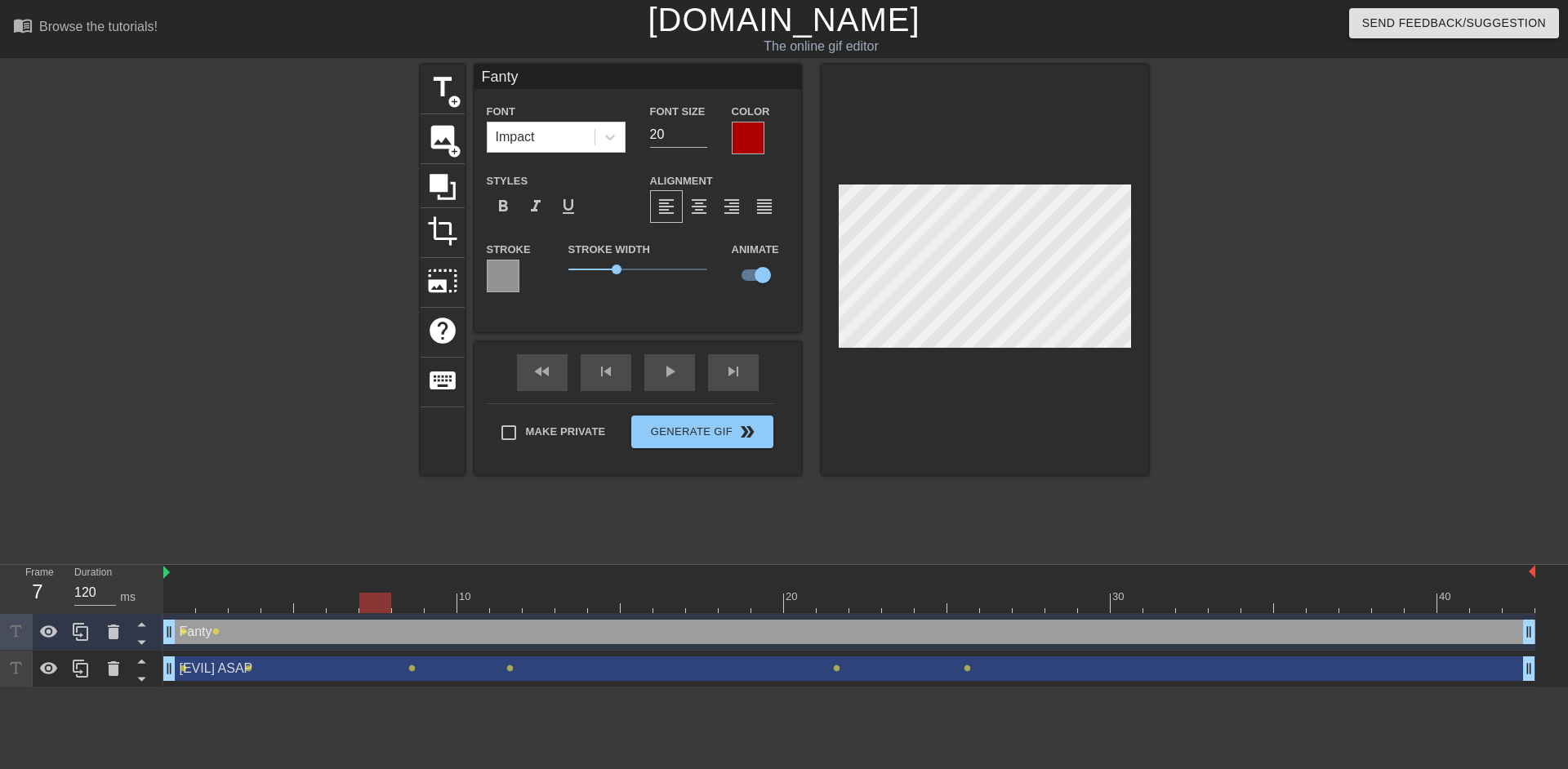
click at [361, 564] on div "Frame 7 Duration 120 ms 10 20 30 40 Fanty drag_handle drag_handle lens lens [EV…" at bounding box center [784, 625] width 1568 height 123
drag, startPoint x: 377, startPoint y: 603, endPoint x: 301, endPoint y: 612, distance: 76.5
click at [301, 612] on div at bounding box center [310, 603] width 31 height 20
drag, startPoint x: 315, startPoint y: 605, endPoint x: 338, endPoint y: 603, distance: 23.1
click at [338, 603] on div at bounding box center [342, 603] width 31 height 20
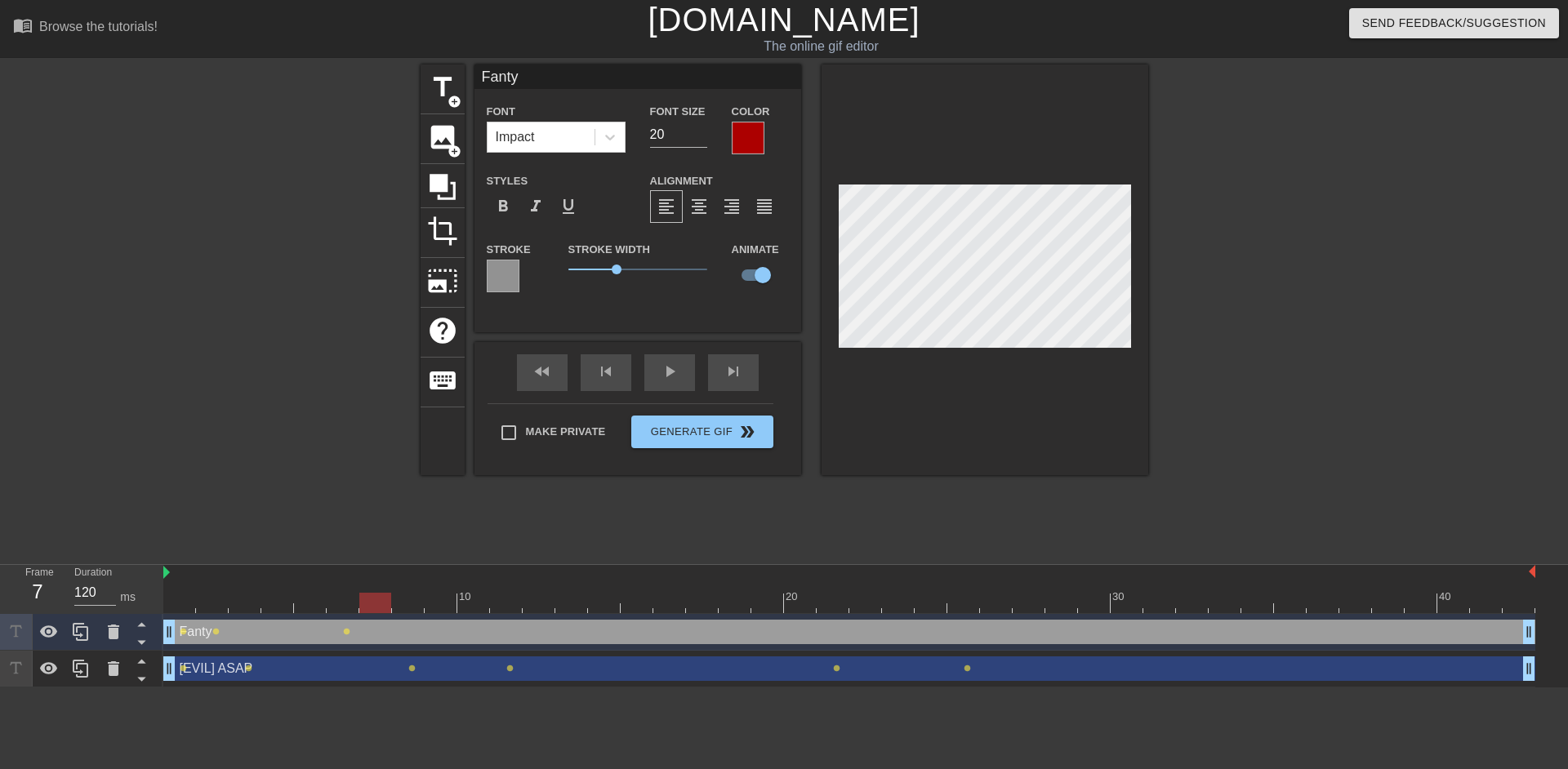
drag, startPoint x: 339, startPoint y: 597, endPoint x: 376, endPoint y: 593, distance: 37.2
click at [376, 593] on div at bounding box center [374, 603] width 31 height 20
drag, startPoint x: 371, startPoint y: 607, endPoint x: 407, endPoint y: 601, distance: 36.5
click at [407, 601] on div at bounding box center [407, 603] width 31 height 20
click at [704, 173] on div "title add_circle image add_circle crop photo_size_select_large help keyboard Fa…" at bounding box center [784, 270] width 728 height 411
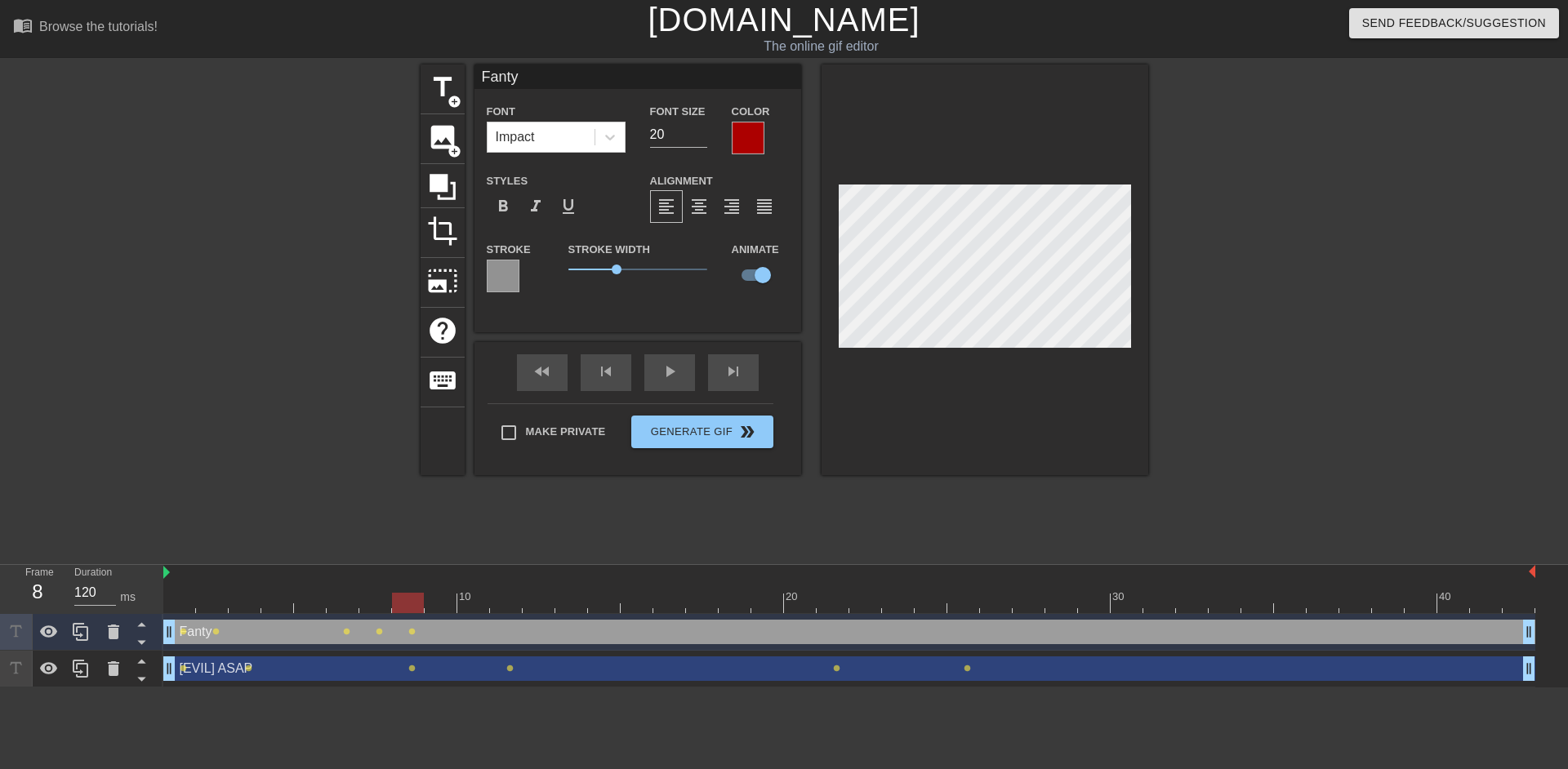
click at [392, 590] on div at bounding box center [408, 592] width 32 height 20
drag, startPoint x: 402, startPoint y: 606, endPoint x: 256, endPoint y: 596, distance: 146.3
click at [261, 596] on div at bounding box center [276, 603] width 31 height 20
click at [519, 271] on div at bounding box center [503, 276] width 32 height 32
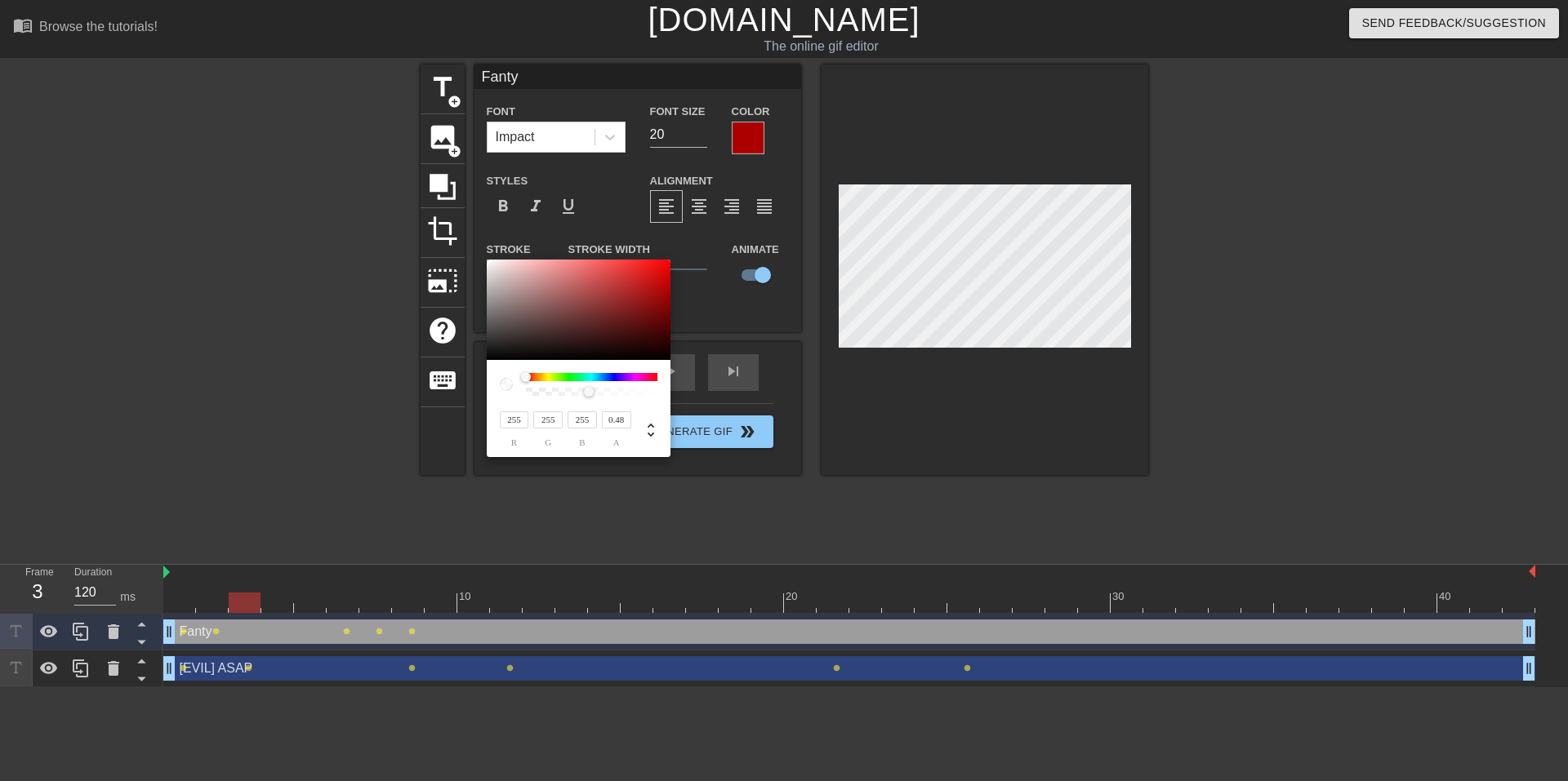
type input "128"
type input "104"
type input "145"
type input "120"
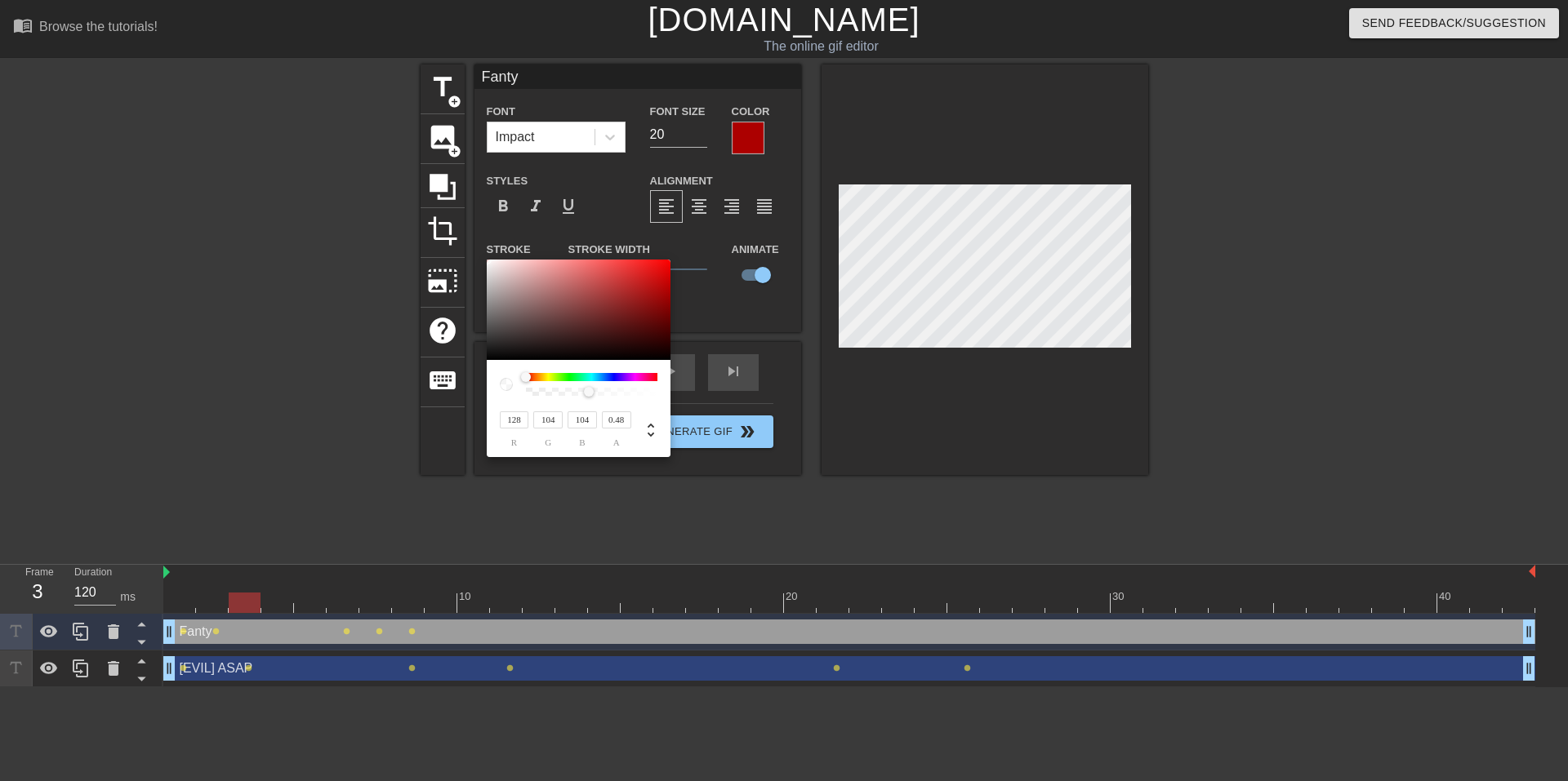
type input "120"
type input "255"
drag, startPoint x: 521, startPoint y: 309, endPoint x: 435, endPoint y: 140, distance: 189.6
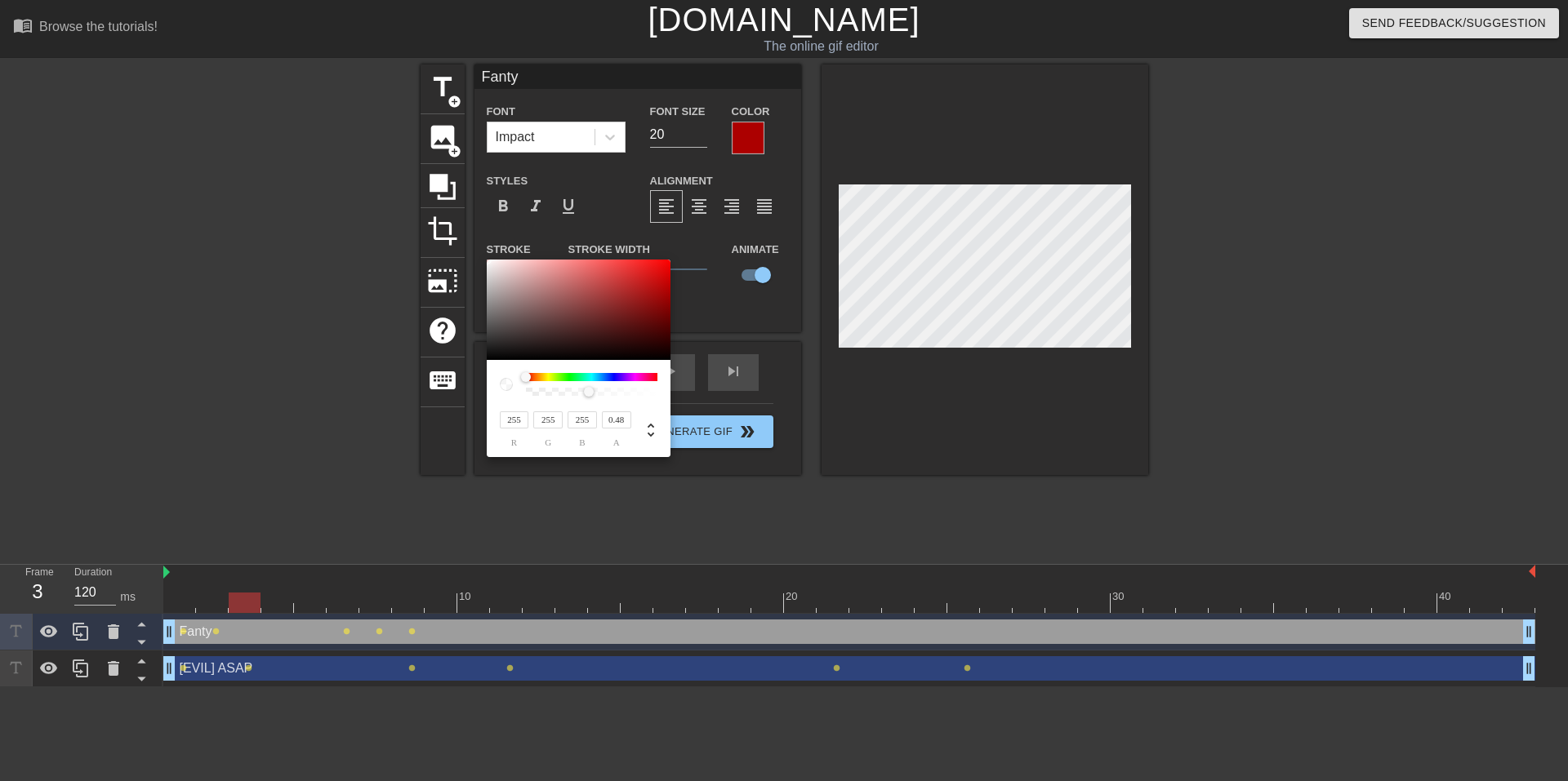
click at [435, 140] on div "255 r 255 g 255 b 0.48 a" at bounding box center [784, 390] width 1568 height 781
type input "1"
drag, startPoint x: 581, startPoint y: 388, endPoint x: 765, endPoint y: 378, distance: 184.3
click at [765, 378] on div "255 r 255 g 255 b 1 a" at bounding box center [784, 390] width 1568 height 781
type input "176"
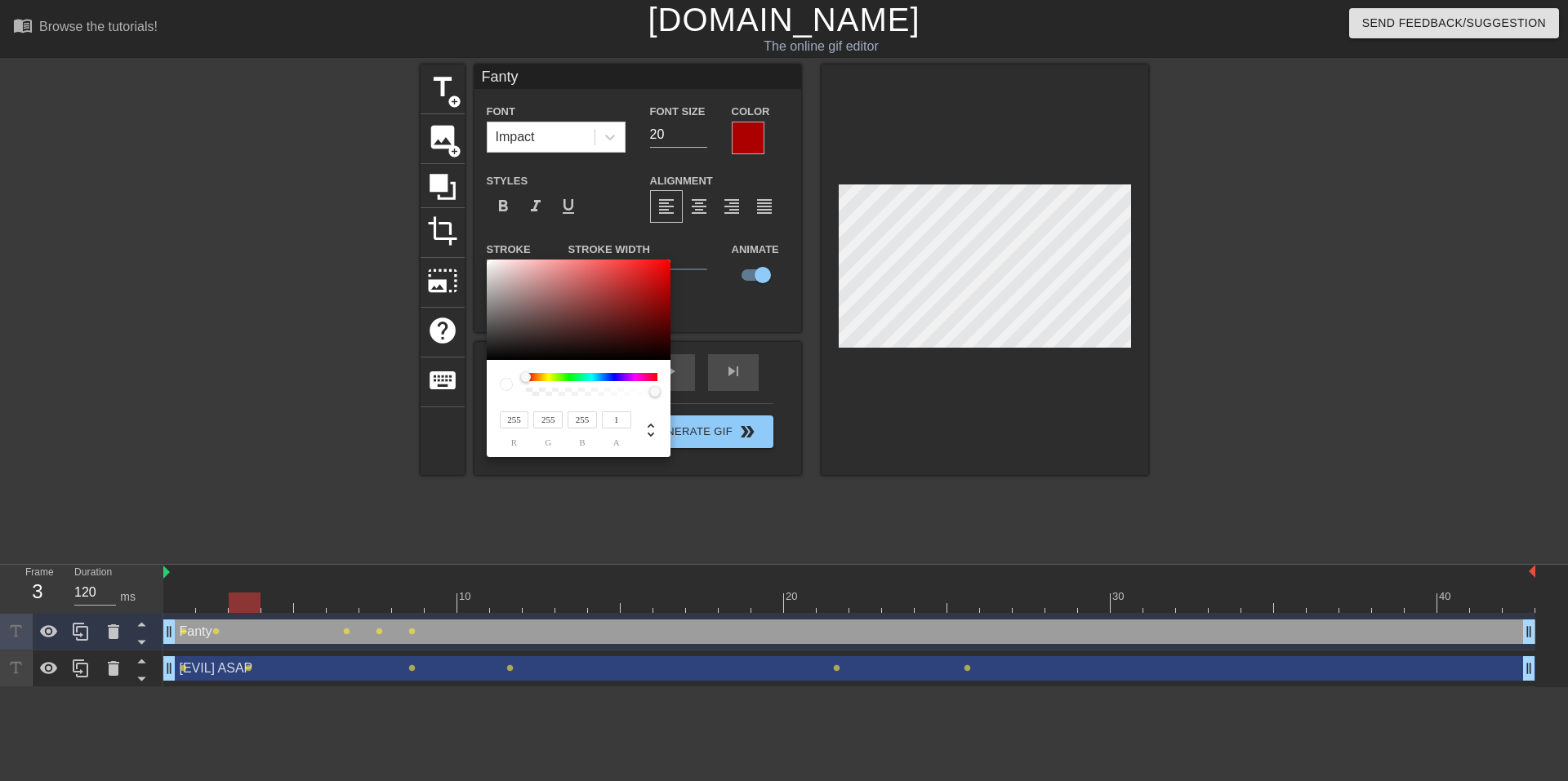
type input "96"
type input "93"
type input "255"
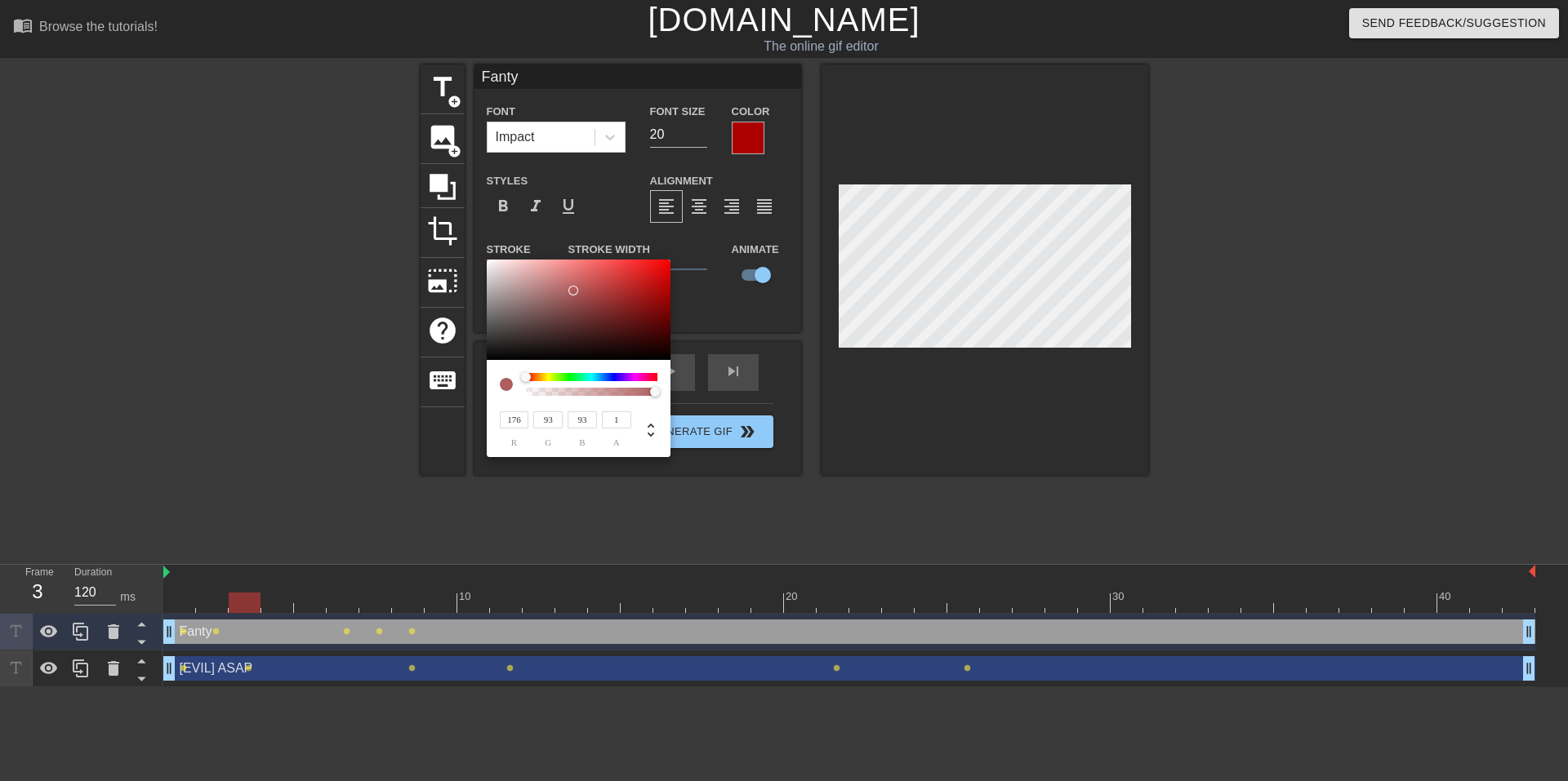
type input "255"
type input "232"
type input "229"
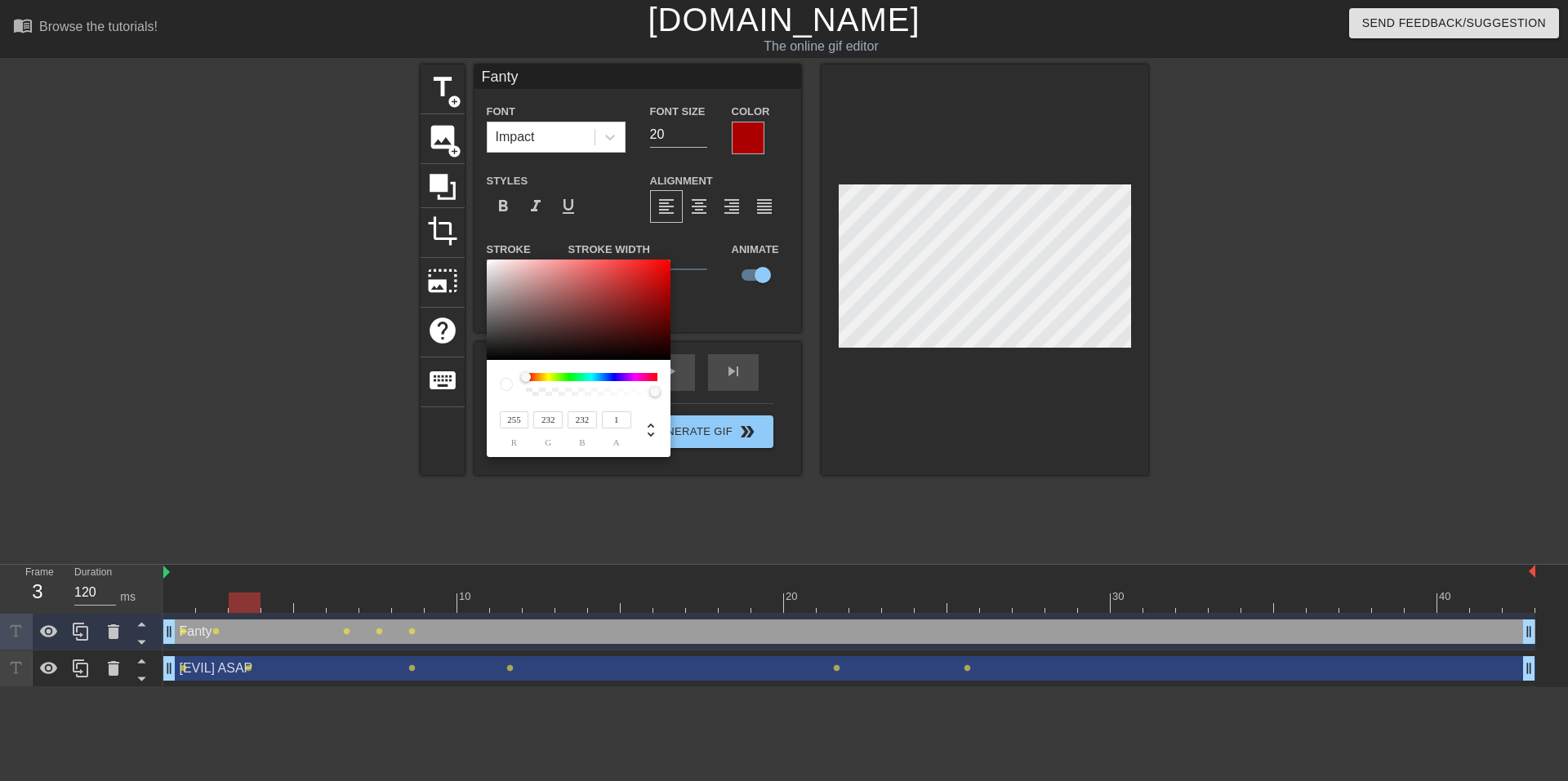
type input "136"
type input "227"
type input "134"
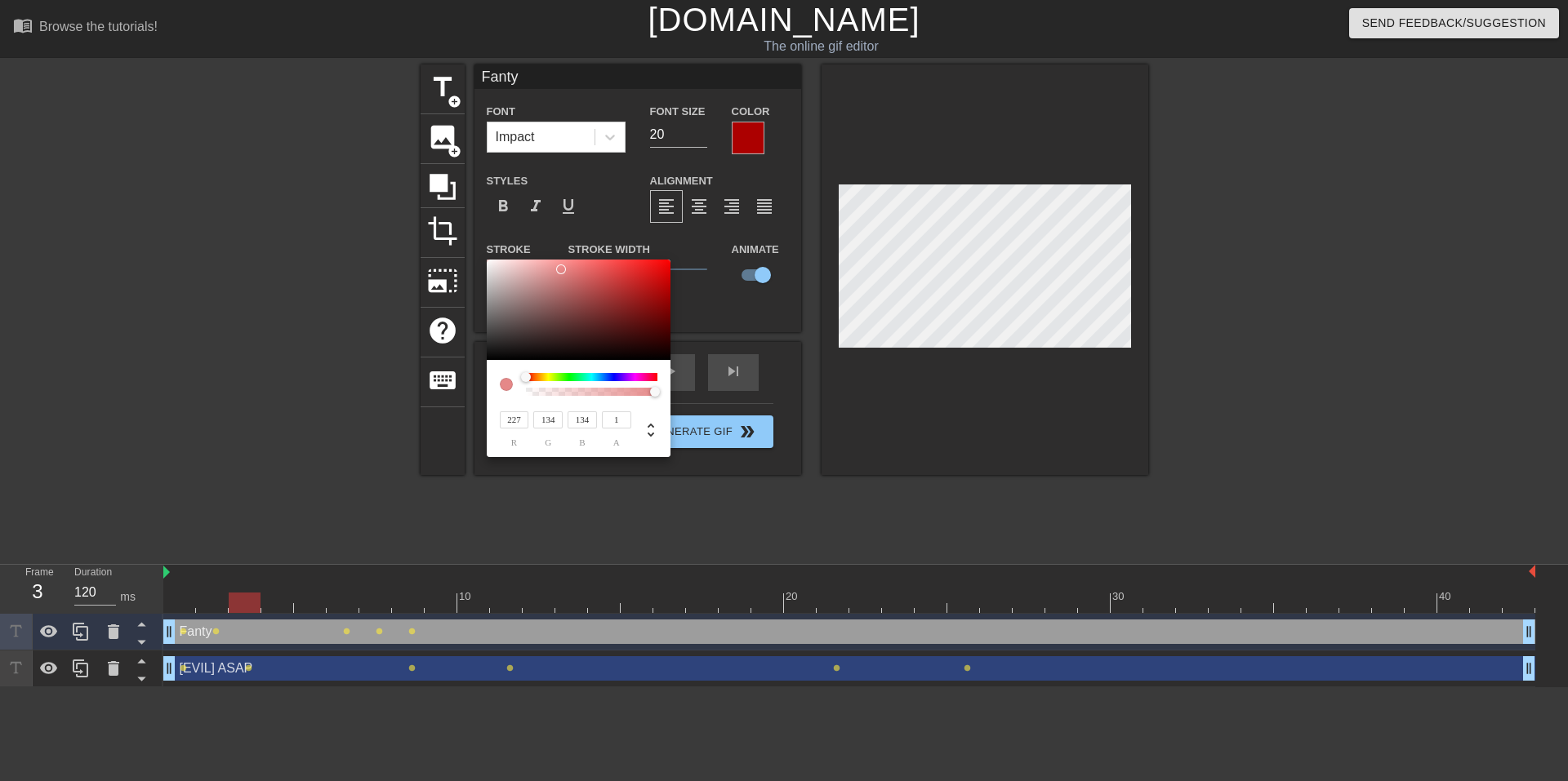
type input "223"
type input "130"
type input "221"
type input "129"
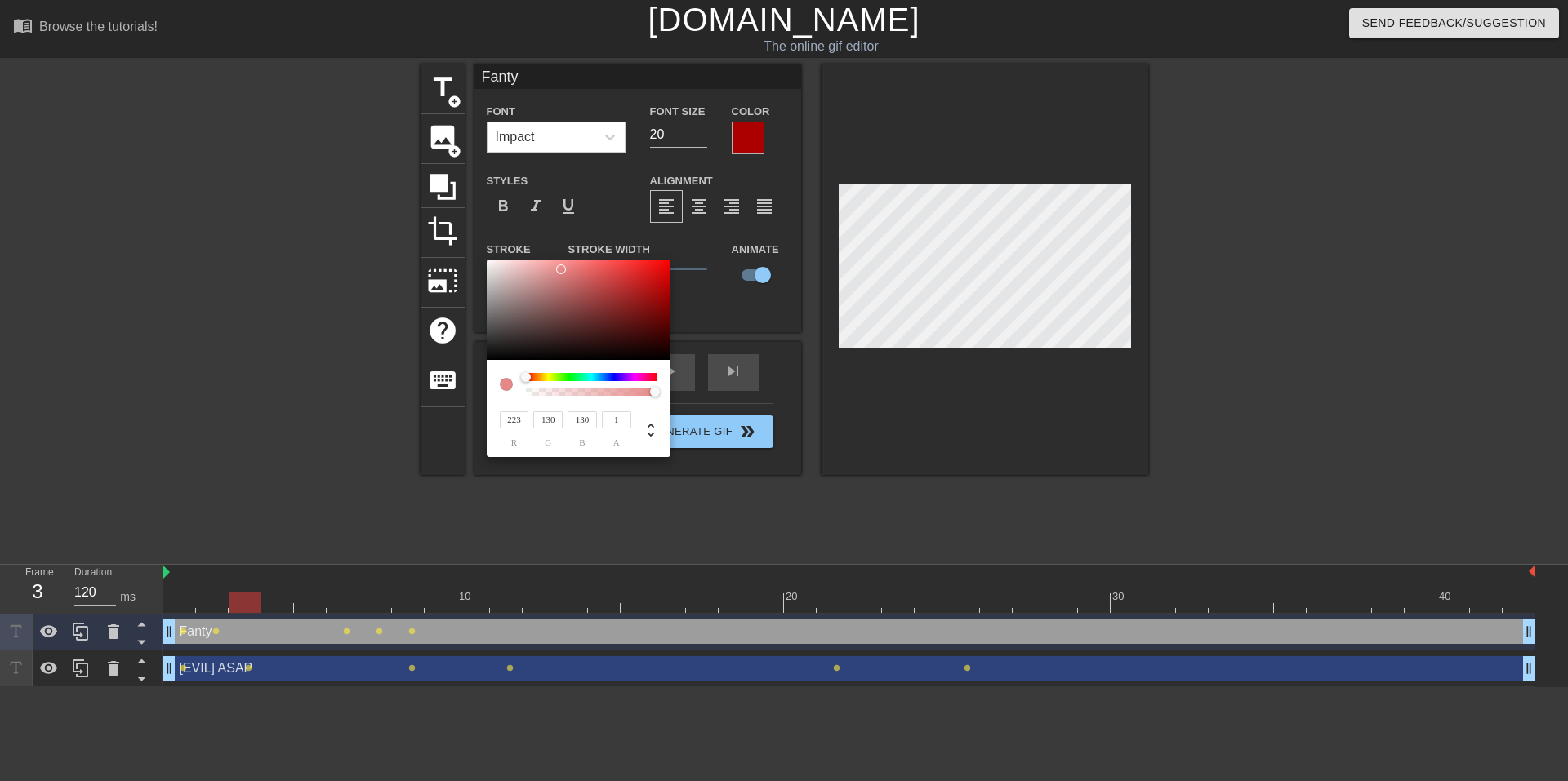
type input "129"
type input "209"
type input "130"
type input "202"
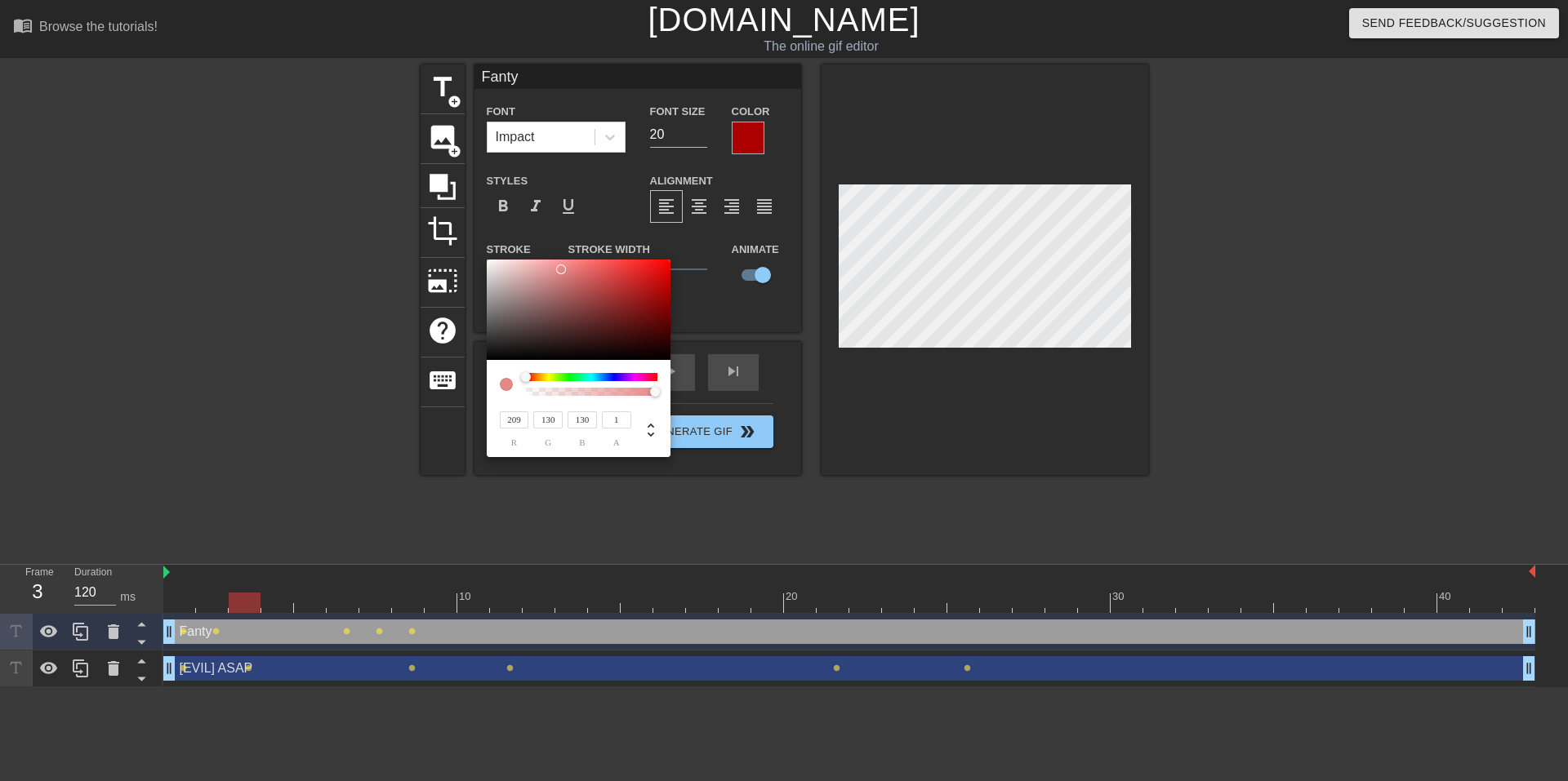
type input "140"
type input "144"
type input "145"
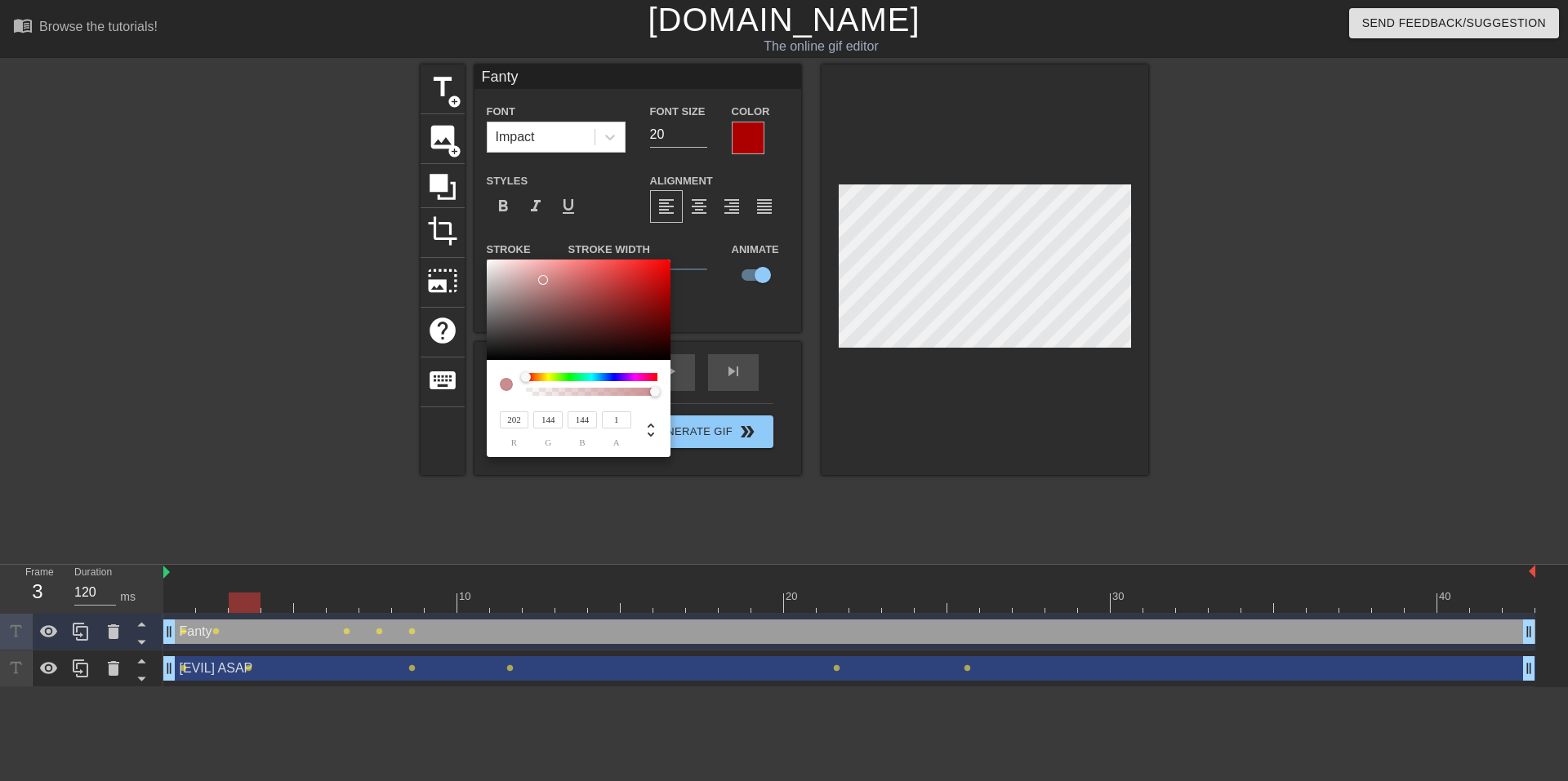
type input "145"
type input "146"
type input "211"
type input "167"
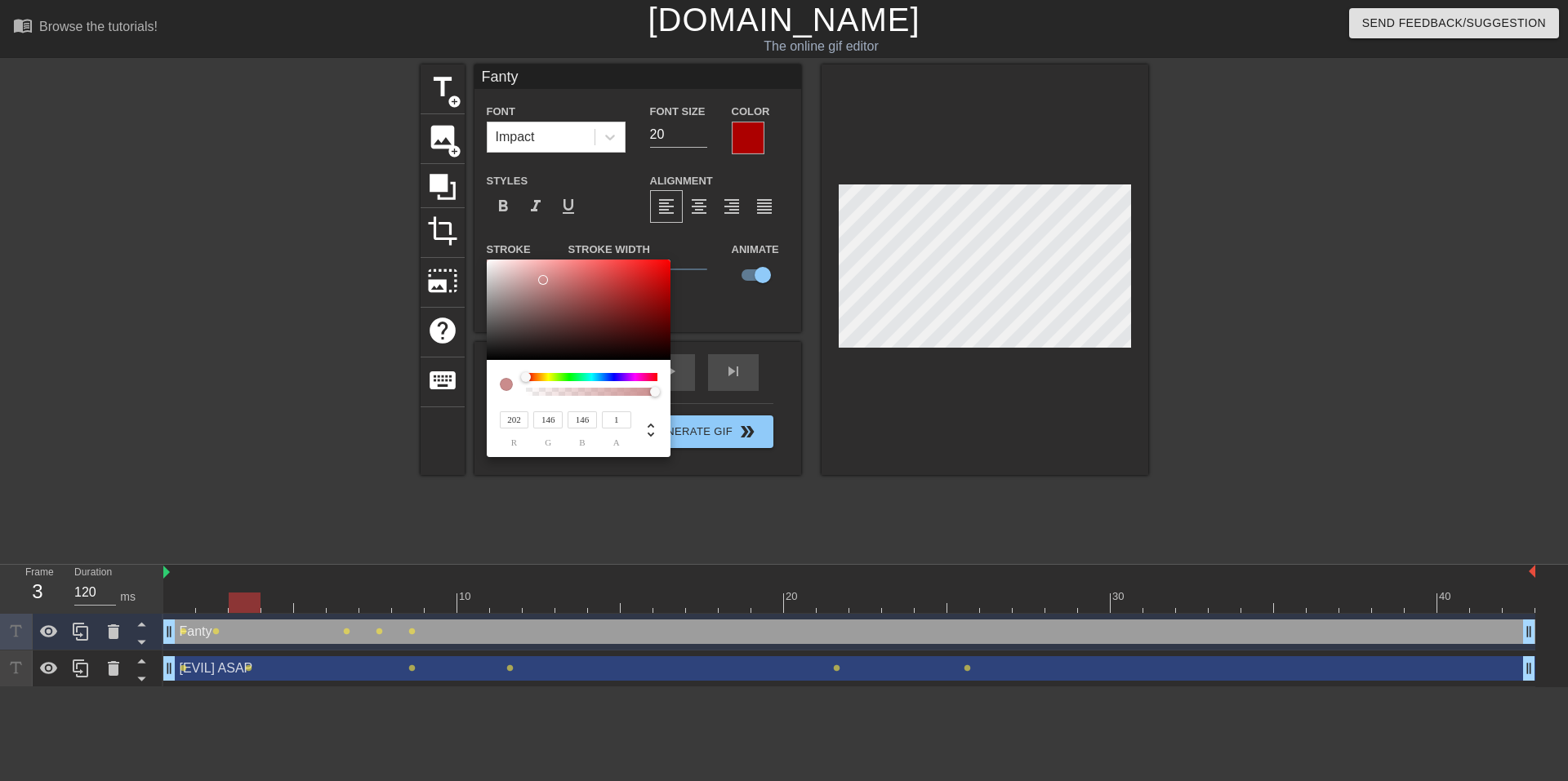
type input "167"
type input "255"
type input "246"
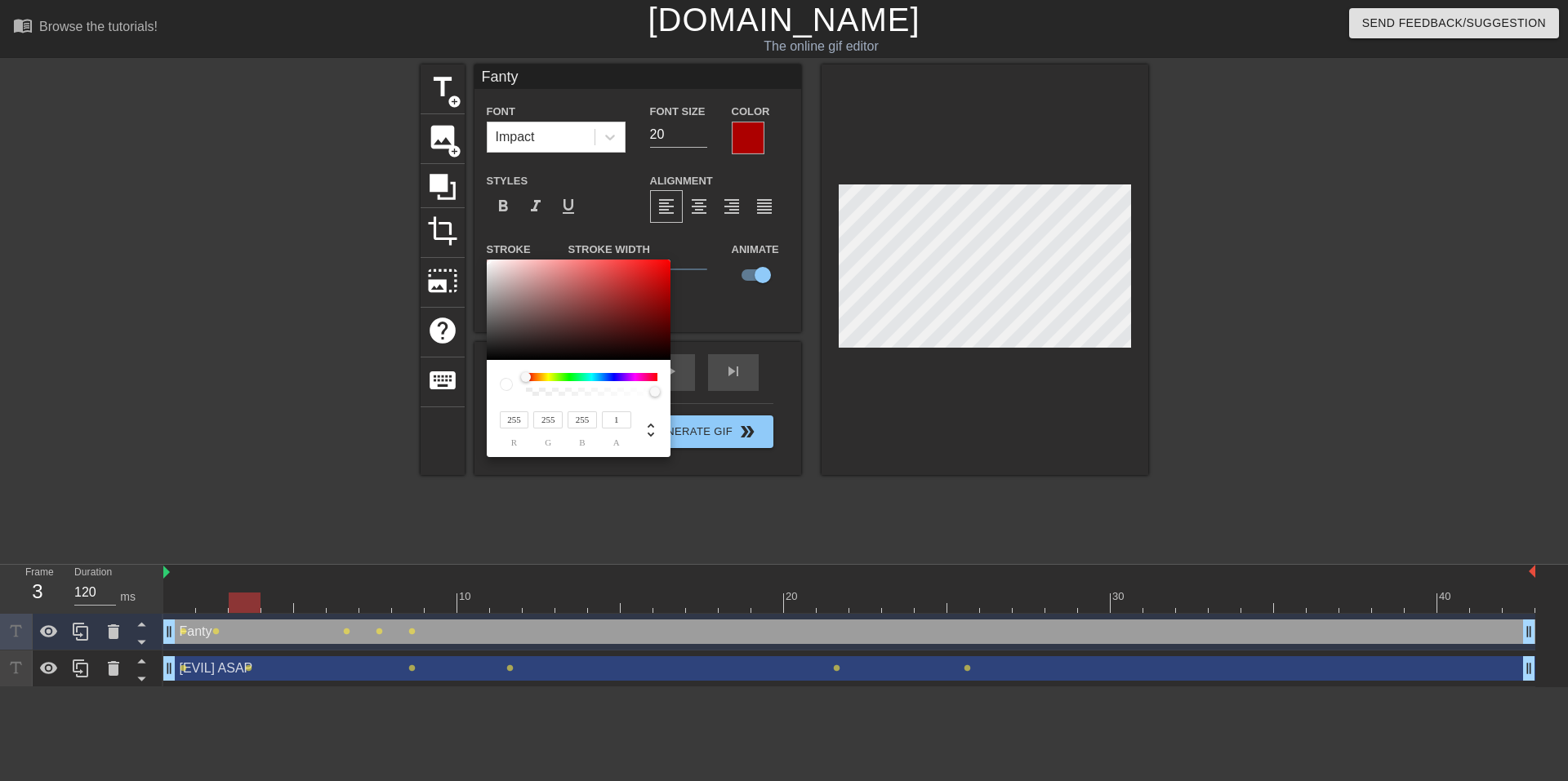
type input "246"
type input "233"
type input "221"
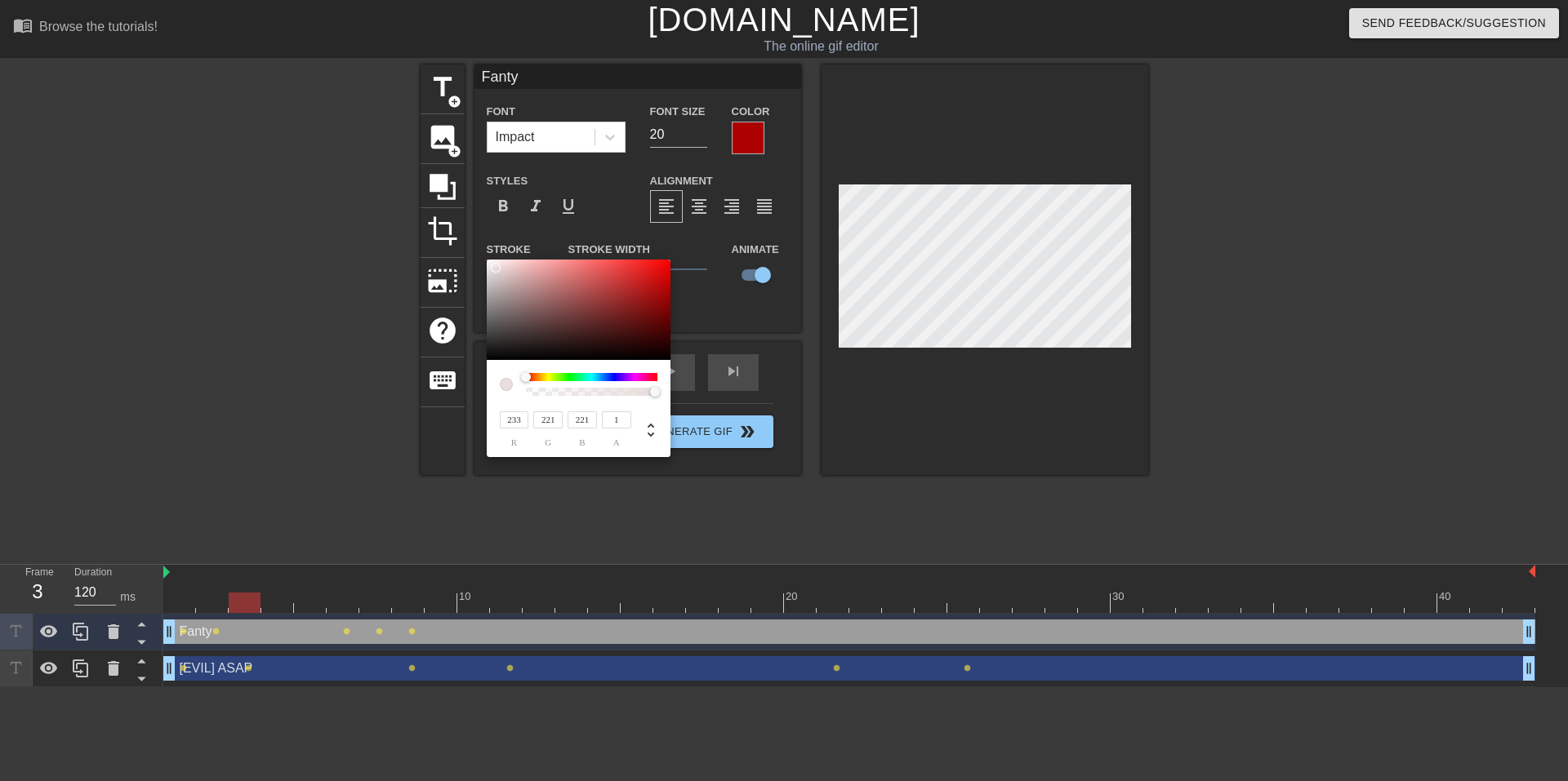
type input "220"
type input "216"
type input "215"
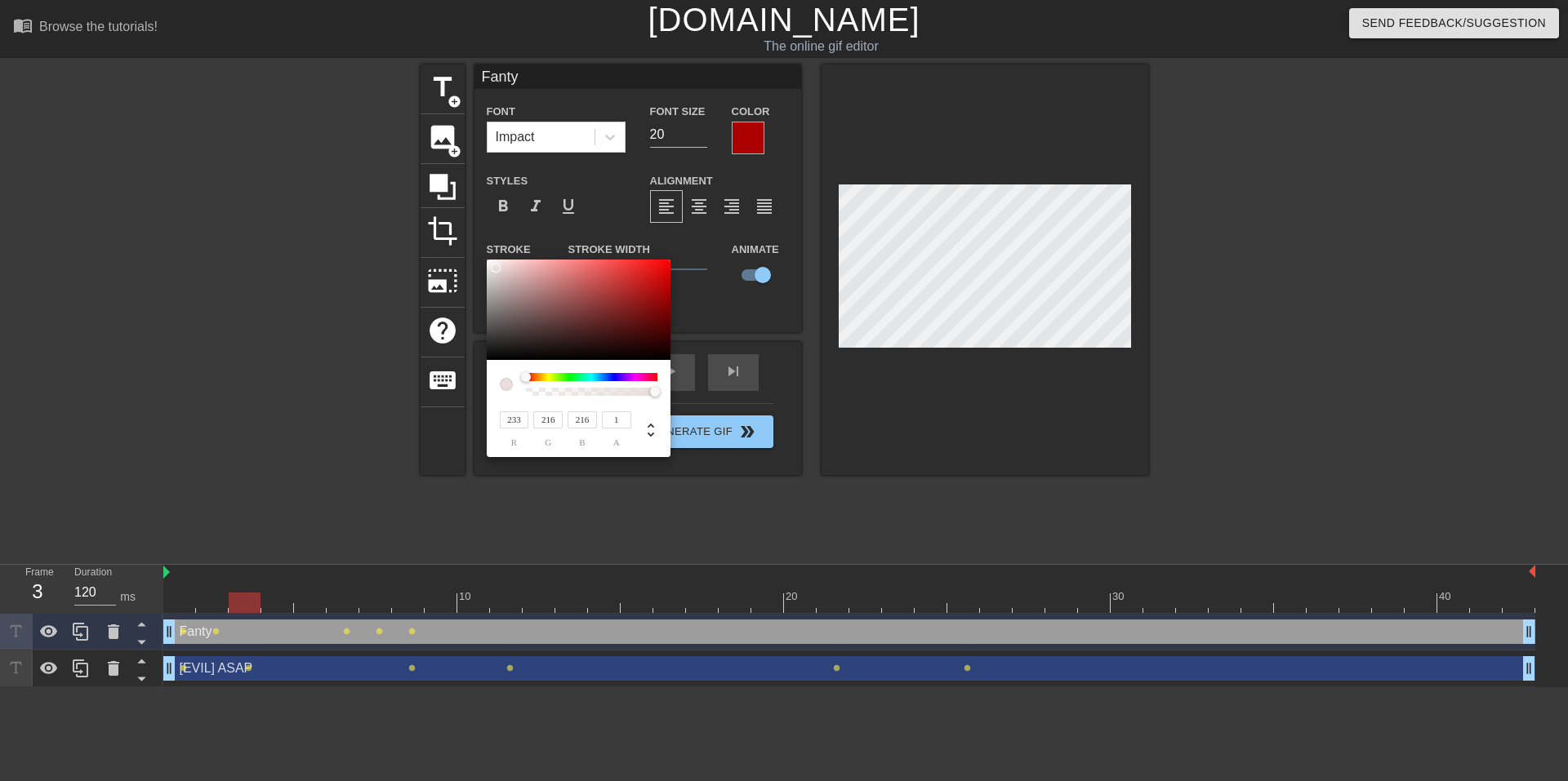
type input "215"
type input "240"
type input "225"
type input "246"
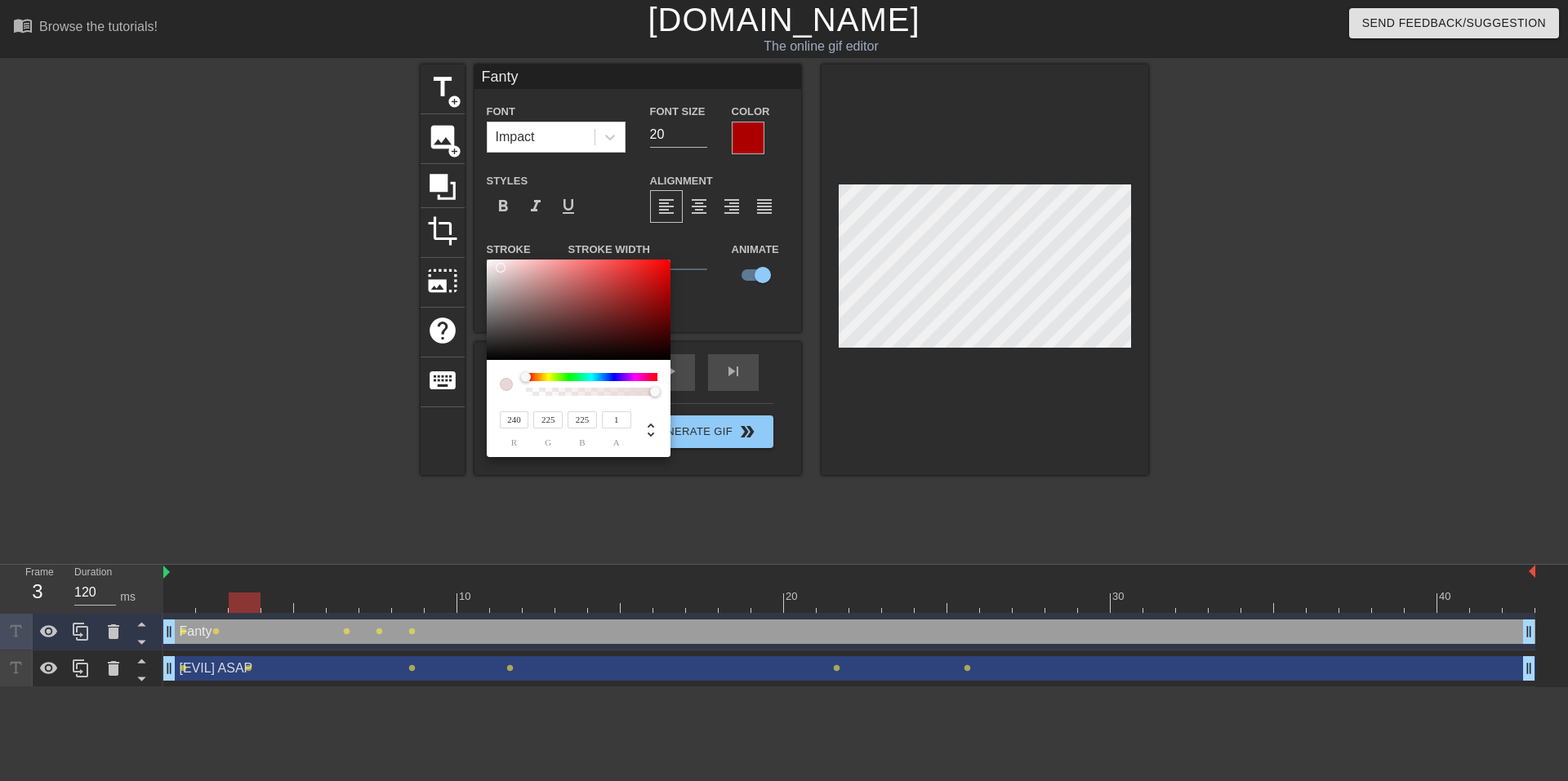
type input "233"
type input "250"
type input "240"
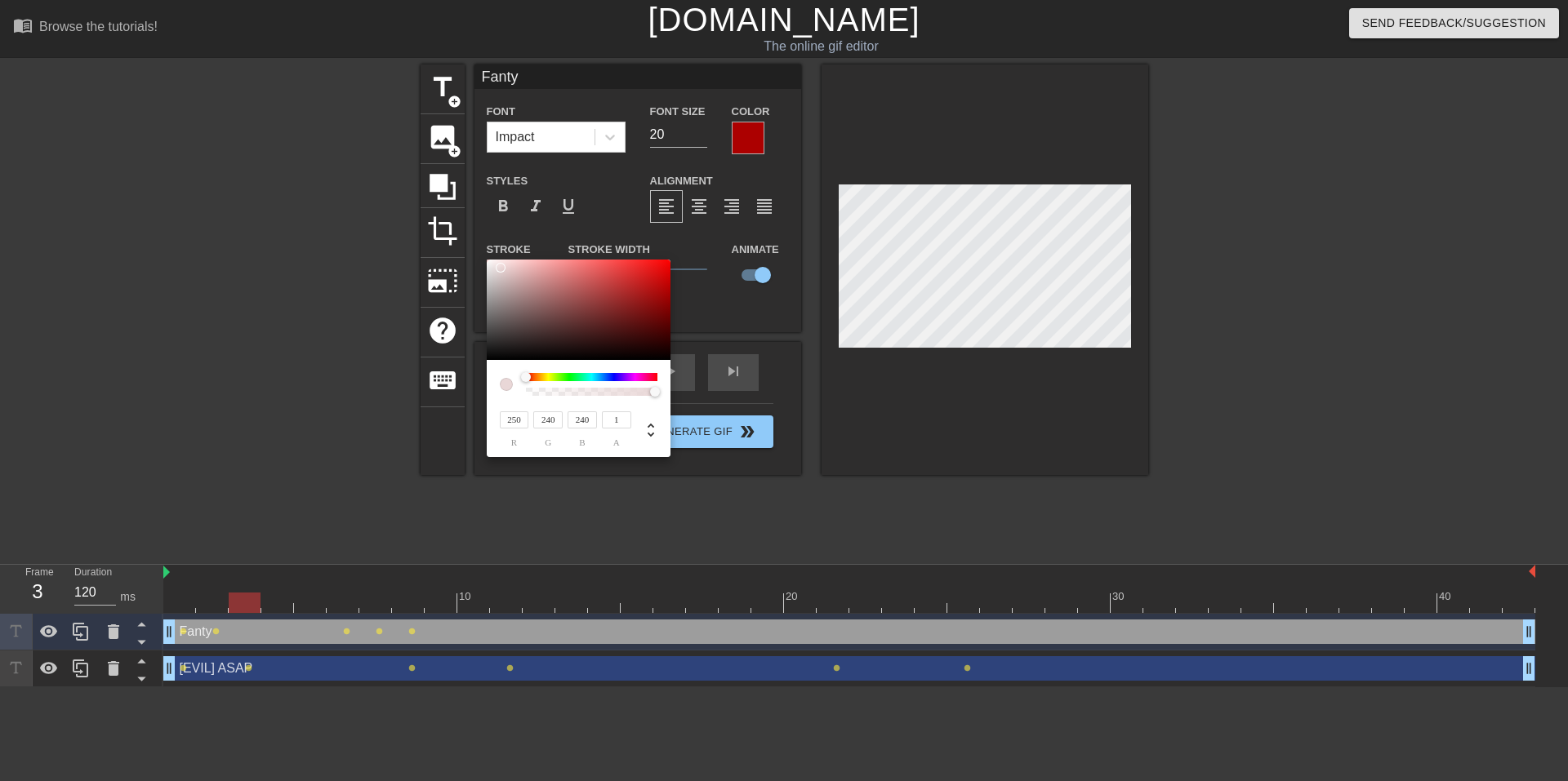
type input "252"
type input "242"
click at [493, 260] on div at bounding box center [493, 261] width 10 height 10
type input "246"
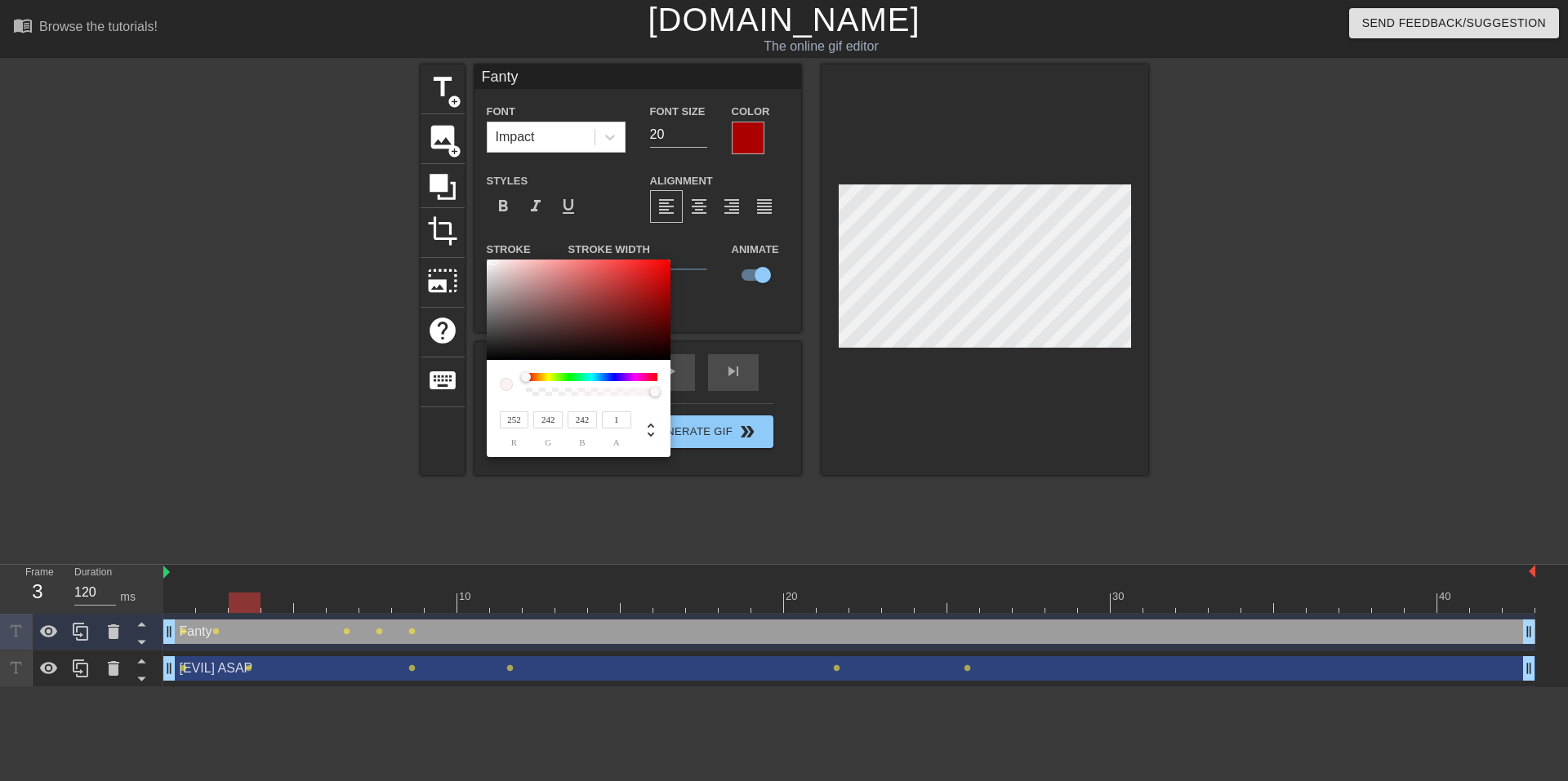
type input "240"
click at [491, 263] on div at bounding box center [491, 263] width 10 height 10
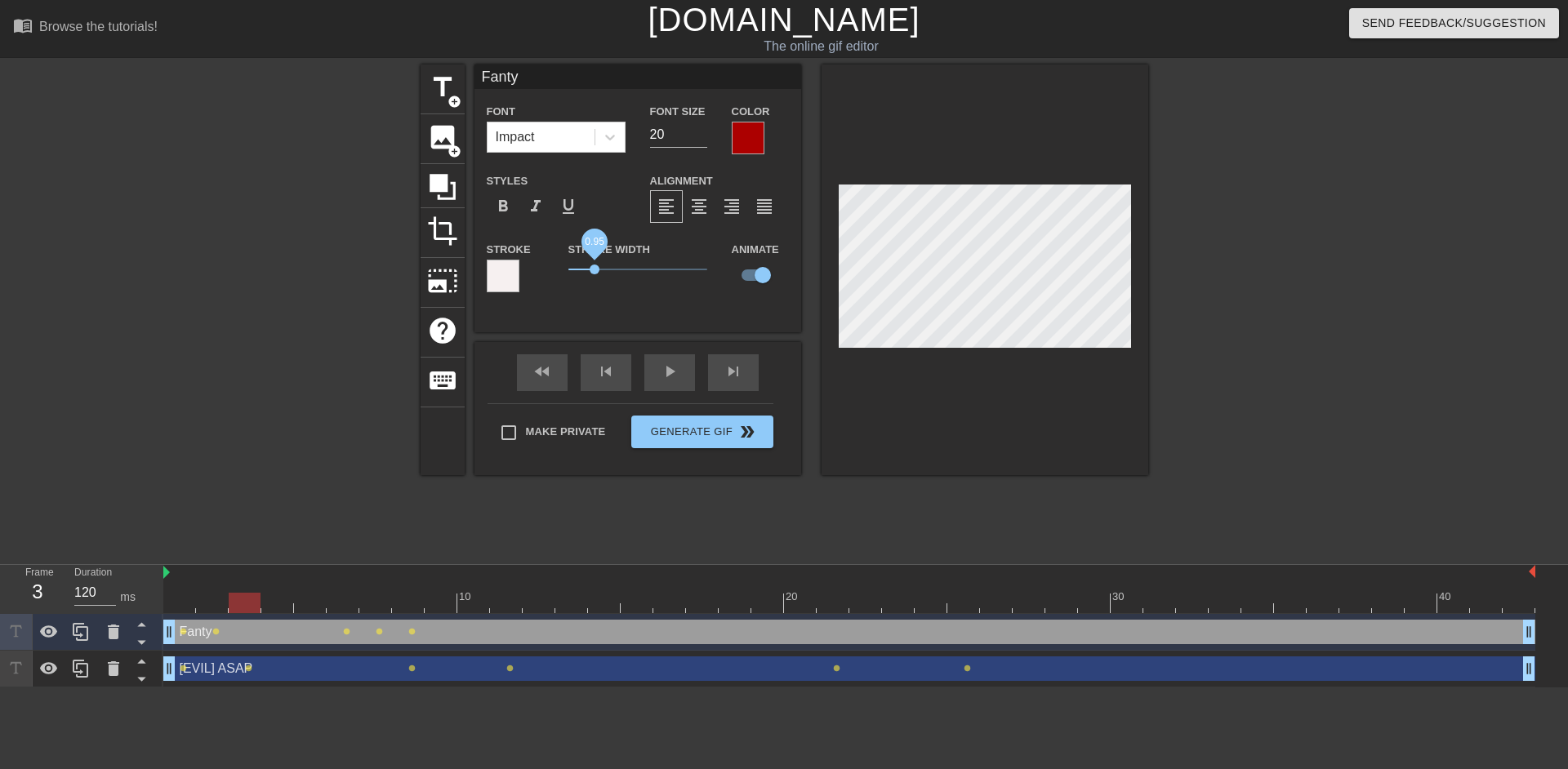
drag, startPoint x: 618, startPoint y: 270, endPoint x: 594, endPoint y: 270, distance: 24.0
click at [594, 270] on span "0.95" at bounding box center [594, 270] width 10 height 10
click at [508, 197] on span "format_bold" at bounding box center [503, 206] width 20 height 20
click at [739, 140] on div at bounding box center [747, 138] width 32 height 32
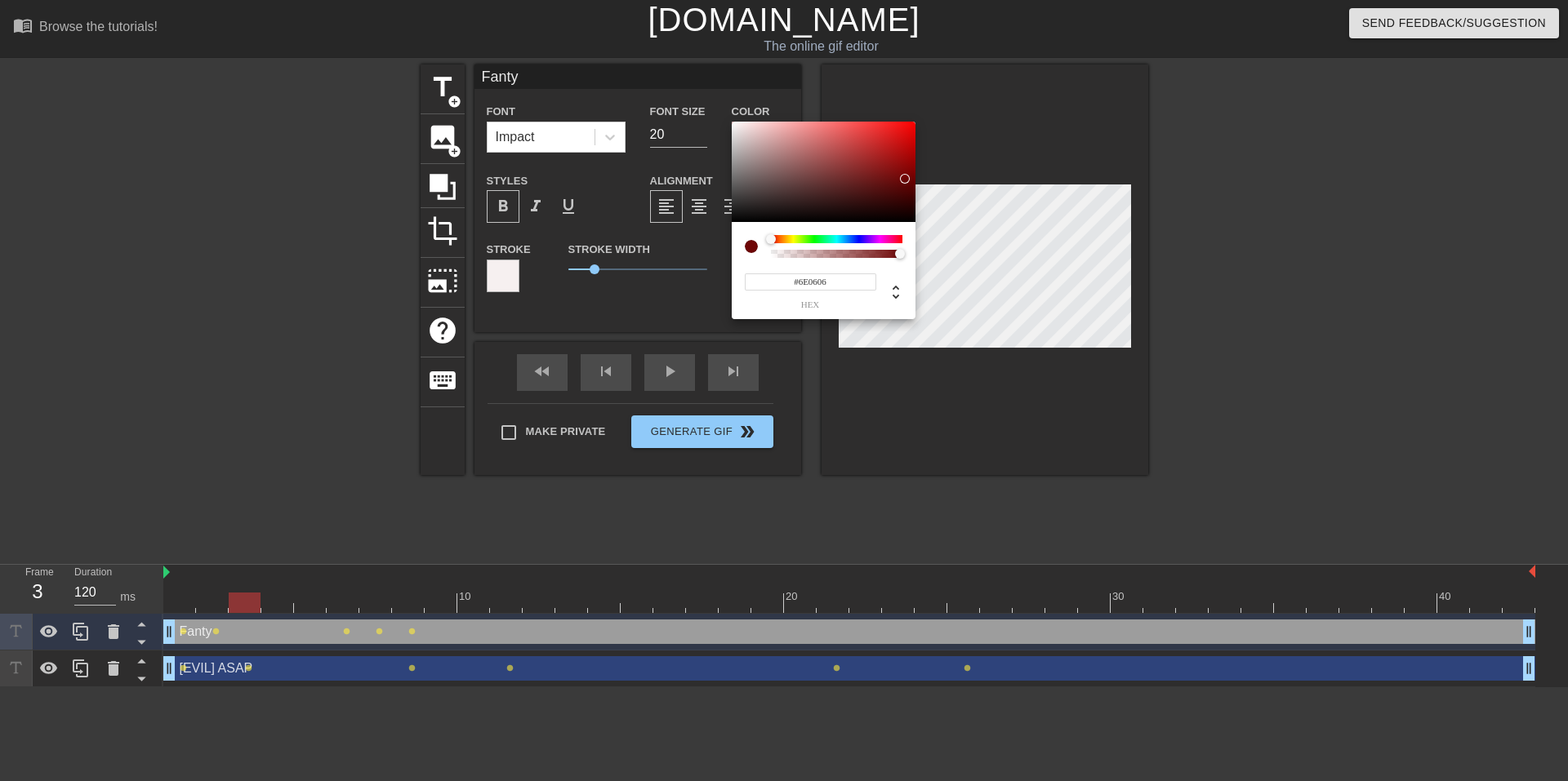
click at [906, 178] on div at bounding box center [823, 172] width 184 height 101
drag, startPoint x: 906, startPoint y: 165, endPoint x: 970, endPoint y: 141, distance: 68.4
click at [970, 141] on div "#CD0000 hex" at bounding box center [784, 390] width 1568 height 781
type input "#F80808"
click at [909, 124] on div at bounding box center [909, 124] width 10 height 10
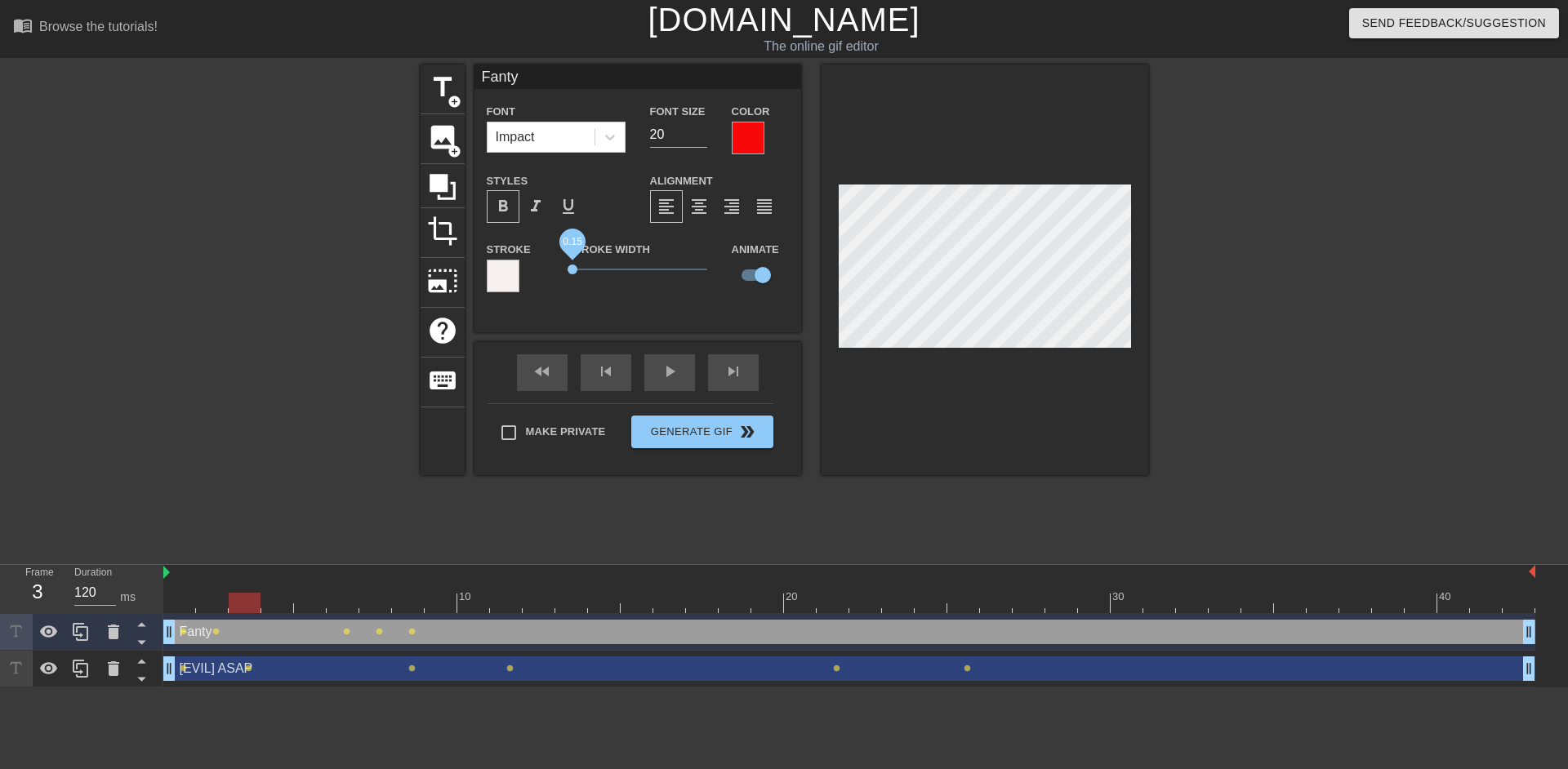
drag, startPoint x: 590, startPoint y: 265, endPoint x: 572, endPoint y: 265, distance: 18.0
click at [572, 265] on span "0.15" at bounding box center [637, 269] width 139 height 20
click at [901, 407] on div at bounding box center [985, 270] width 327 height 411
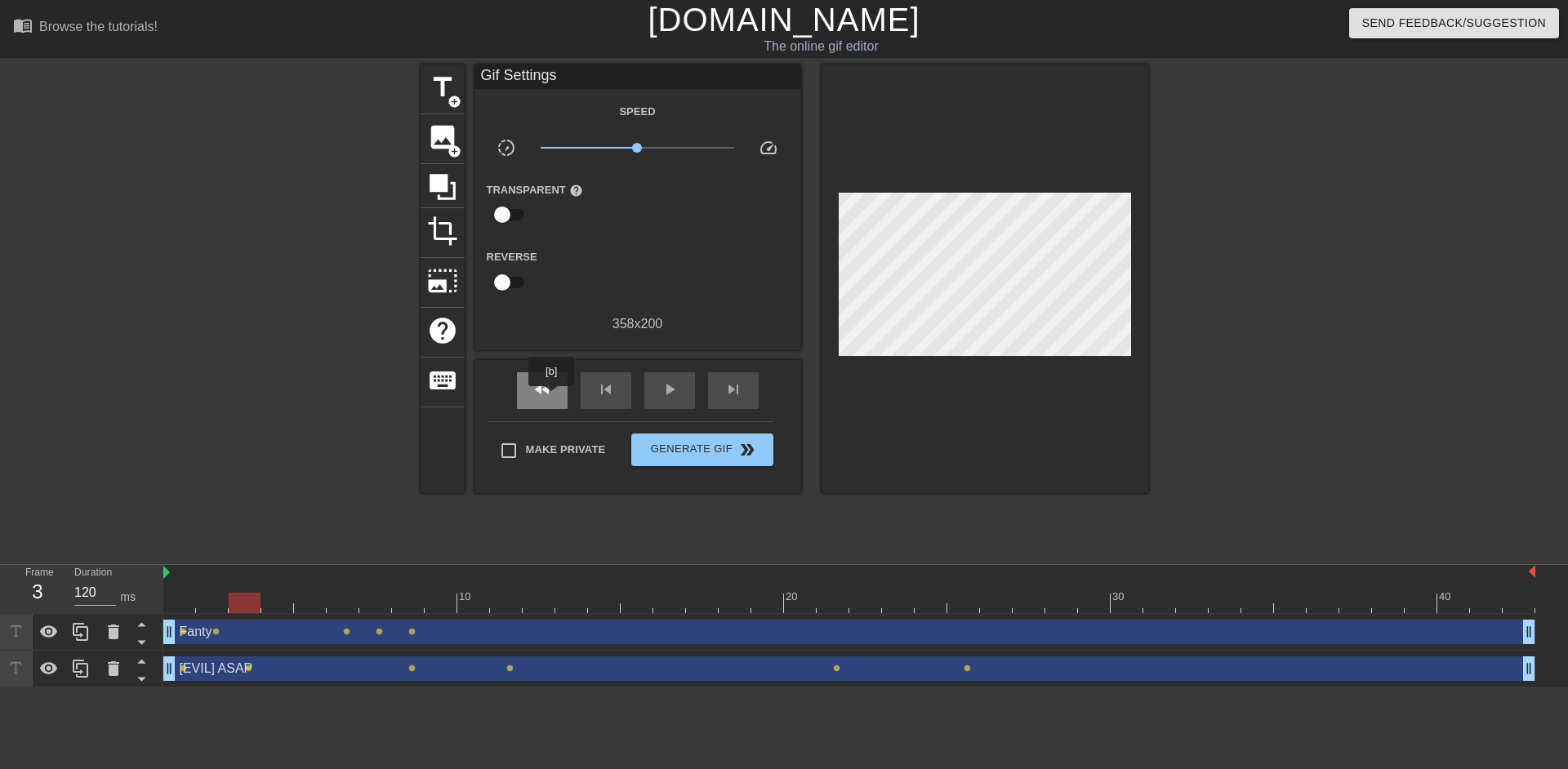
click at [552, 398] on div "fast_rewind" at bounding box center [543, 390] width 51 height 37
click at [671, 397] on span "play_arrow" at bounding box center [669, 389] width 20 height 20
drag, startPoint x: 1302, startPoint y: 301, endPoint x: 1199, endPoint y: 236, distance: 121.8
click at [1199, 236] on div at bounding box center [1290, 310] width 245 height 490
click at [673, 392] on span "pause" at bounding box center [669, 389] width 20 height 20
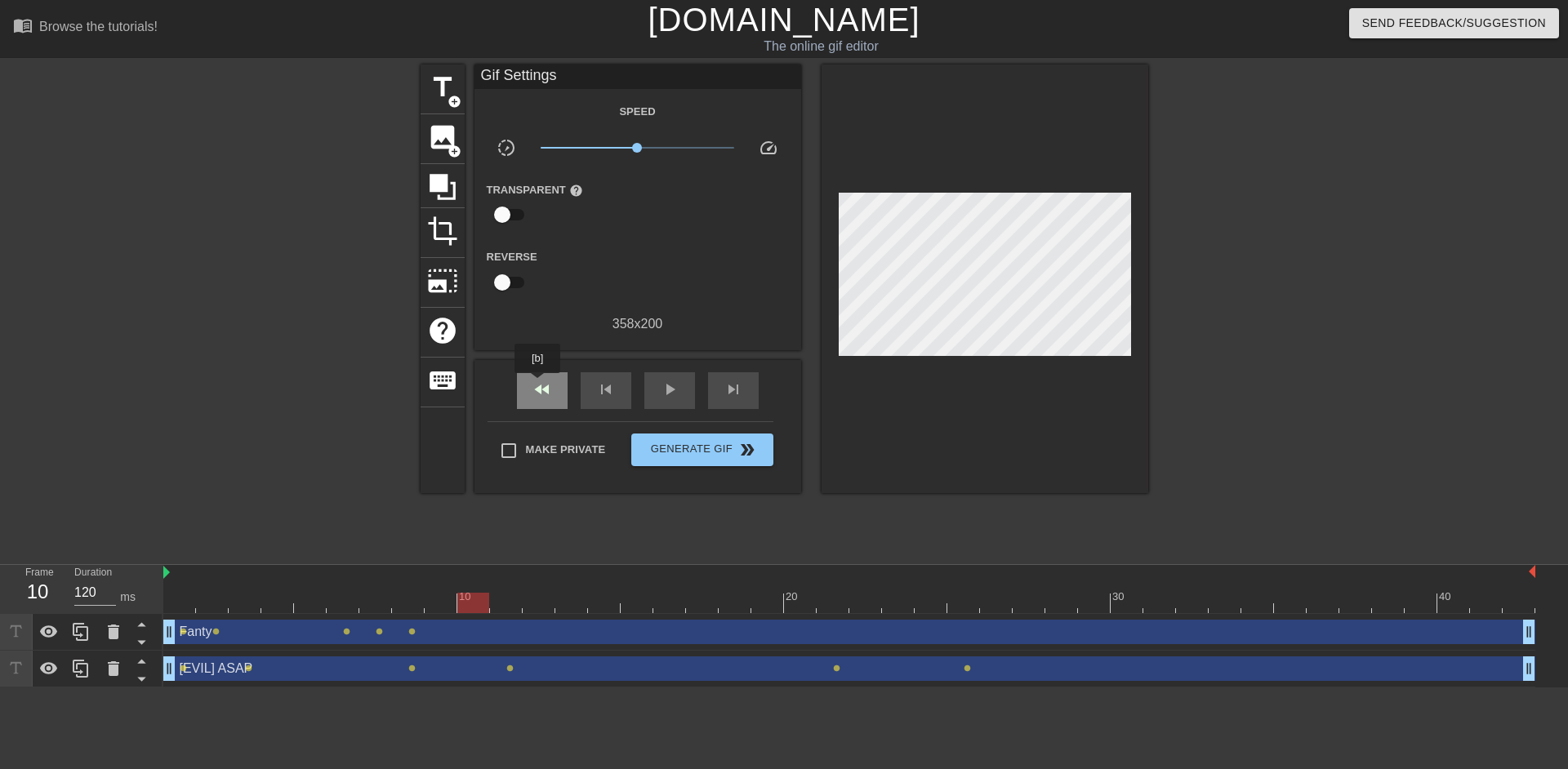
click at [538, 384] on span "fast_rewind" at bounding box center [542, 389] width 20 height 20
drag, startPoint x: 538, startPoint y: 384, endPoint x: 524, endPoint y: 166, distance: 218.4
click at [524, 166] on div "Gif Settings Speed slow_motion_video x1.00 speed Transparent help Reverse 358 x…" at bounding box center [638, 279] width 327 height 429
click at [657, 448] on span "Generate Gif double_arrow" at bounding box center [702, 450] width 128 height 20
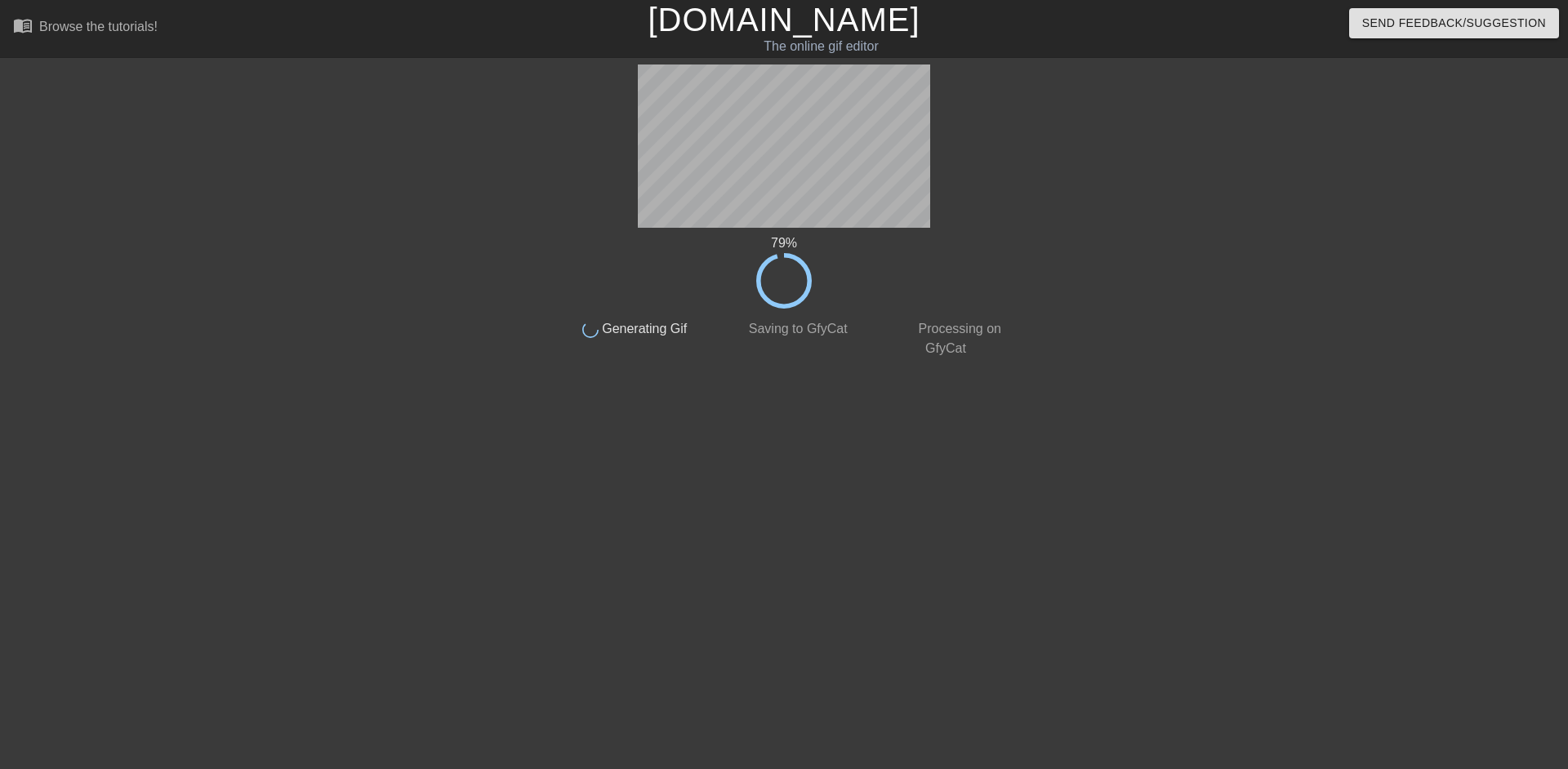
click at [719, 419] on div "79 % done Generating Gif done Saving to GfyCat done Processing on GfyCat title …" at bounding box center [784, 310] width 461 height 490
click at [719, 419] on div "81 % done Generating Gif done Saving to GfyCat done Processing on GfyCat title …" at bounding box center [784, 310] width 461 height 490
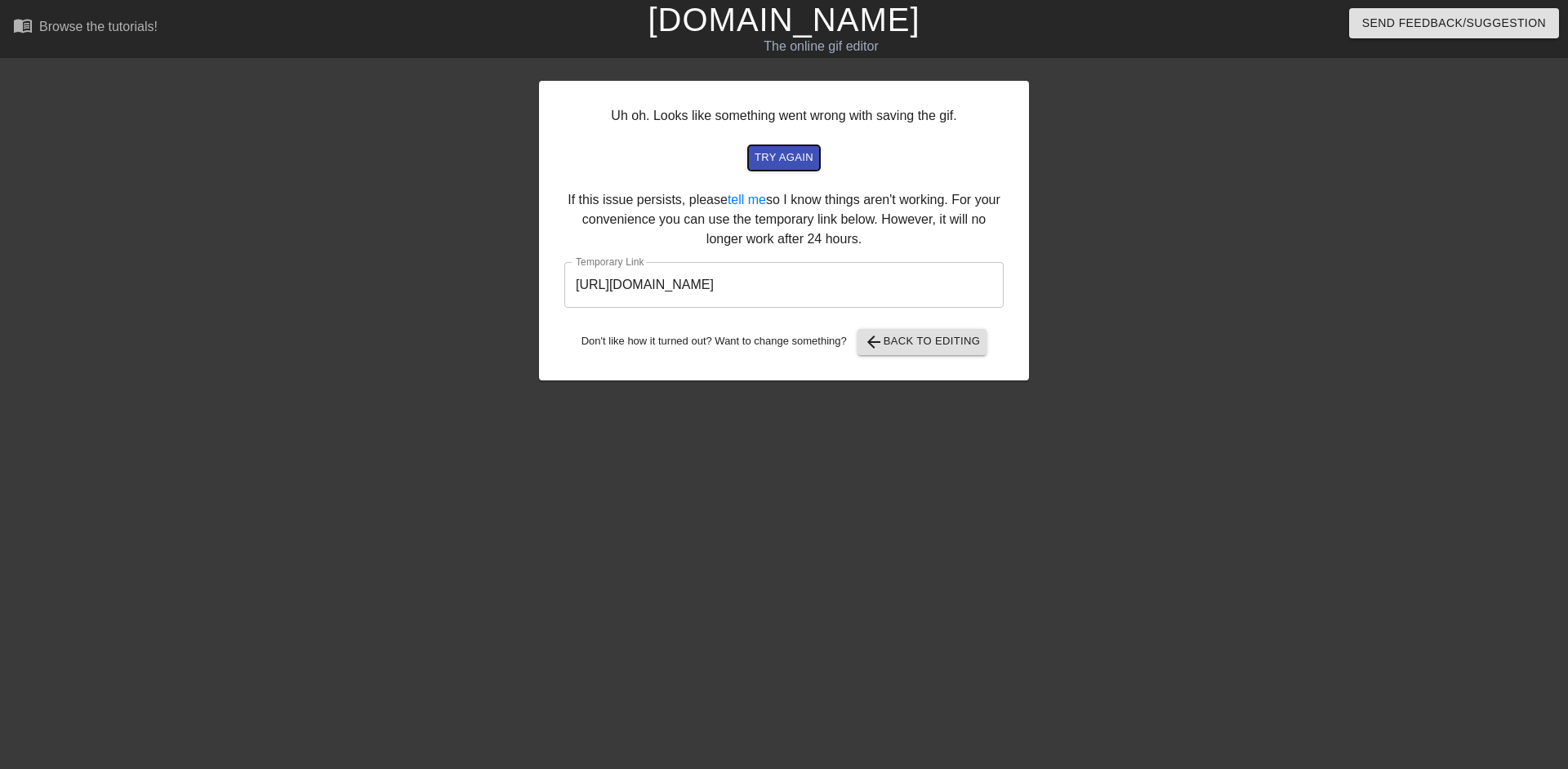
click at [787, 149] on span "try again" at bounding box center [783, 158] width 59 height 19
click at [942, 345] on span "arrow_back Back to Editing" at bounding box center [922, 342] width 116 height 20
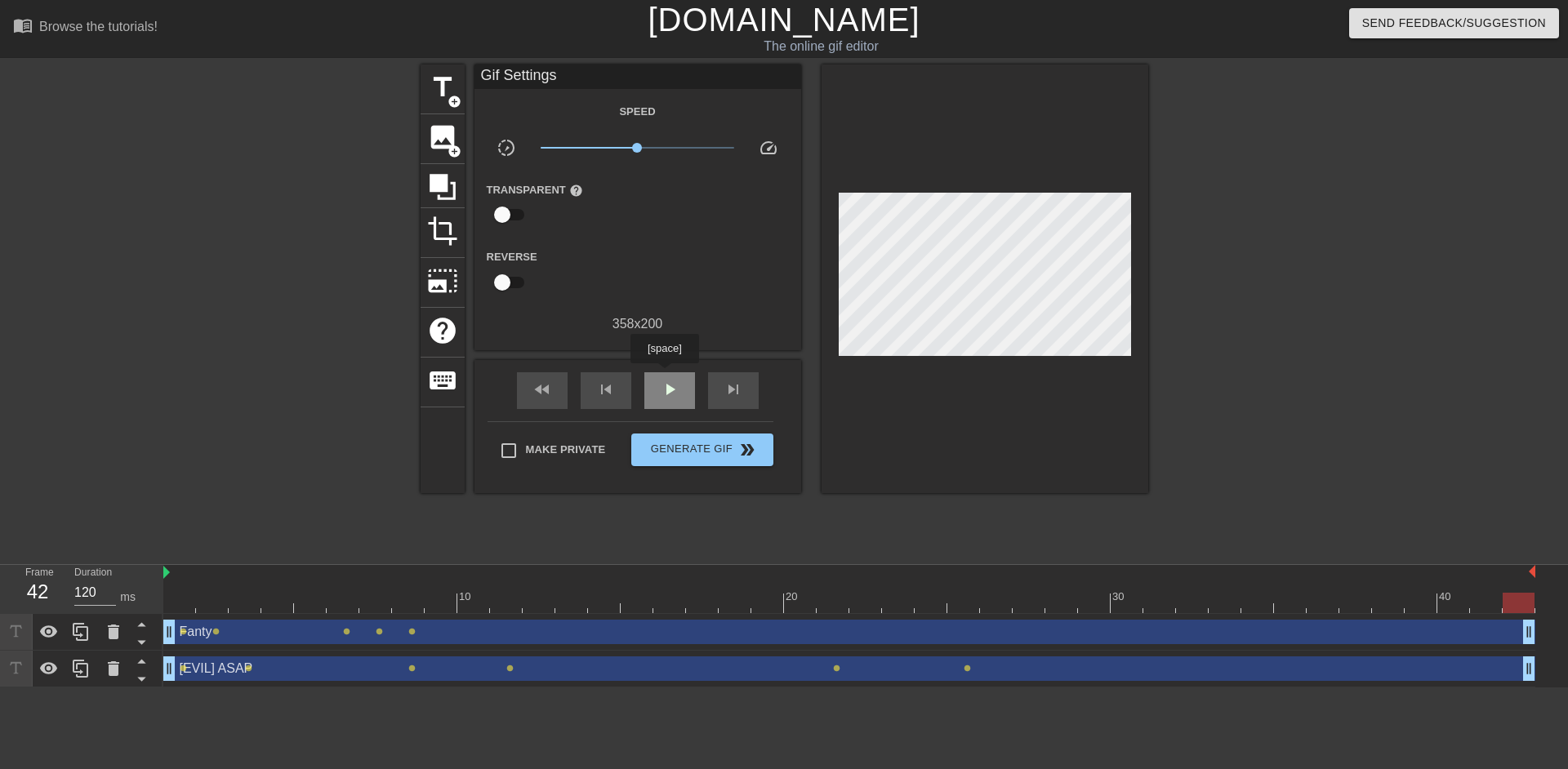
click at [664, 375] on div "play_arrow" at bounding box center [670, 390] width 51 height 37
click at [673, 401] on div "pause" at bounding box center [670, 390] width 51 height 37
drag, startPoint x: 865, startPoint y: 598, endPoint x: 186, endPoint y: 612, distance: 679.1
click at [186, 612] on div at bounding box center [179, 603] width 31 height 20
click at [679, 391] on span "play_arrow" at bounding box center [669, 389] width 20 height 20
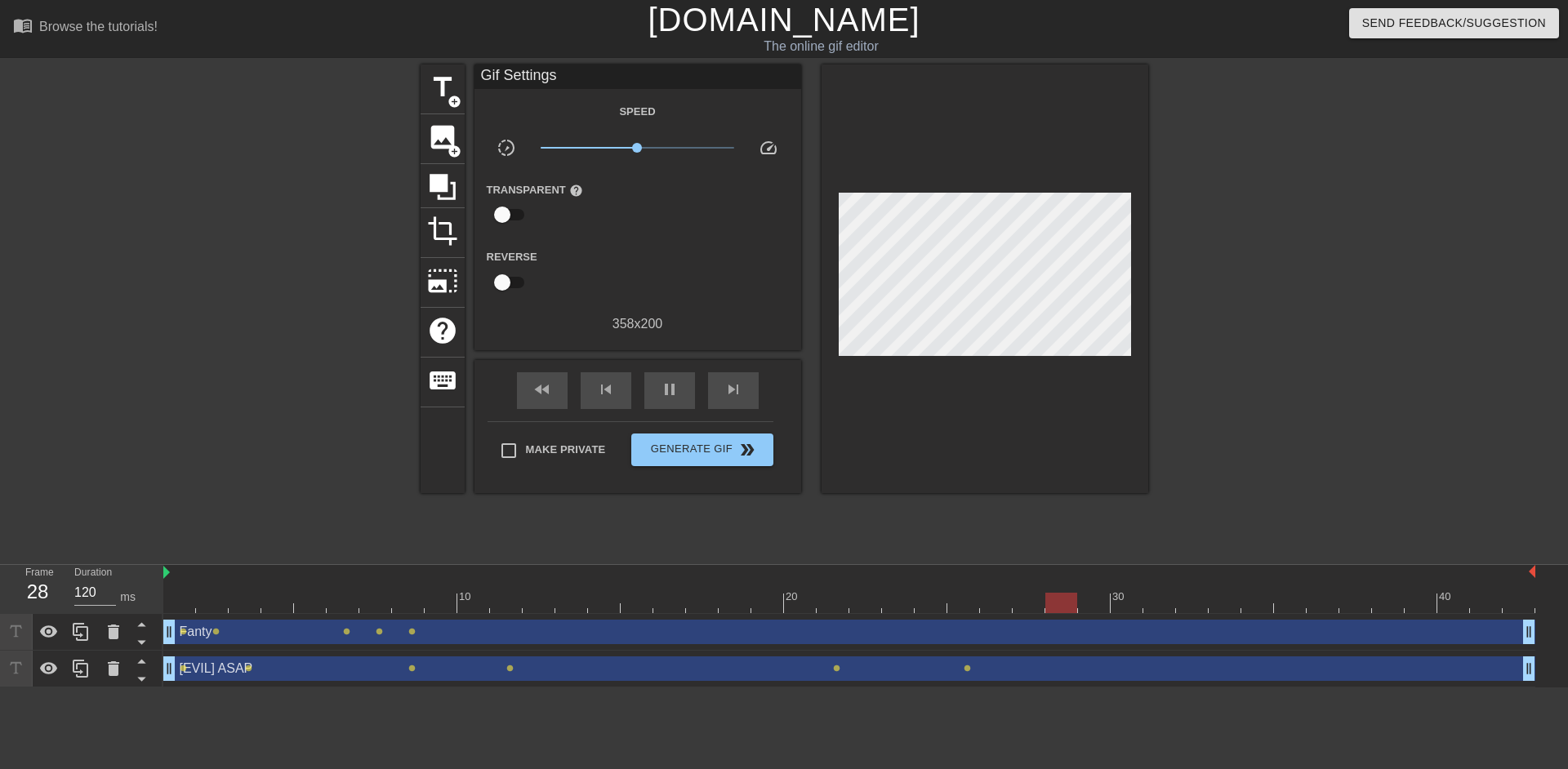
click at [308, 298] on div at bounding box center [278, 310] width 245 height 490
click at [254, 448] on div at bounding box center [278, 310] width 245 height 490
drag, startPoint x: 1226, startPoint y: 598, endPoint x: 161, endPoint y: 600, distance: 1065.0
click at [161, 600] on div "Frame 1 Duration 120 ms 10 20 30 40 Fanty drag_handle drag_handle lens lens len…" at bounding box center [784, 626] width 1568 height 122
drag, startPoint x: 167, startPoint y: 604, endPoint x: 123, endPoint y: 610, distance: 44.4
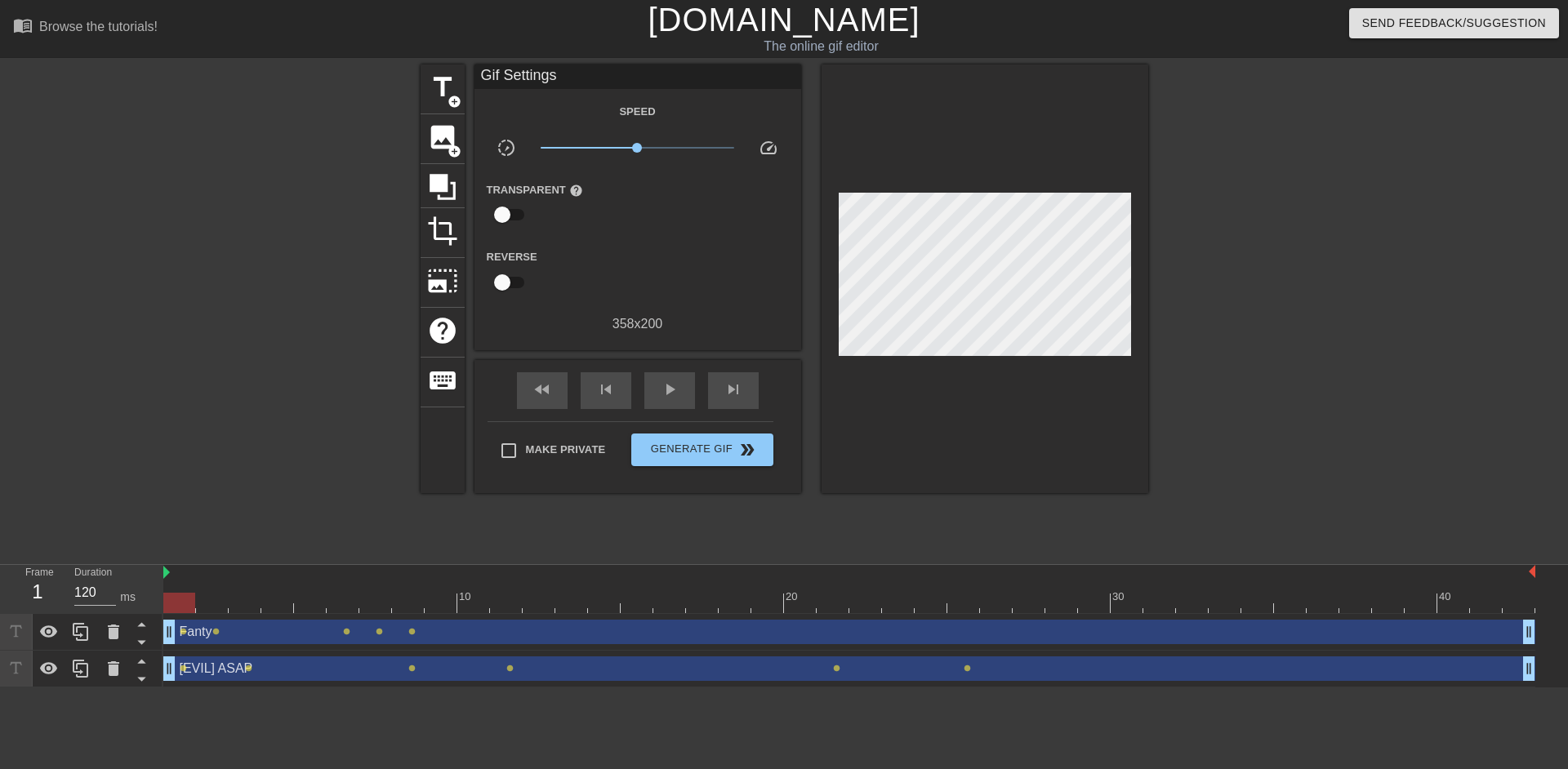
click at [123, 610] on div "Frame 1 Duration 120 ms 10 20 30 40 Fanty drag_handle drag_handle lens lens len…" at bounding box center [784, 626] width 1568 height 122
click at [668, 400] on div "play_arrow" at bounding box center [670, 390] width 51 height 37
click at [670, 396] on span "pause" at bounding box center [669, 389] width 20 height 20
